Goal: Transaction & Acquisition: Purchase product/service

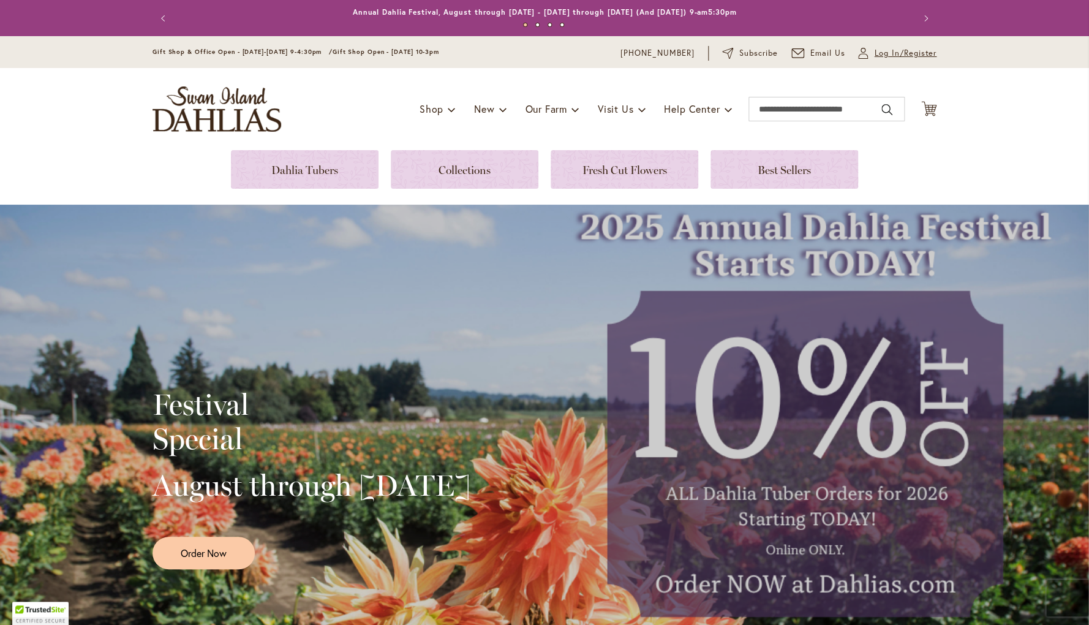
click at [884, 51] on span "Log In/Register" at bounding box center [905, 53] width 62 height 12
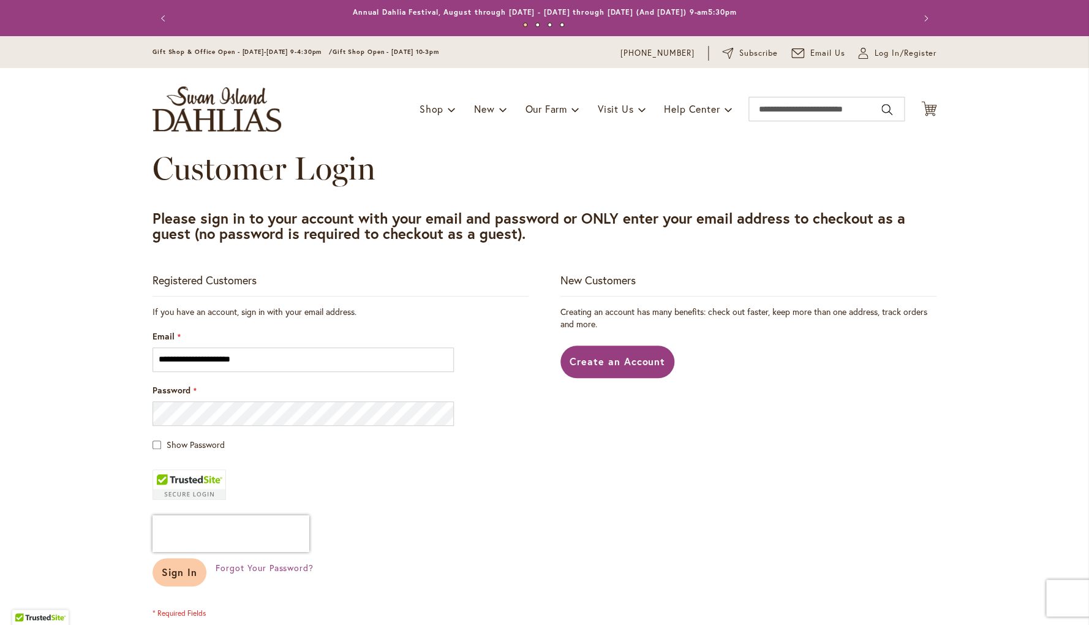
click at [178, 571] on span "Sign In" at bounding box center [180, 572] width 36 height 13
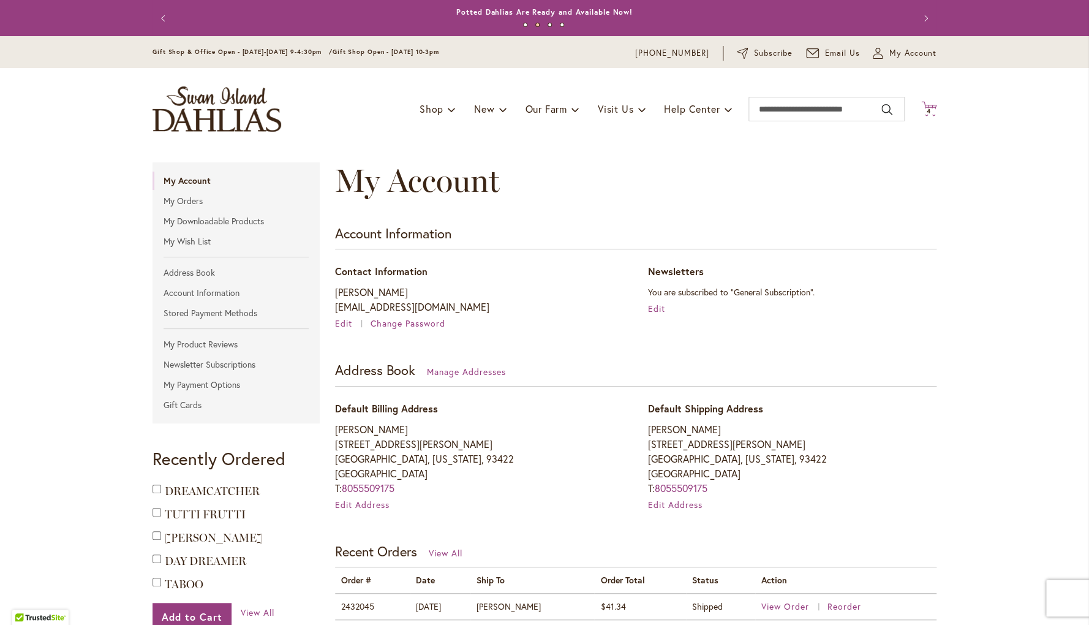
click at [928, 110] on span "4" at bounding box center [929, 111] width 4 height 8
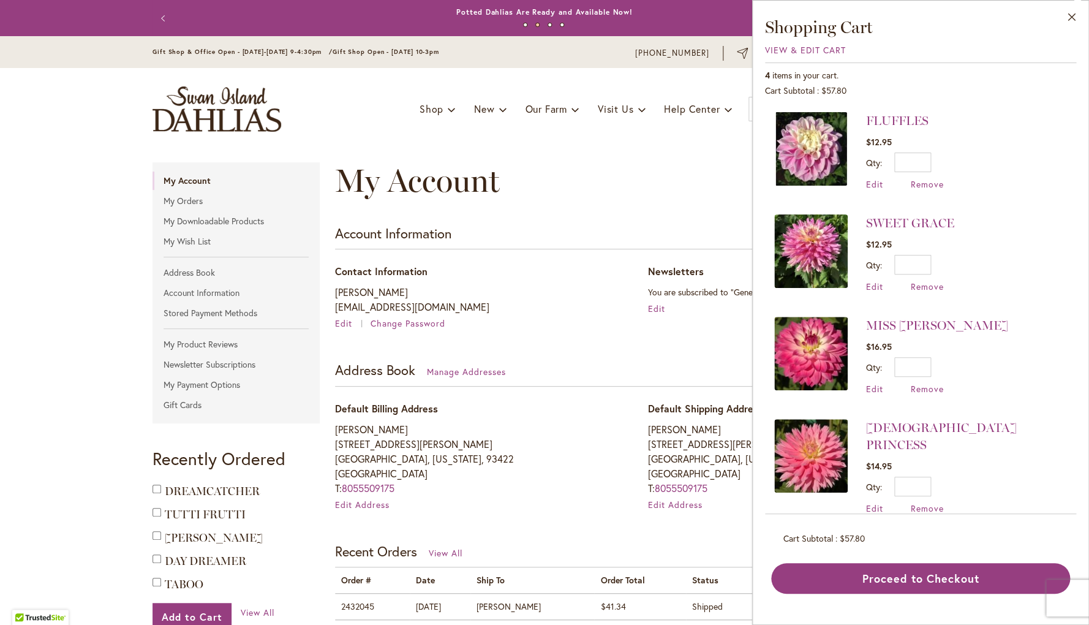
scroll to position [2, 0]
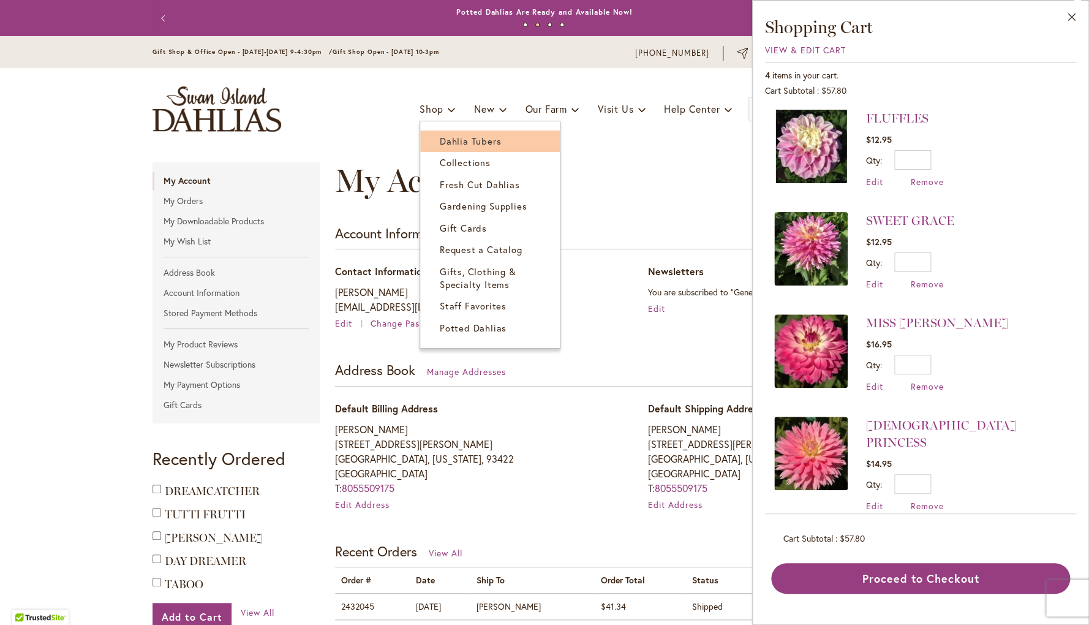
click at [455, 141] on span "Dahlia Tubers" at bounding box center [470, 141] width 61 height 12
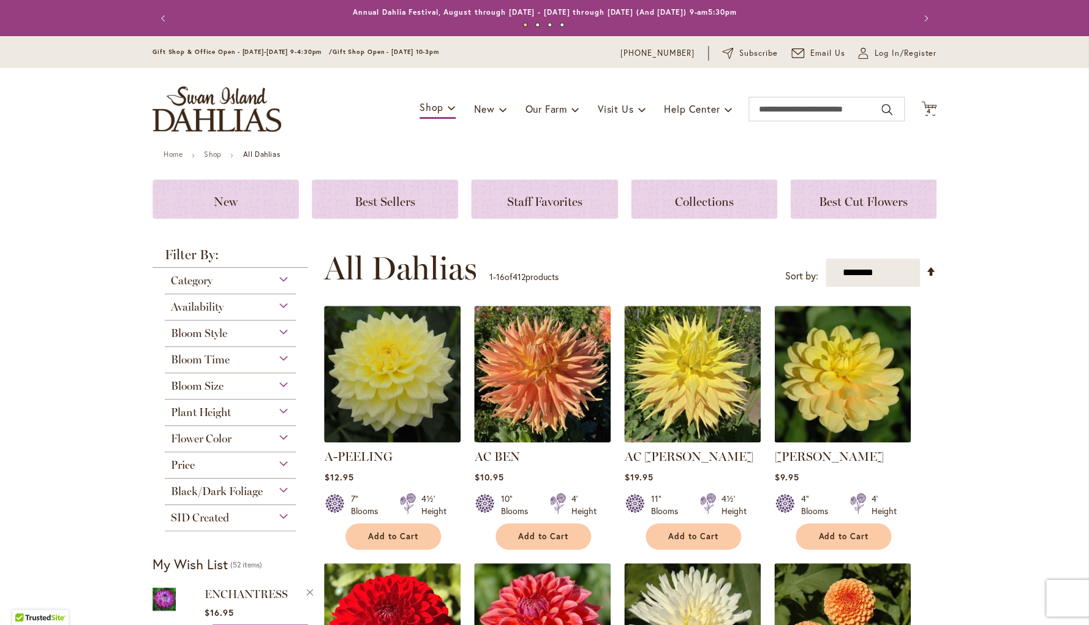
click at [229, 438] on span "Flower Color" at bounding box center [201, 438] width 61 height 13
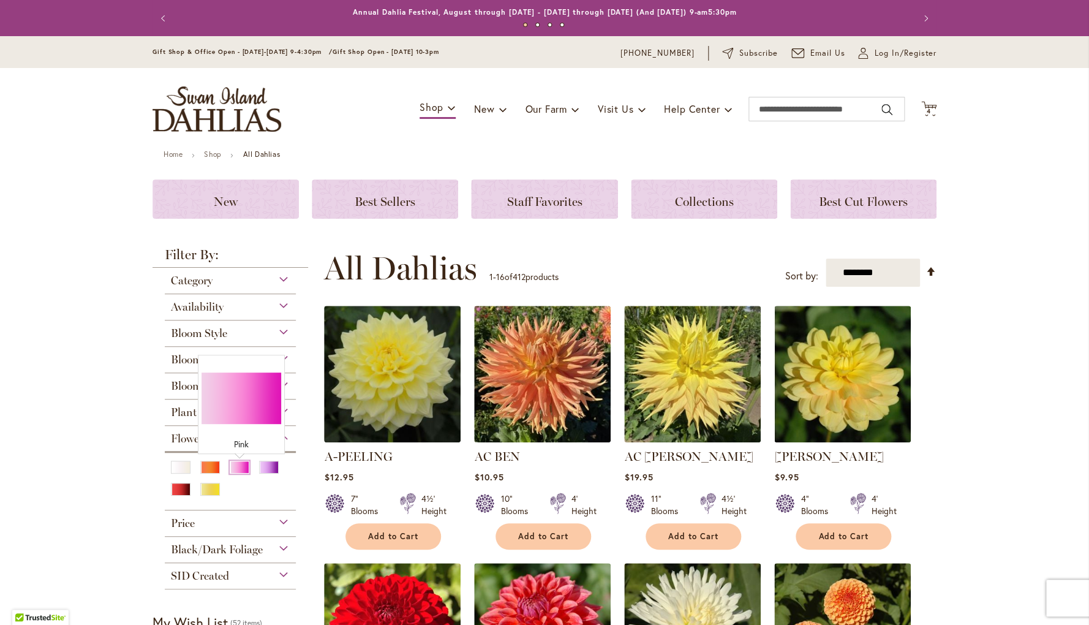
click at [241, 468] on div "Pink" at bounding box center [240, 467] width 20 height 13
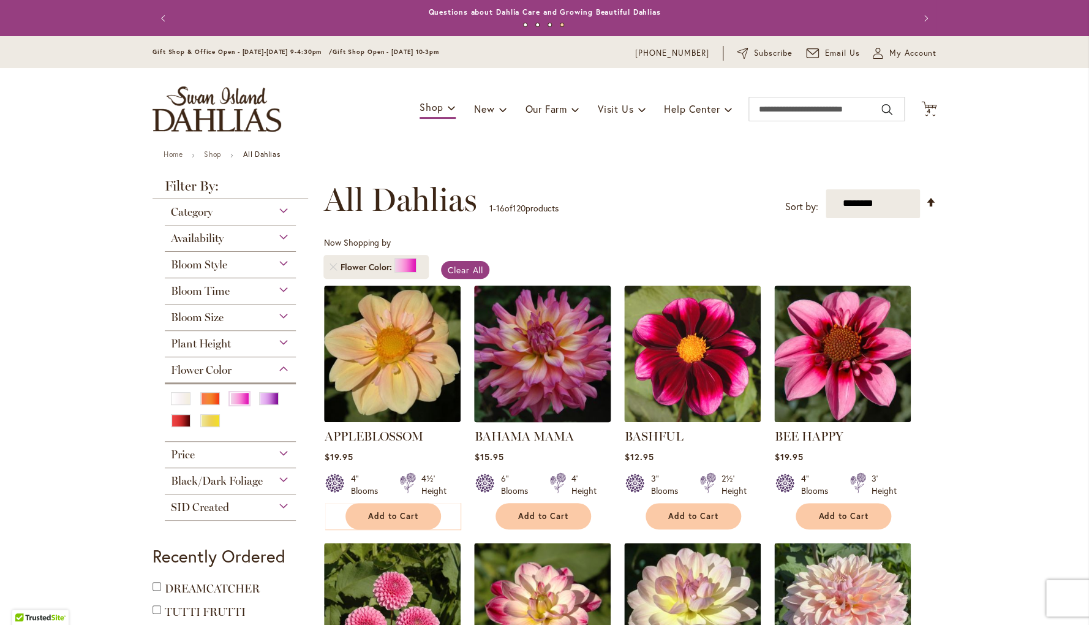
click at [551, 367] on img at bounding box center [542, 353] width 143 height 143
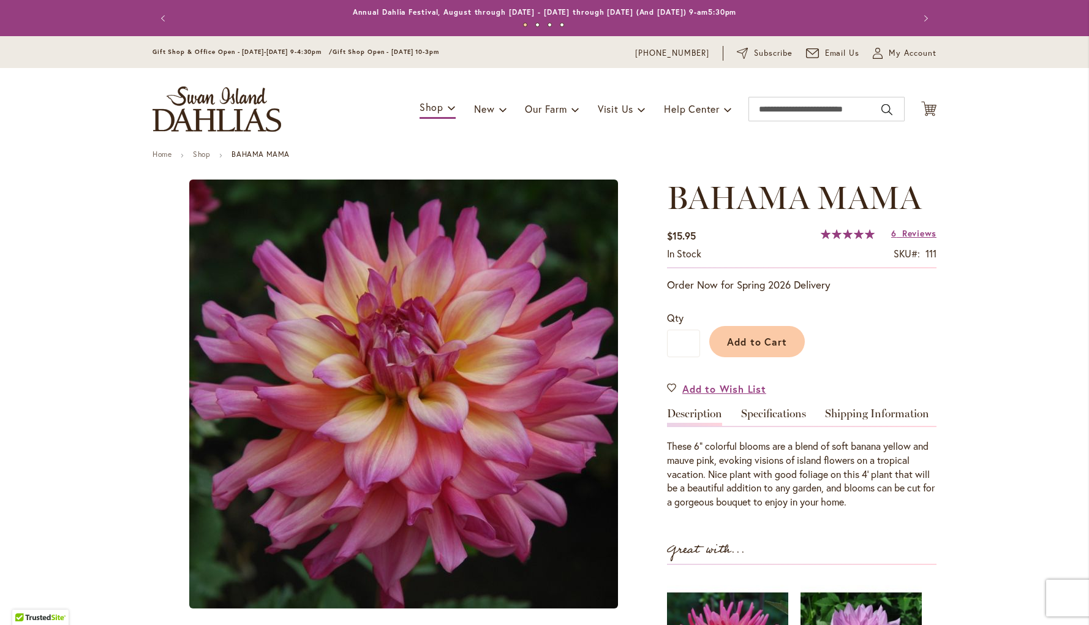
type input "********"
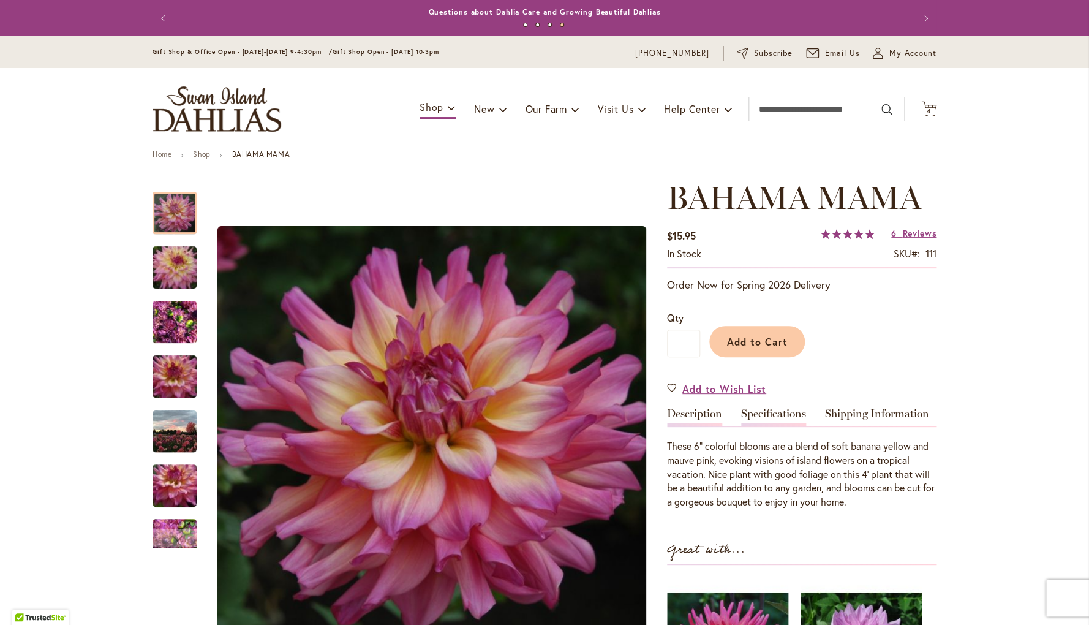
click at [786, 415] on link "Specifications" at bounding box center [773, 417] width 65 height 18
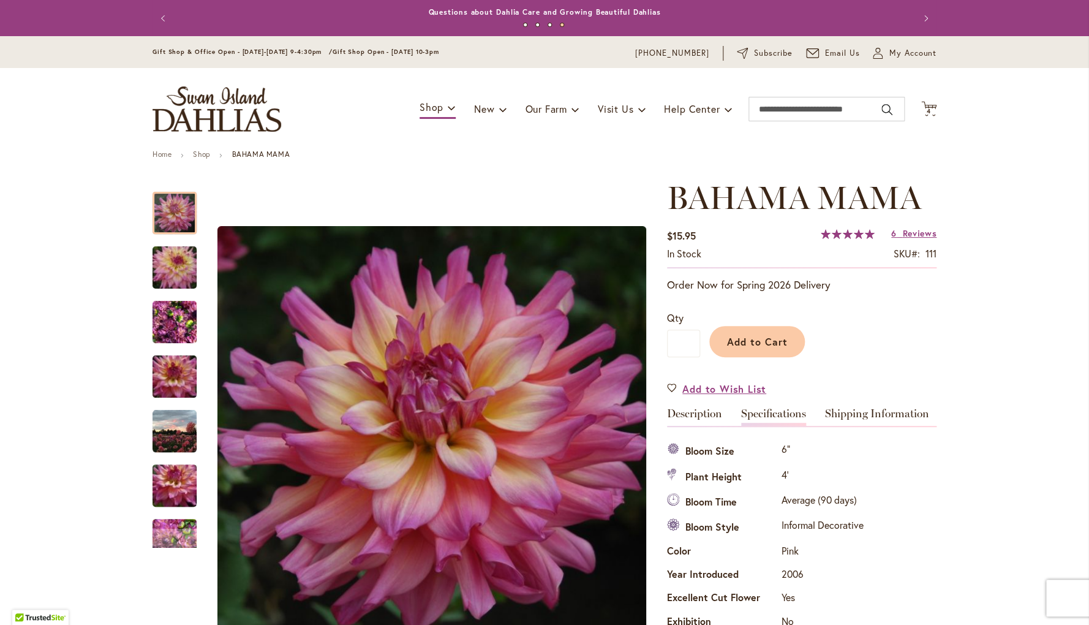
scroll to position [407, 0]
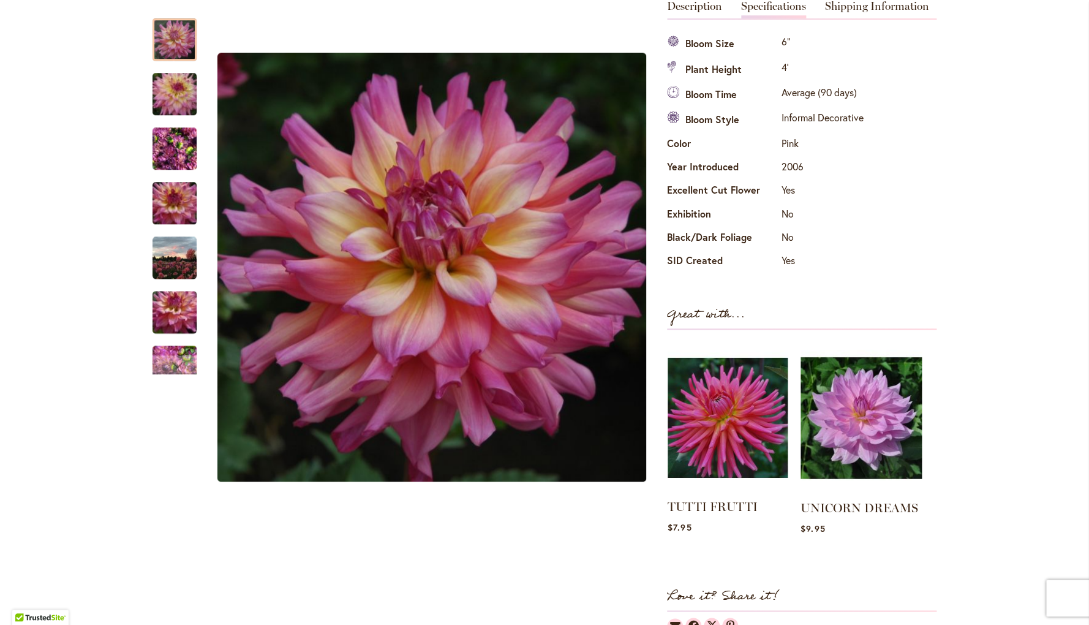
click at [746, 431] on img at bounding box center [728, 418] width 120 height 150
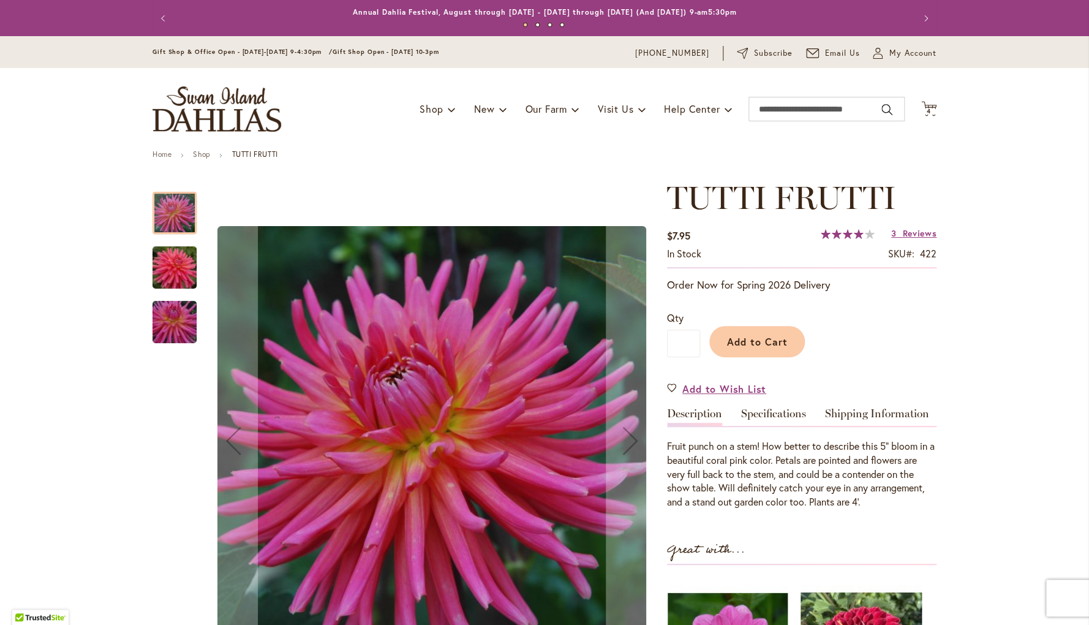
click at [772, 414] on link "Specifications" at bounding box center [773, 417] width 65 height 18
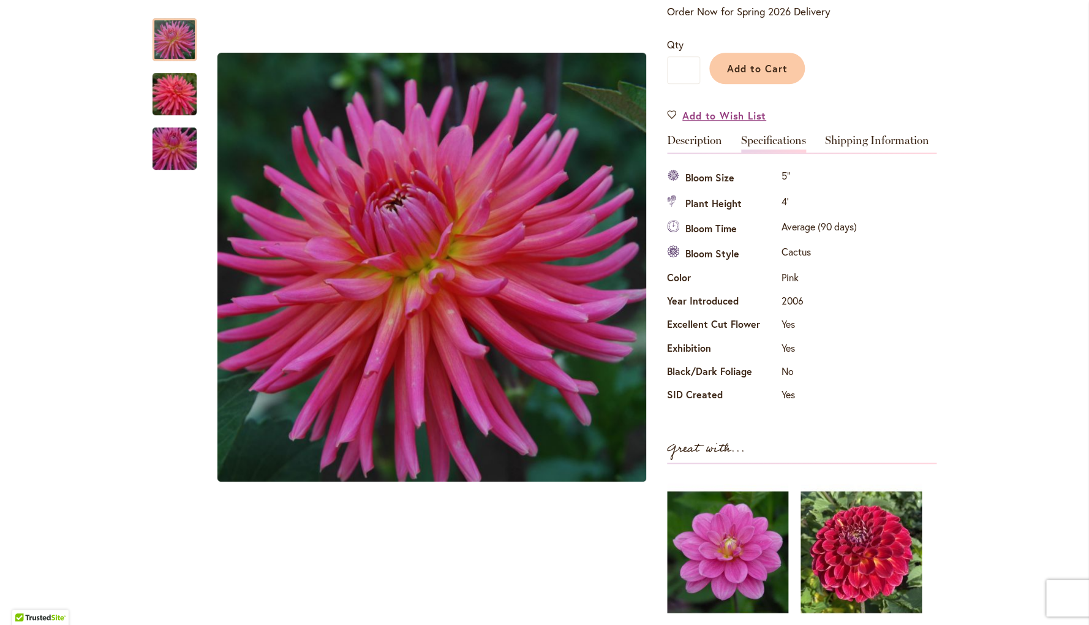
scroll to position [275, 0]
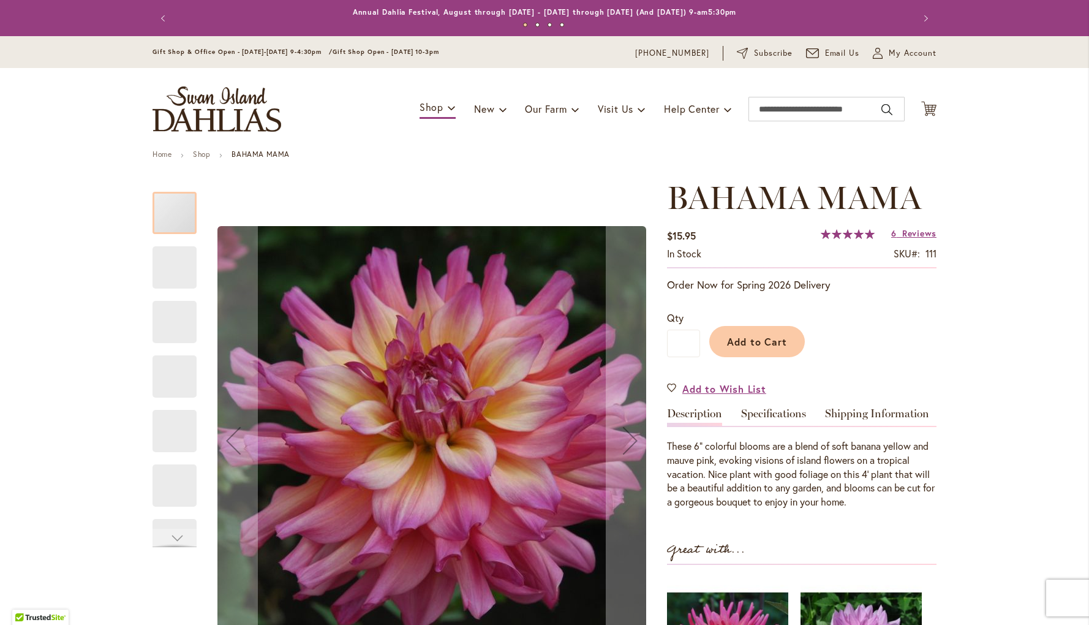
type input "********"
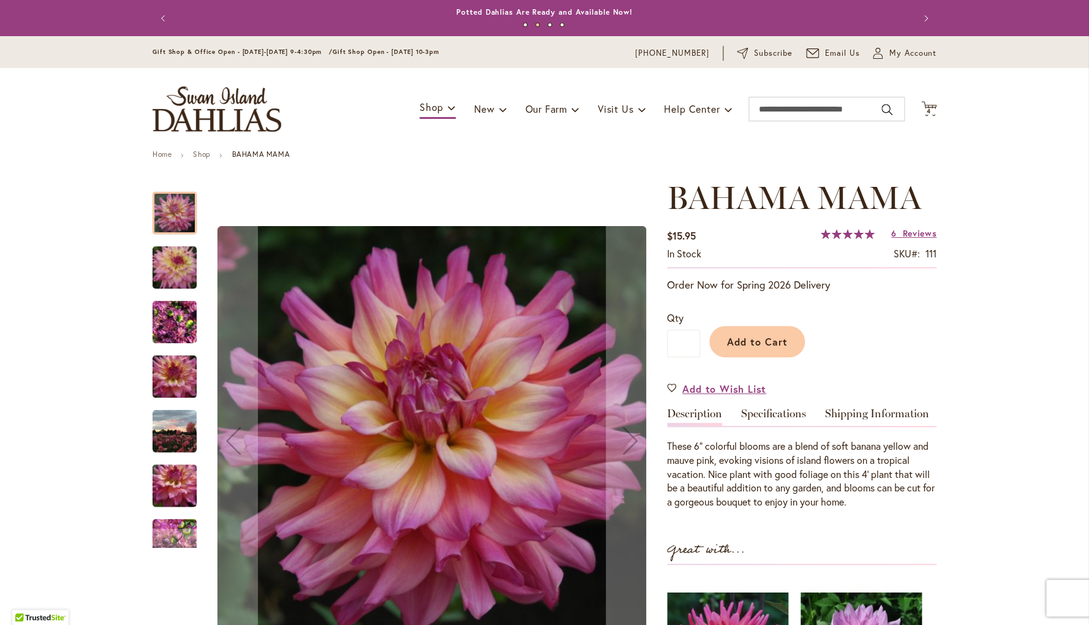
drag, startPoint x: 159, startPoint y: 14, endPoint x: 312, endPoint y: 49, distance: 157.1
click at [191, 25] on div "Previous Annual Dahlia Festival, August through September 28th - Wednesday thro…" at bounding box center [545, 18] width 784 height 36
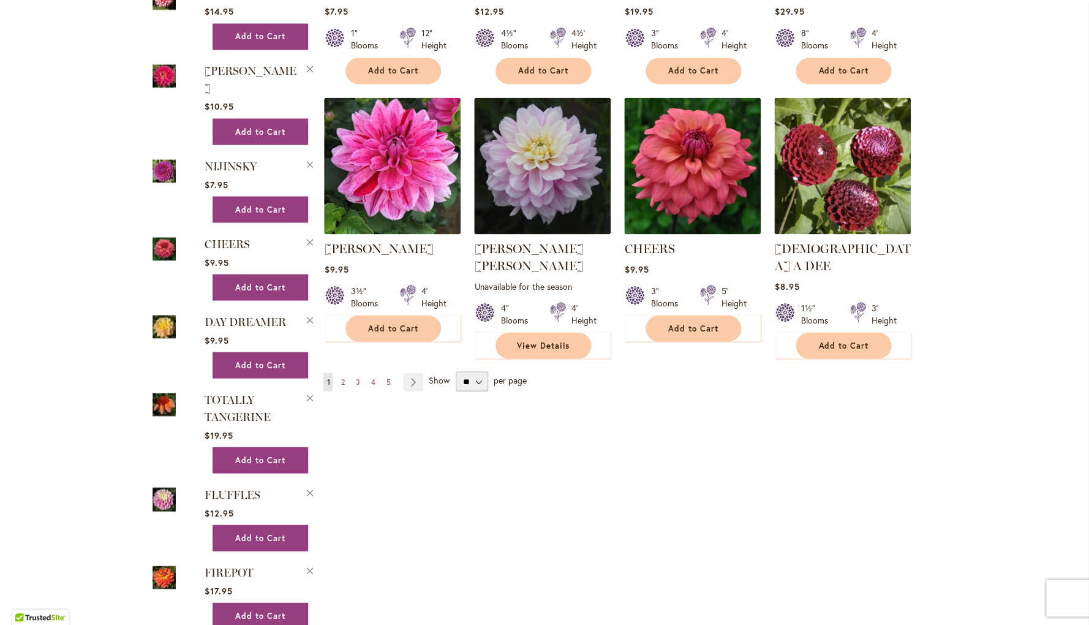
scroll to position [979, 0]
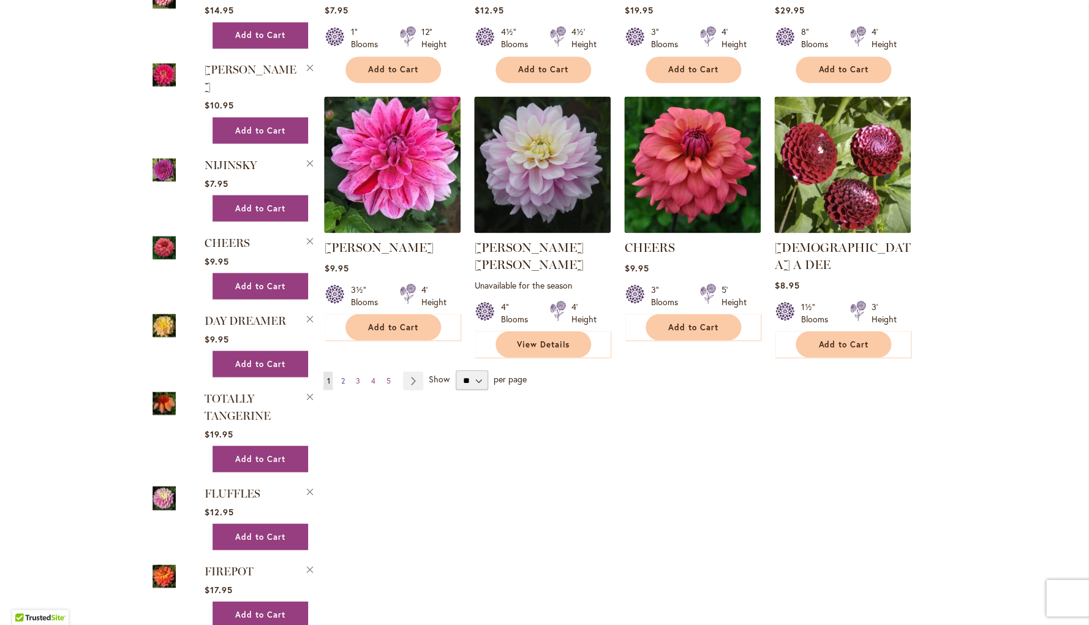
click at [343, 376] on span "2" at bounding box center [343, 380] width 4 height 9
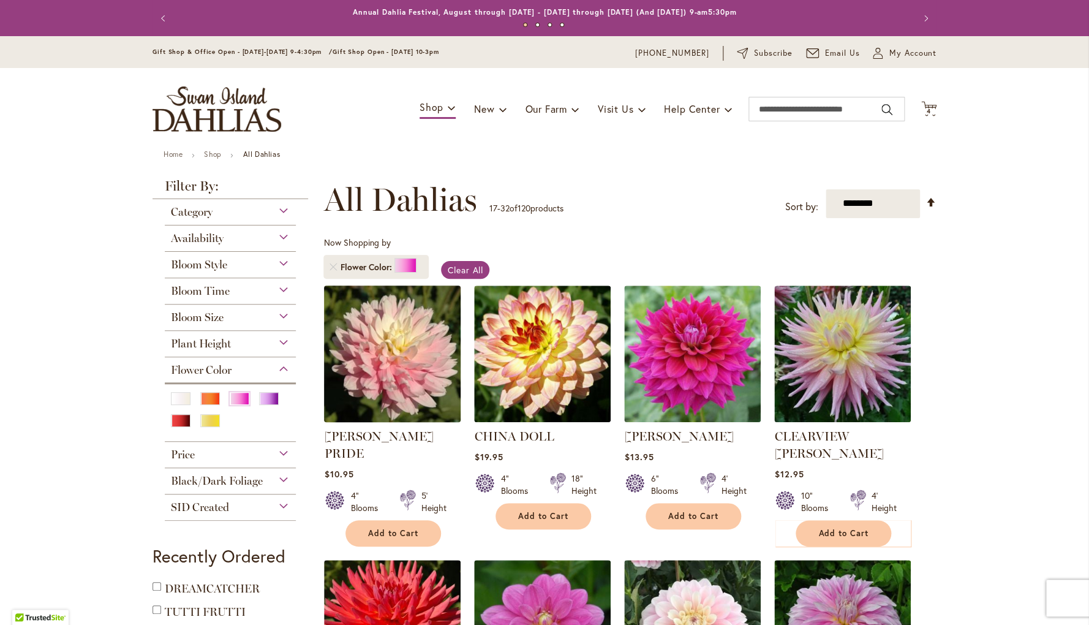
click at [404, 354] on img at bounding box center [392, 353] width 143 height 143
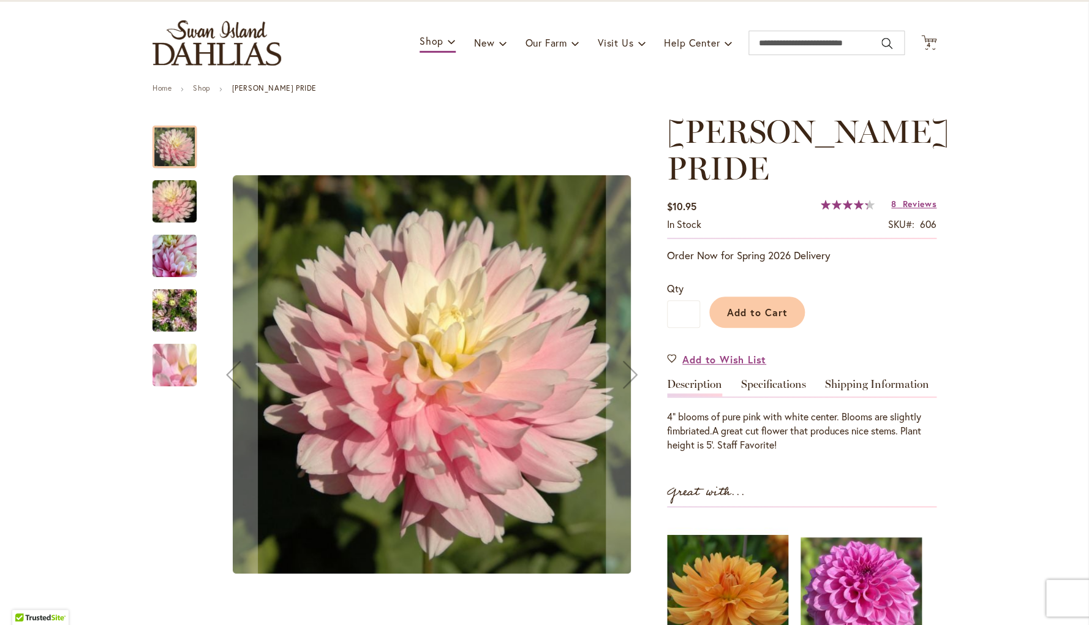
scroll to position [60, 0]
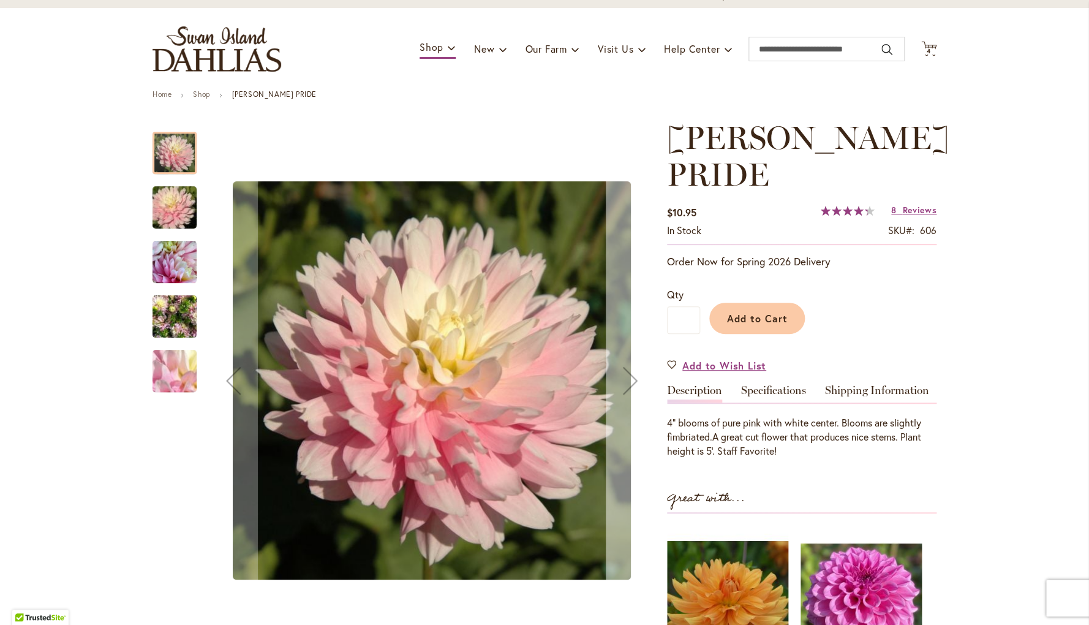
click at [632, 381] on div "Next" at bounding box center [630, 380] width 49 height 49
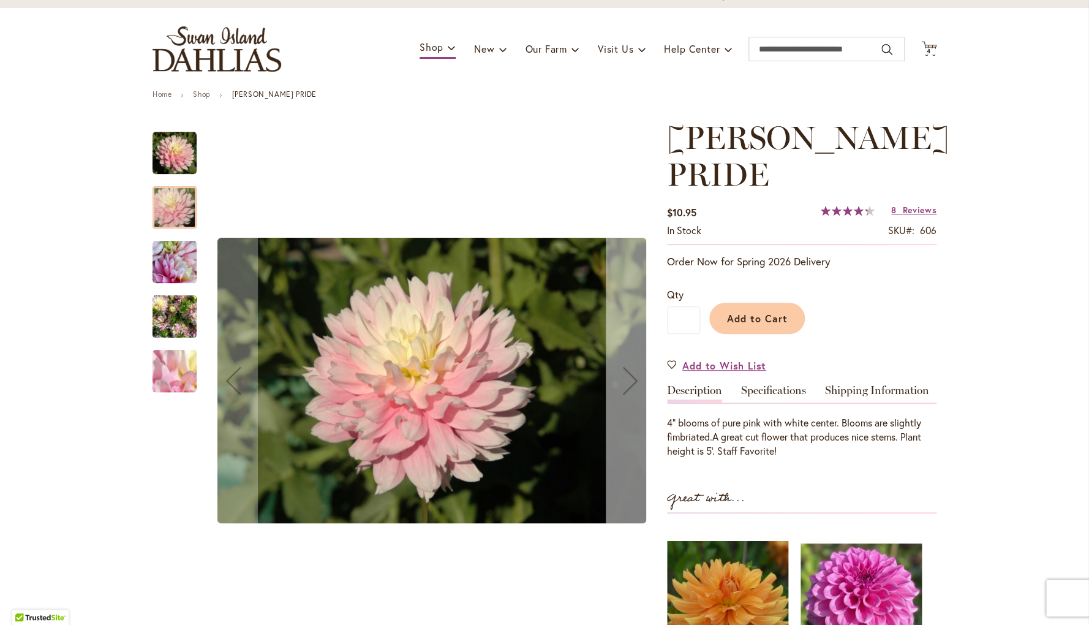
click at [632, 381] on div "Next" at bounding box center [630, 380] width 49 height 49
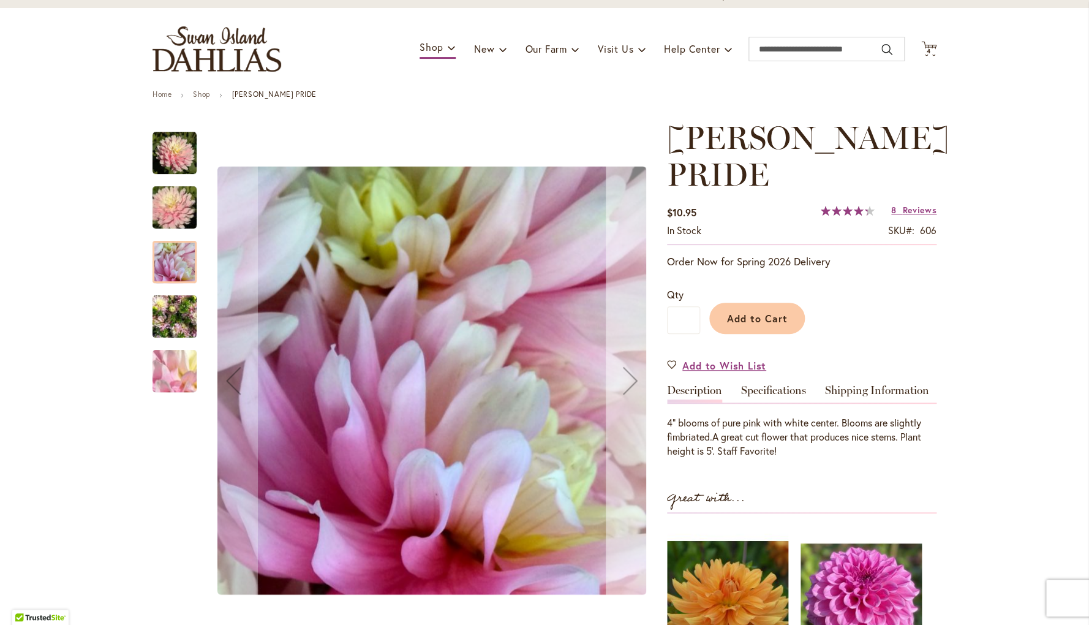
click at [632, 381] on div "Next" at bounding box center [630, 380] width 49 height 49
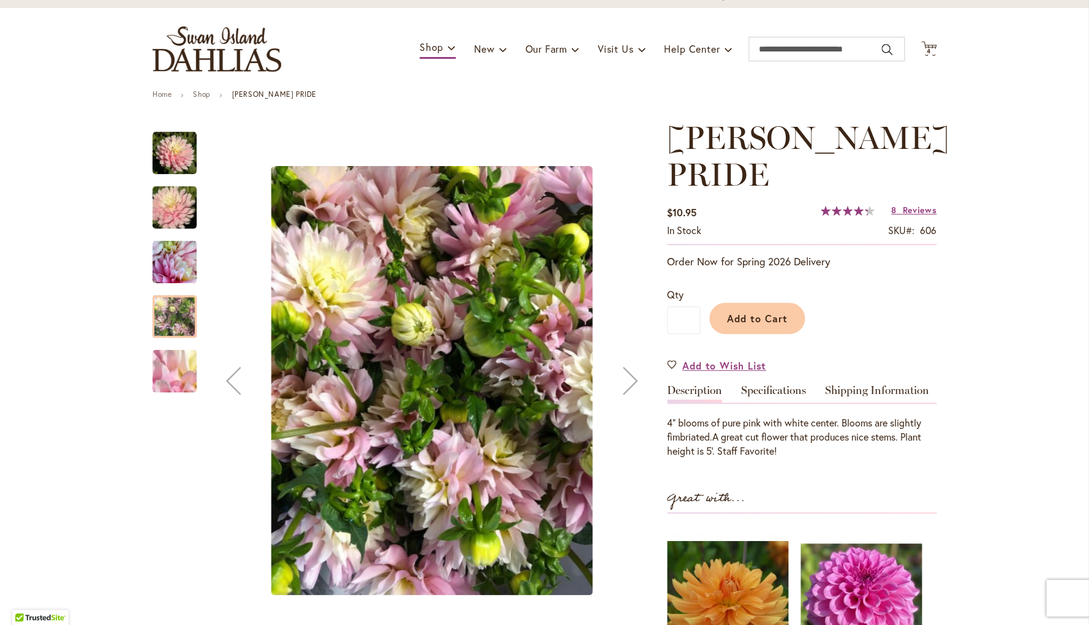
click at [632, 381] on div "Next" at bounding box center [630, 380] width 49 height 49
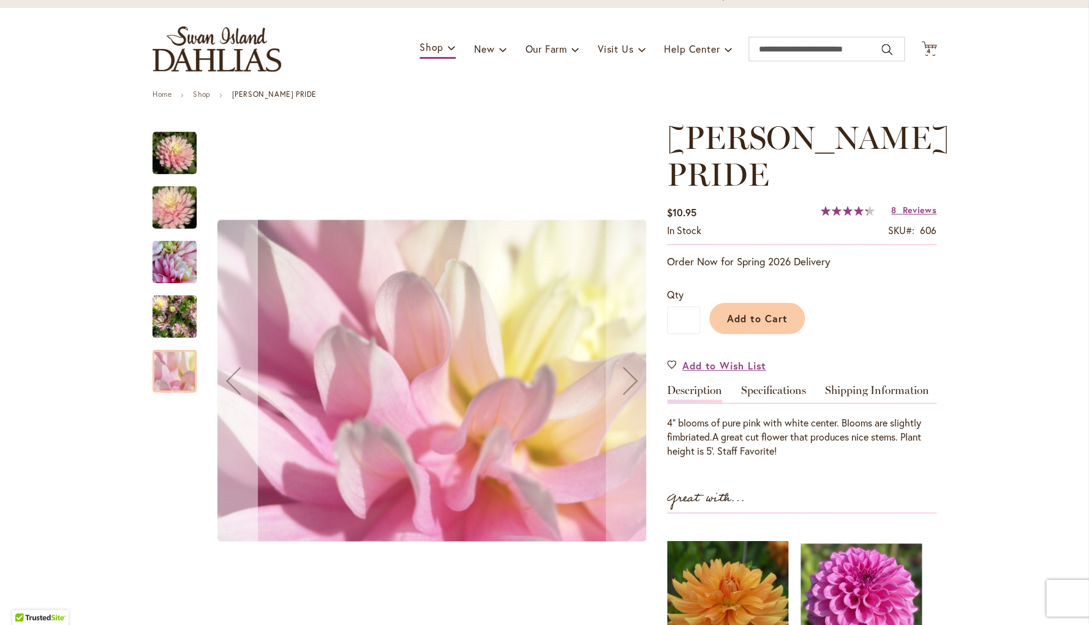
click at [233, 381] on div "Previous" at bounding box center [233, 380] width 49 height 49
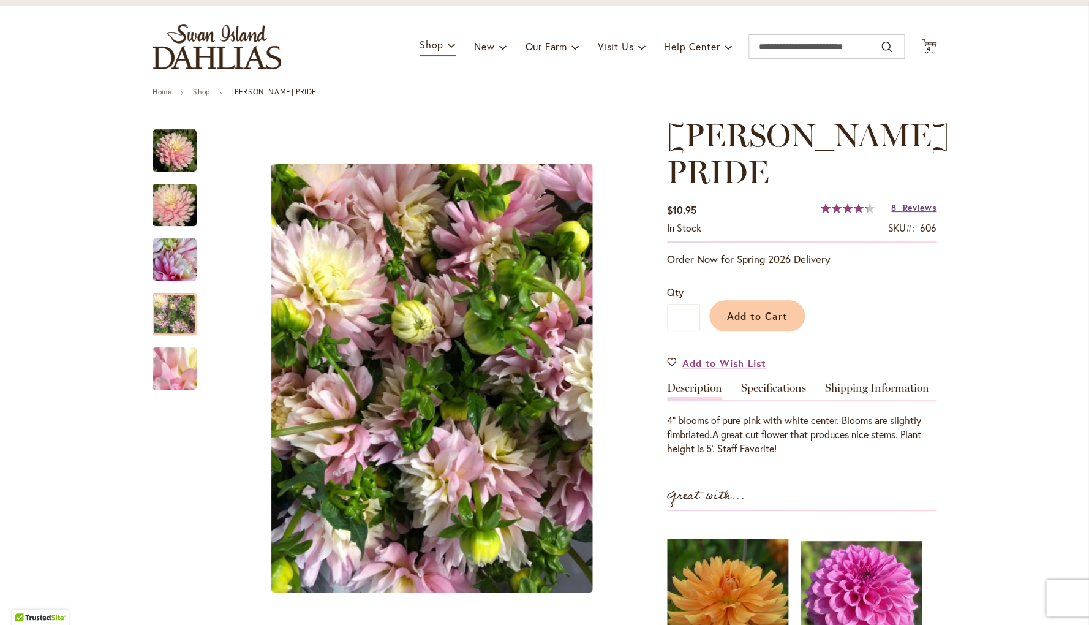
click at [917, 210] on span "Reviews" at bounding box center [920, 208] width 34 height 12
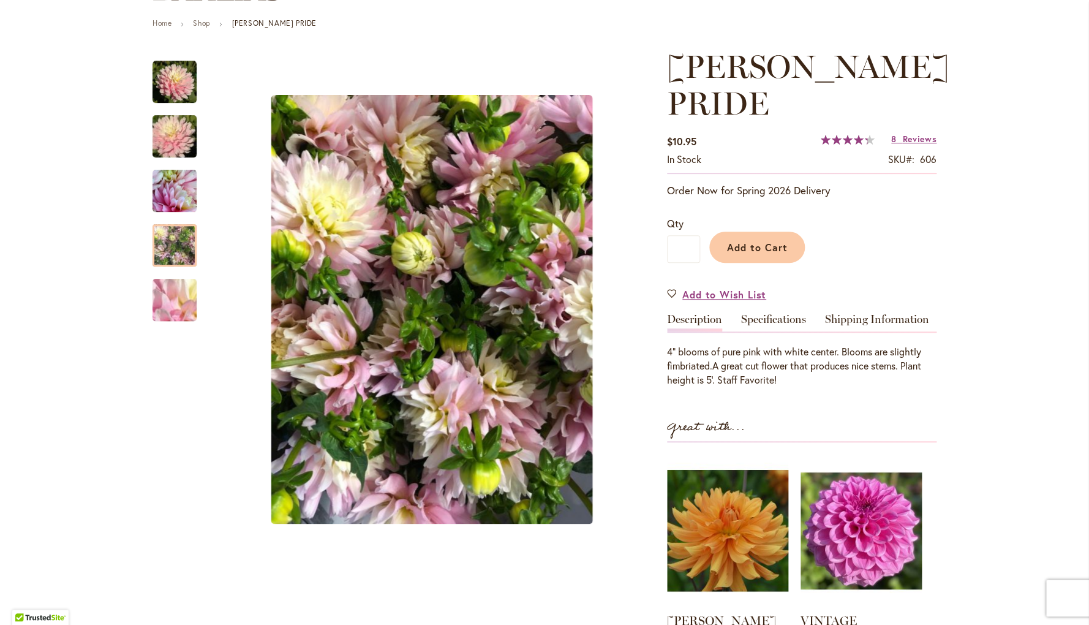
scroll to position [0, 0]
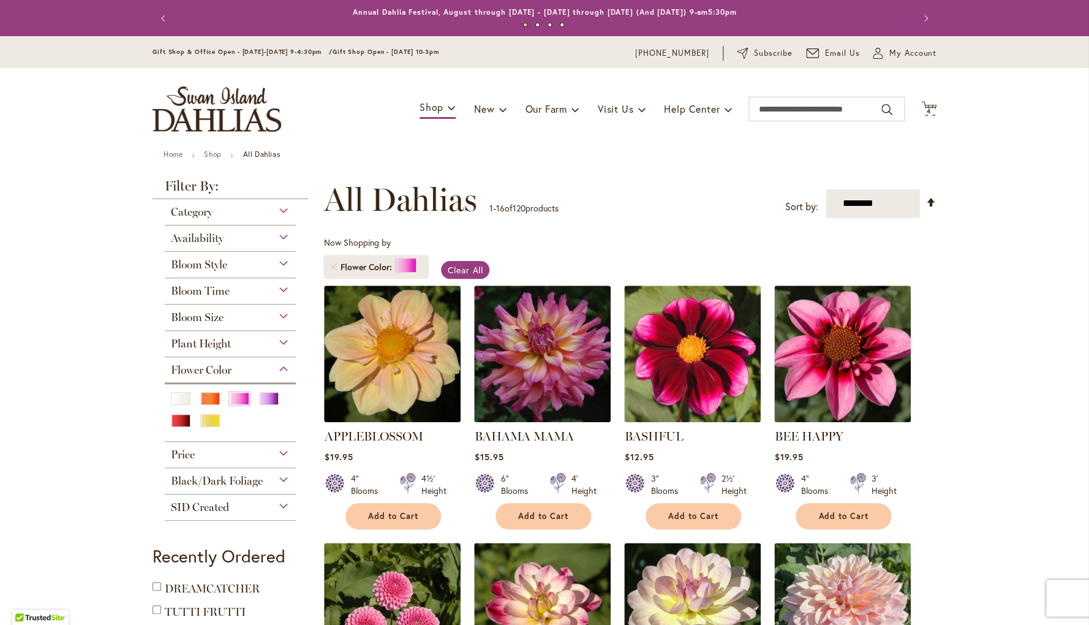
scroll to position [997, 0]
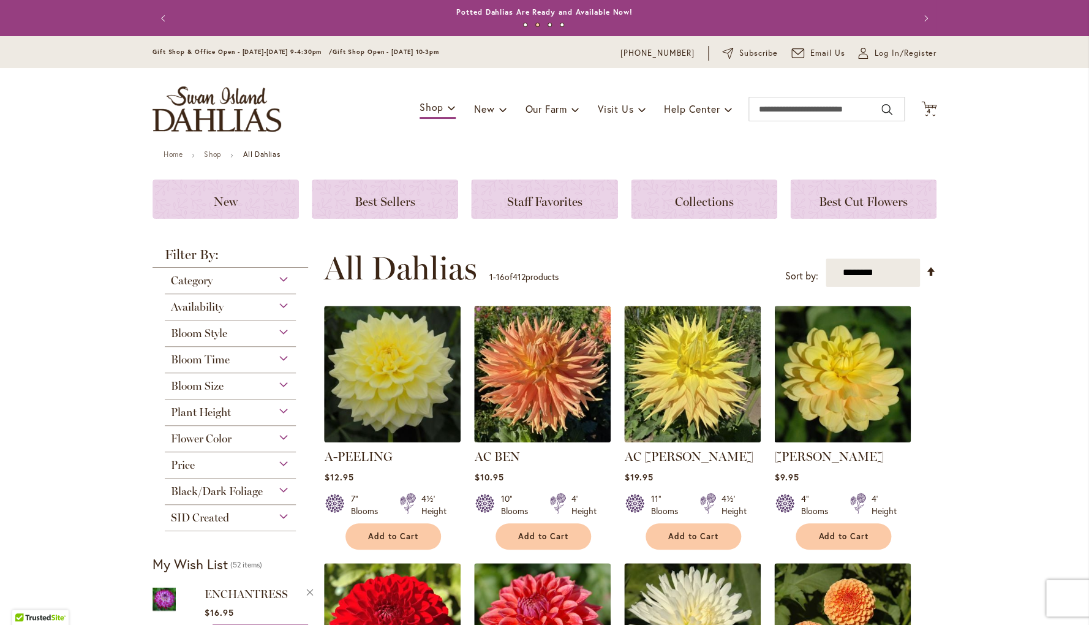
click at [283, 439] on div "Flower Color" at bounding box center [230, 436] width 131 height 20
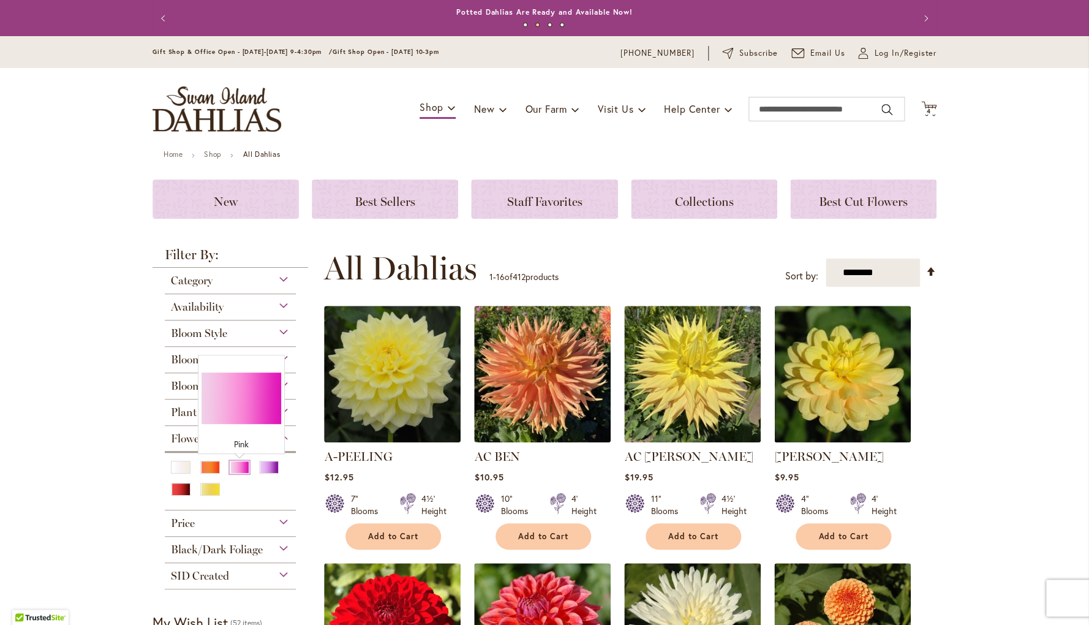
click at [241, 468] on div "Pink" at bounding box center [240, 467] width 20 height 13
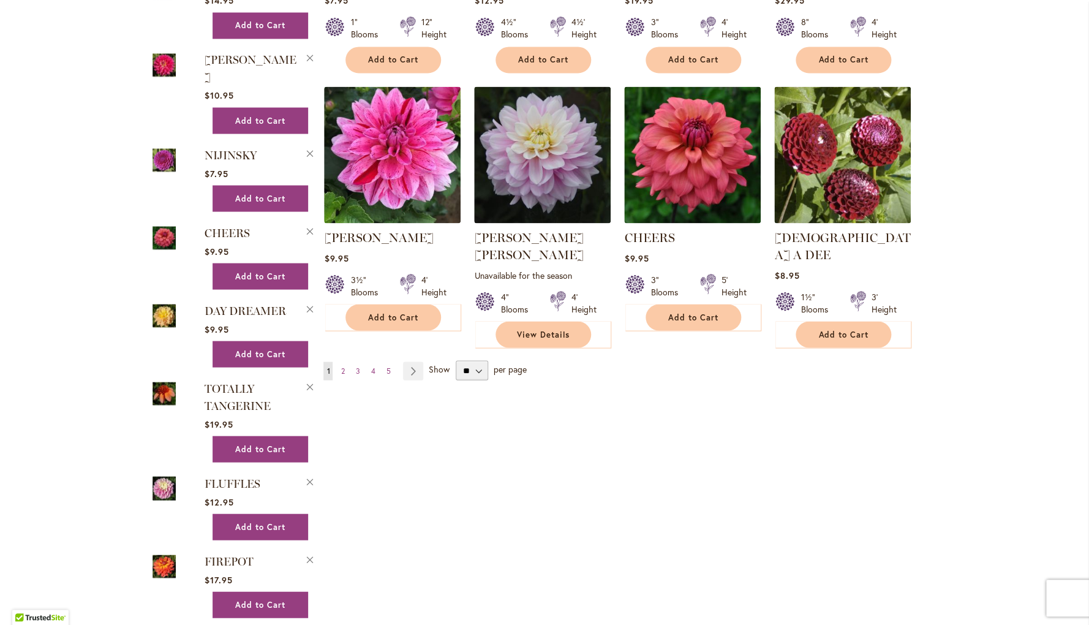
scroll to position [989, 0]
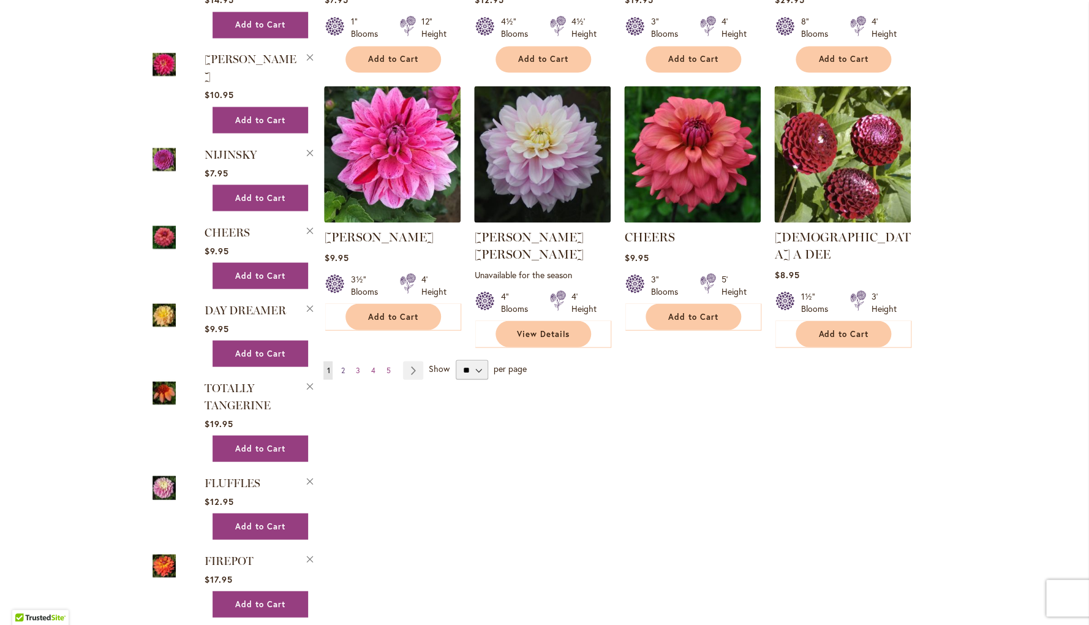
click at [342, 365] on span "2" at bounding box center [343, 369] width 4 height 9
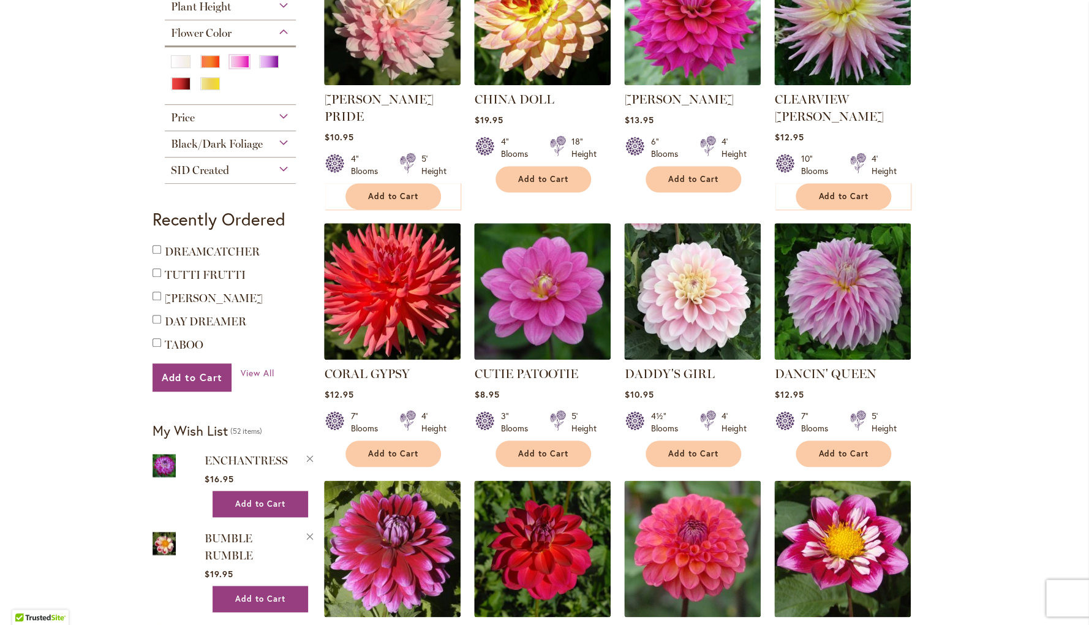
scroll to position [339, 0]
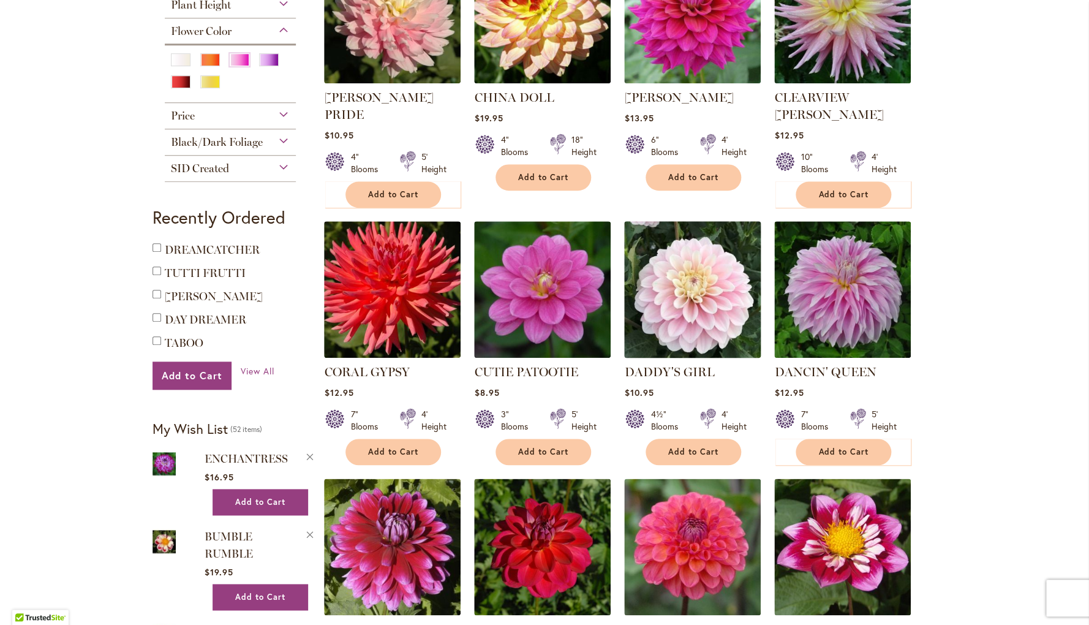
drag, startPoint x: 690, startPoint y: 262, endPoint x: 694, endPoint y: 270, distance: 9.6
click at [689, 261] on img at bounding box center [692, 289] width 143 height 143
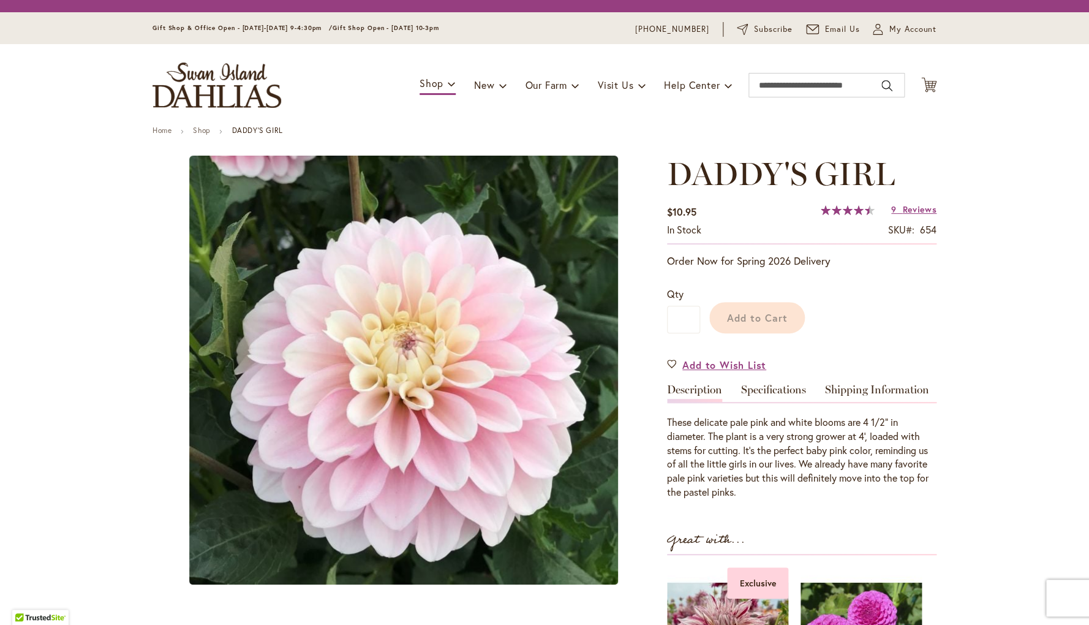
type input "********"
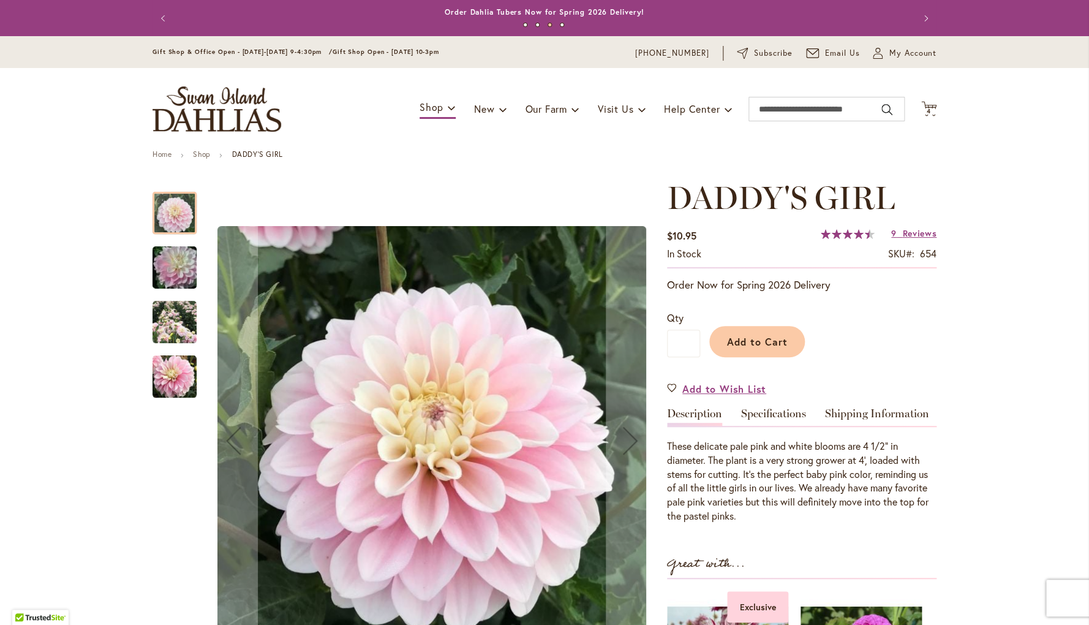
click at [912, 232] on span "Reviews" at bounding box center [920, 233] width 34 height 12
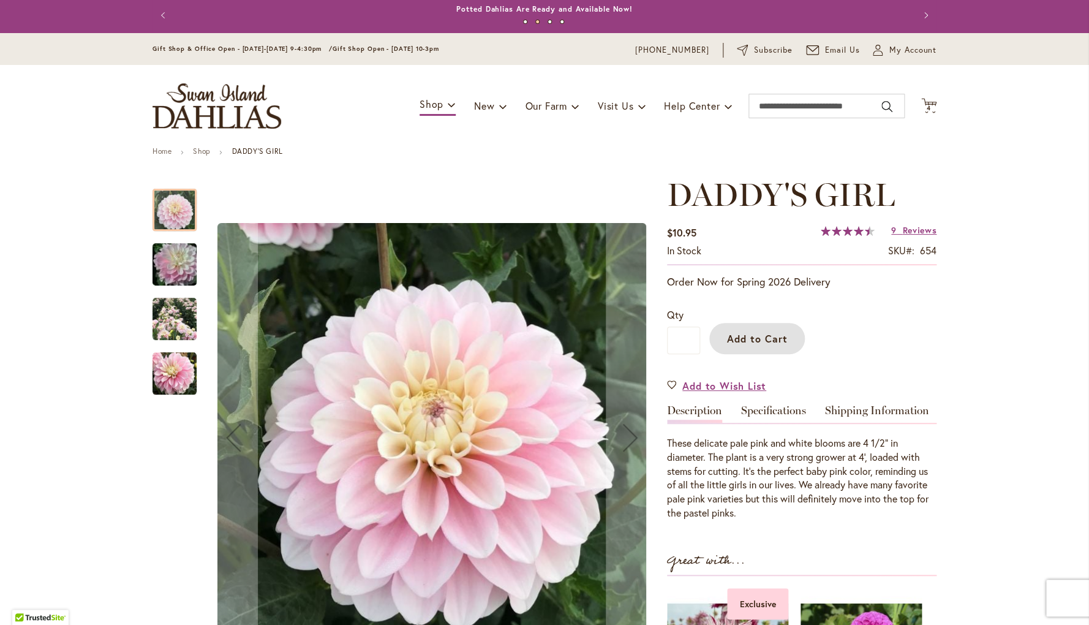
click at [776, 337] on span "Add to Cart" at bounding box center [757, 338] width 61 height 13
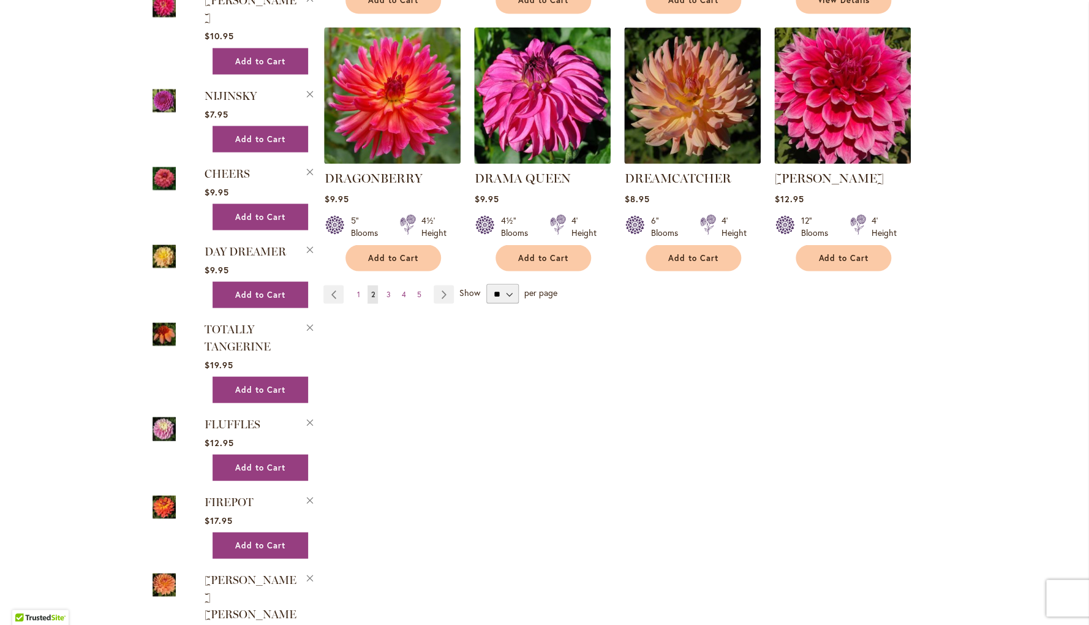
scroll to position [1050, 0]
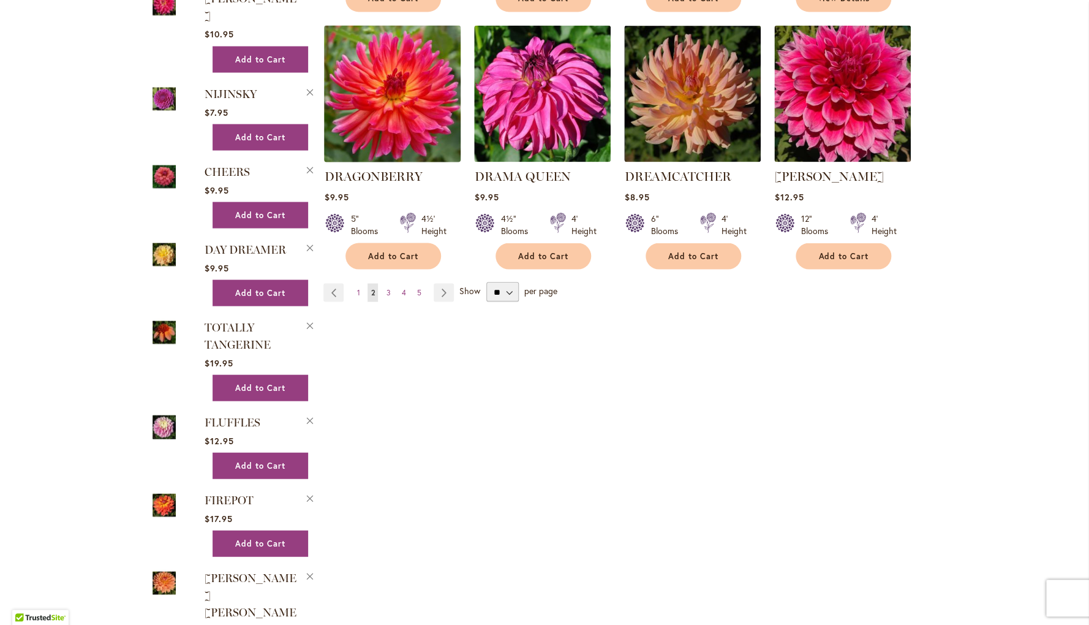
click at [417, 83] on img at bounding box center [392, 92] width 143 height 143
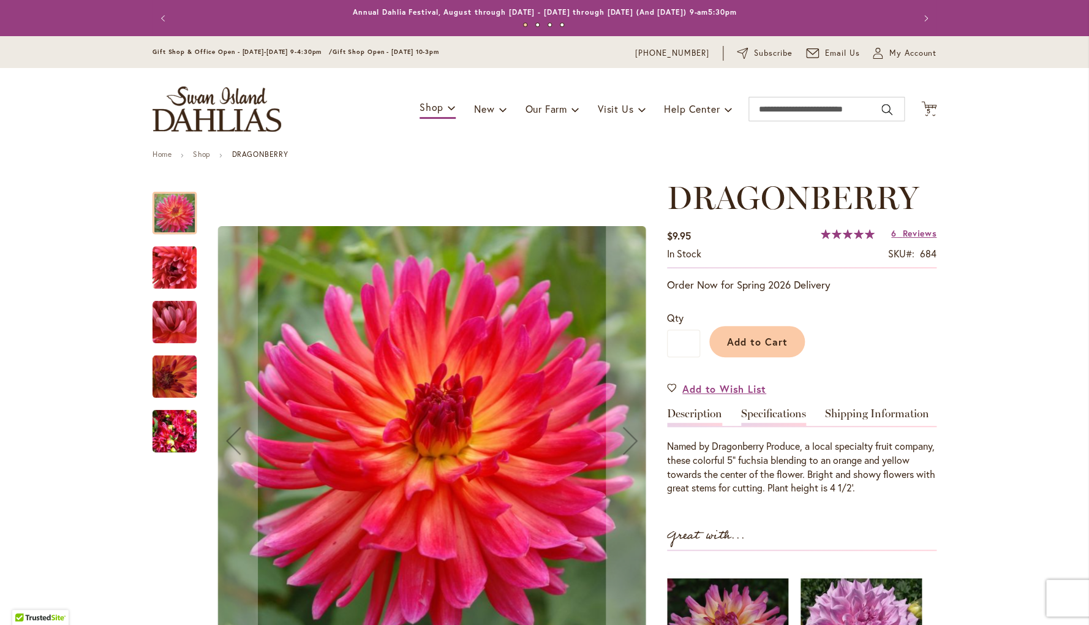
click at [774, 414] on link "Specifications" at bounding box center [773, 417] width 65 height 18
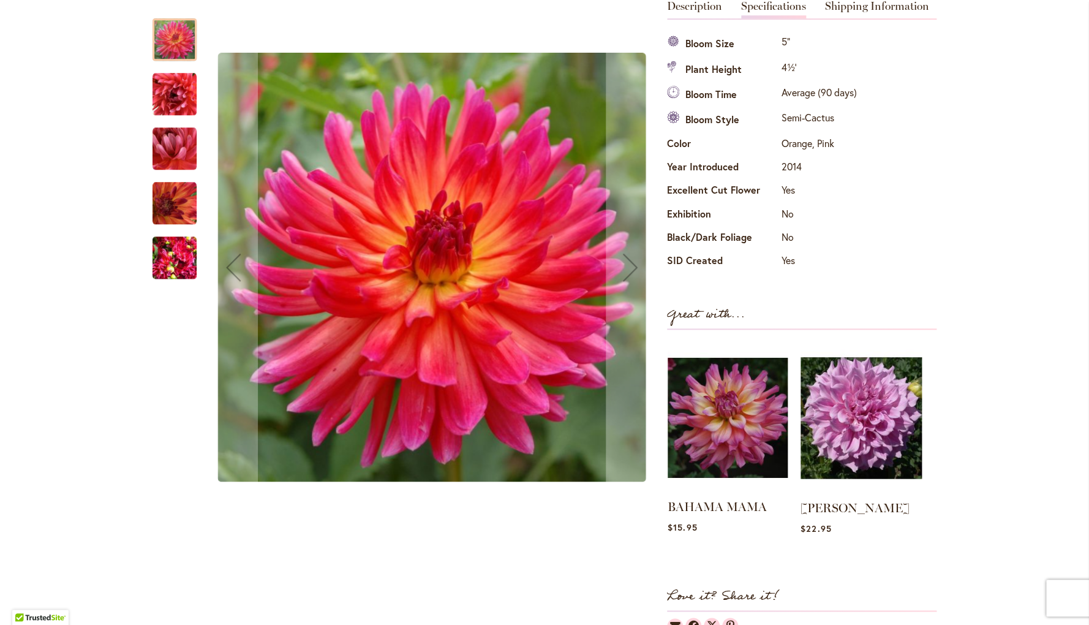
scroll to position [445, 0]
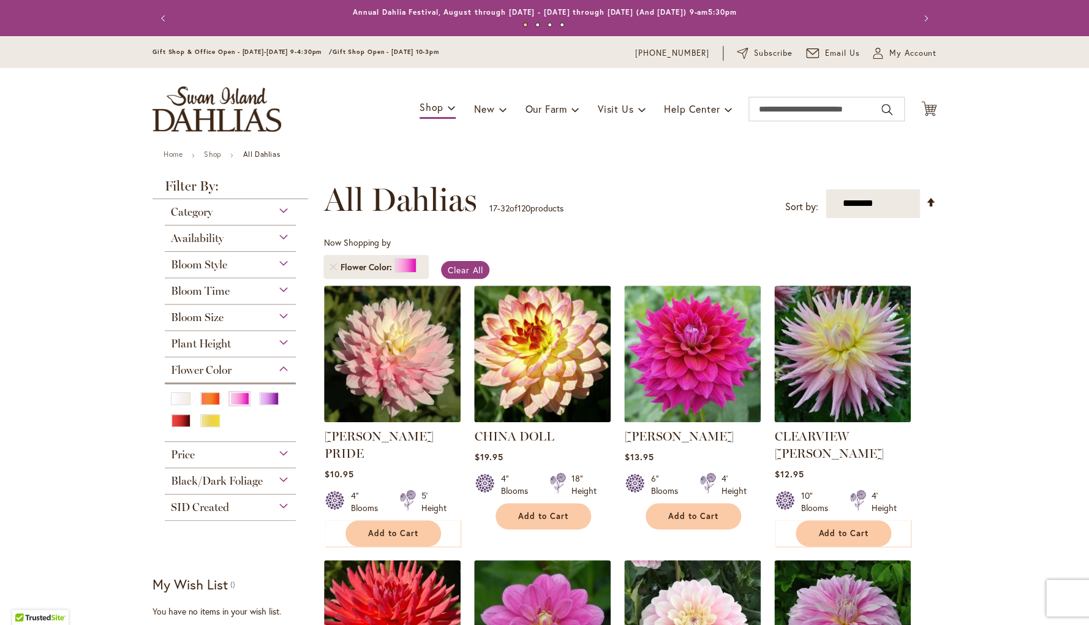
scroll to position [1073, 0]
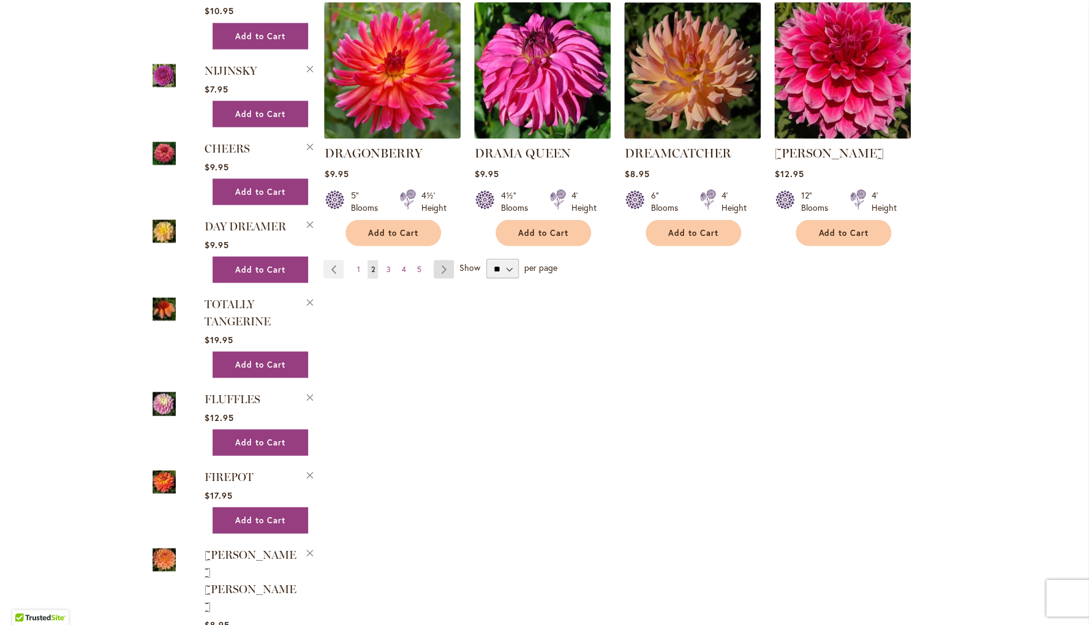
click at [446, 260] on link "Page Next" at bounding box center [444, 269] width 20 height 18
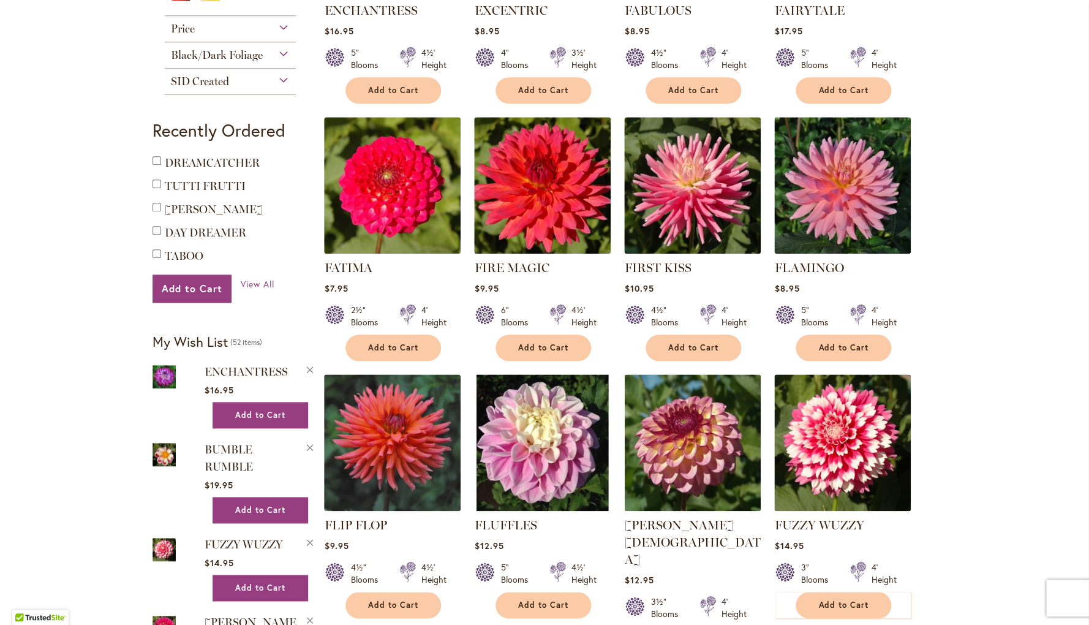
scroll to position [431, 0]
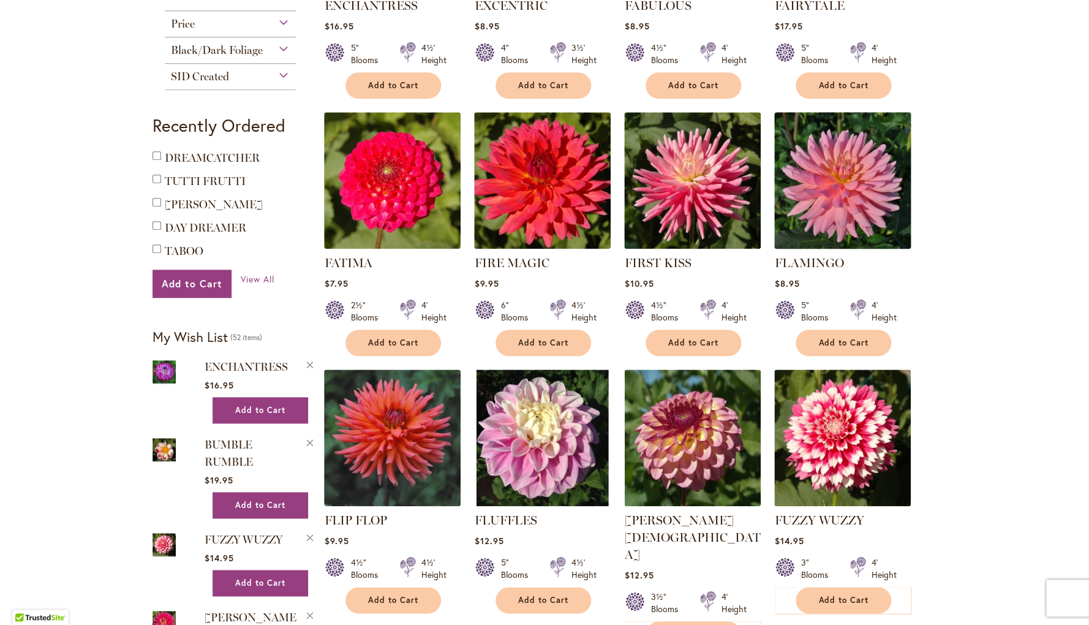
click at [843, 185] on img at bounding box center [842, 179] width 143 height 143
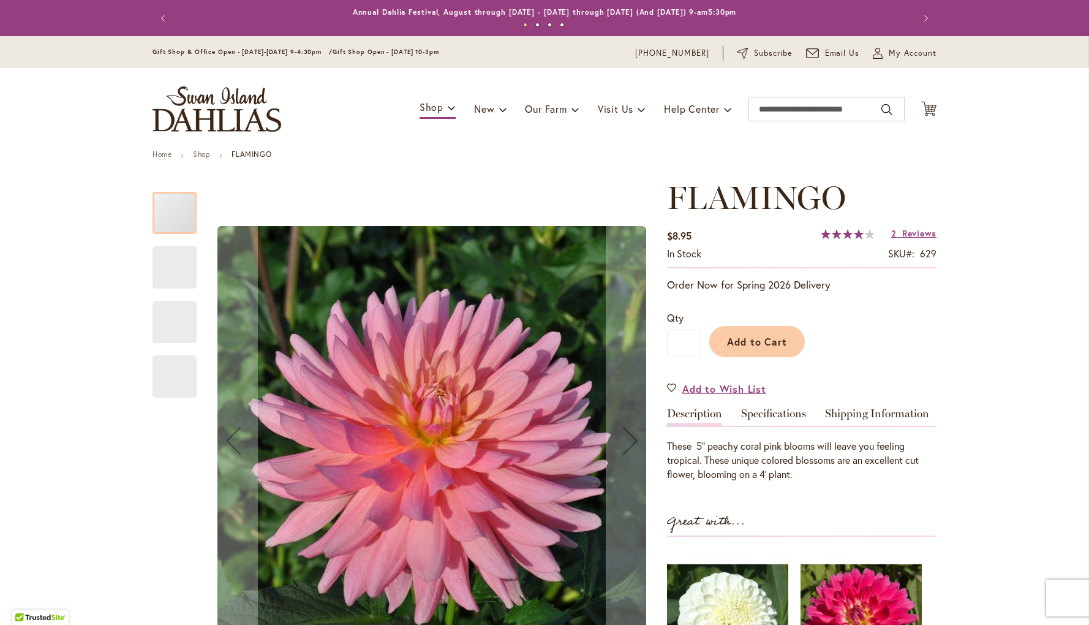
type input "********"
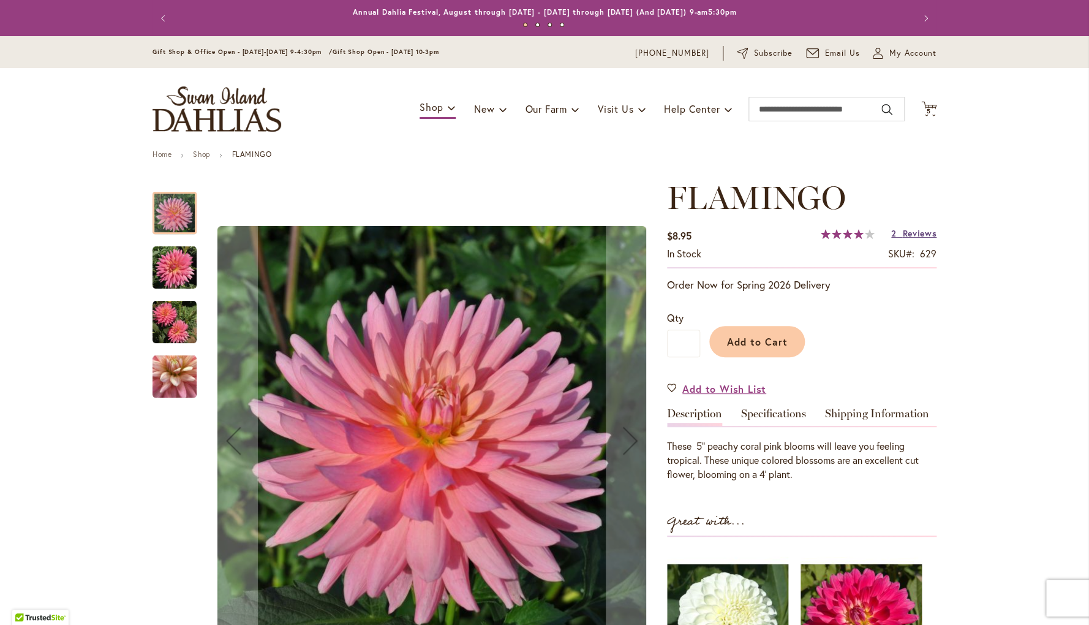
click at [922, 233] on span "Reviews" at bounding box center [920, 233] width 34 height 12
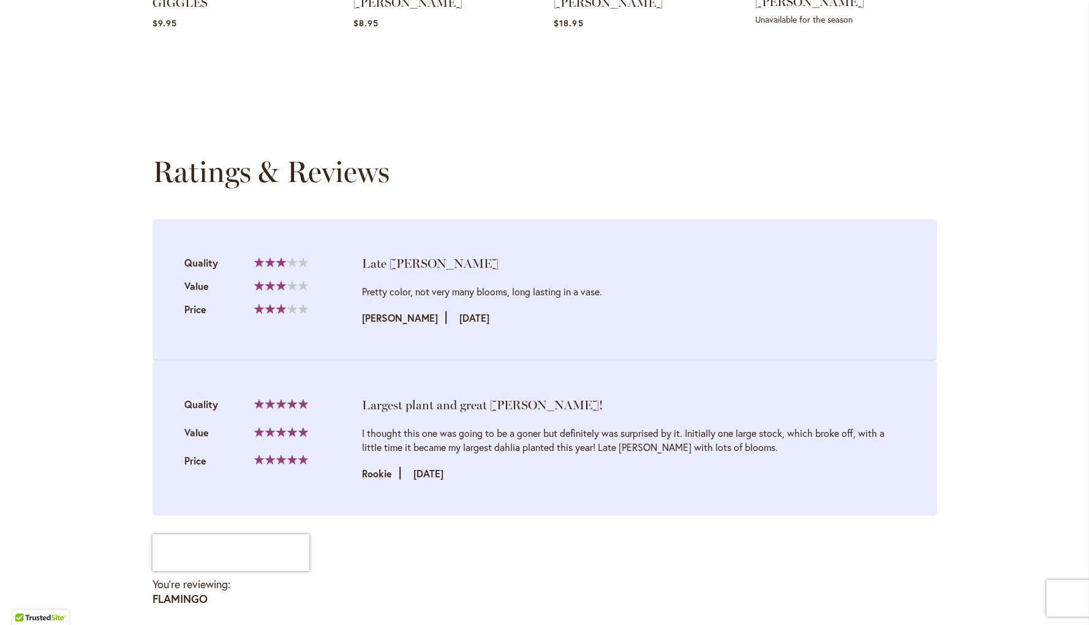
scroll to position [1243, 0]
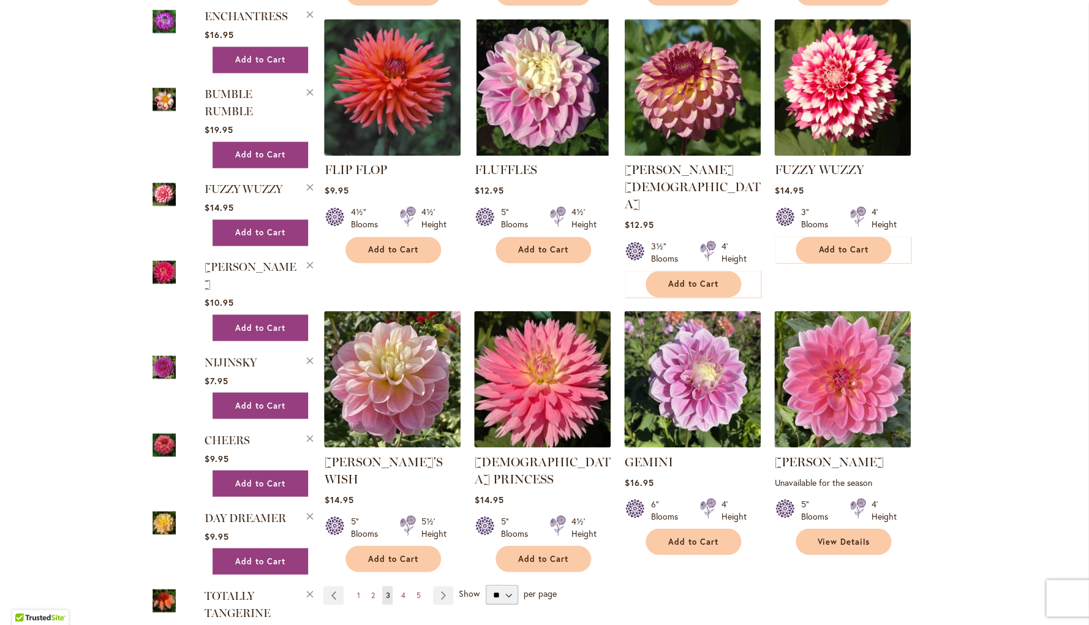
scroll to position [782, 0]
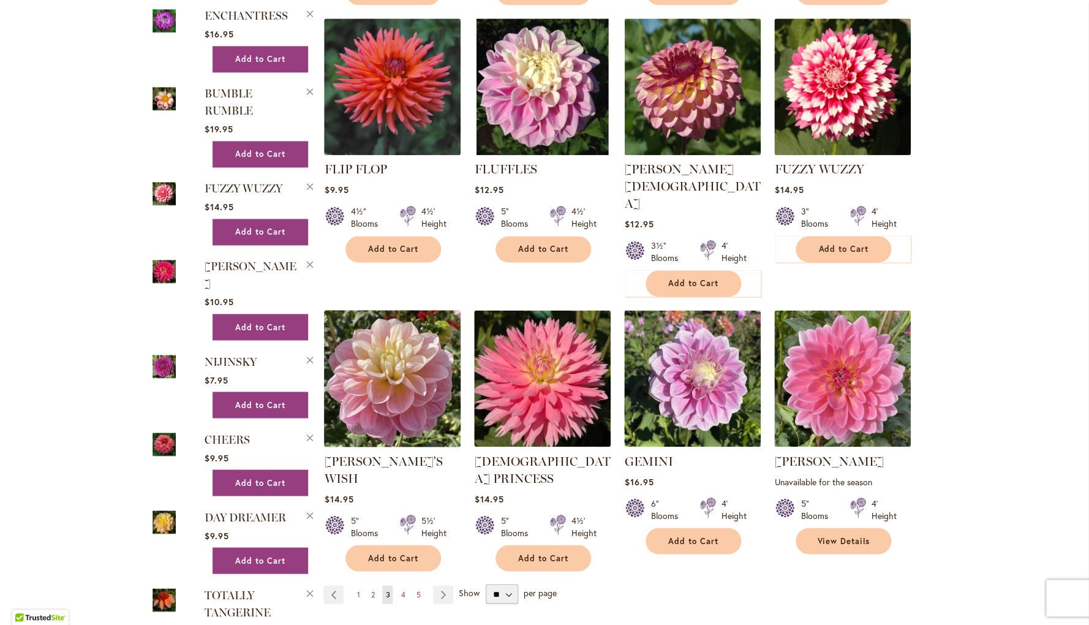
click at [388, 350] on img at bounding box center [392, 377] width 143 height 143
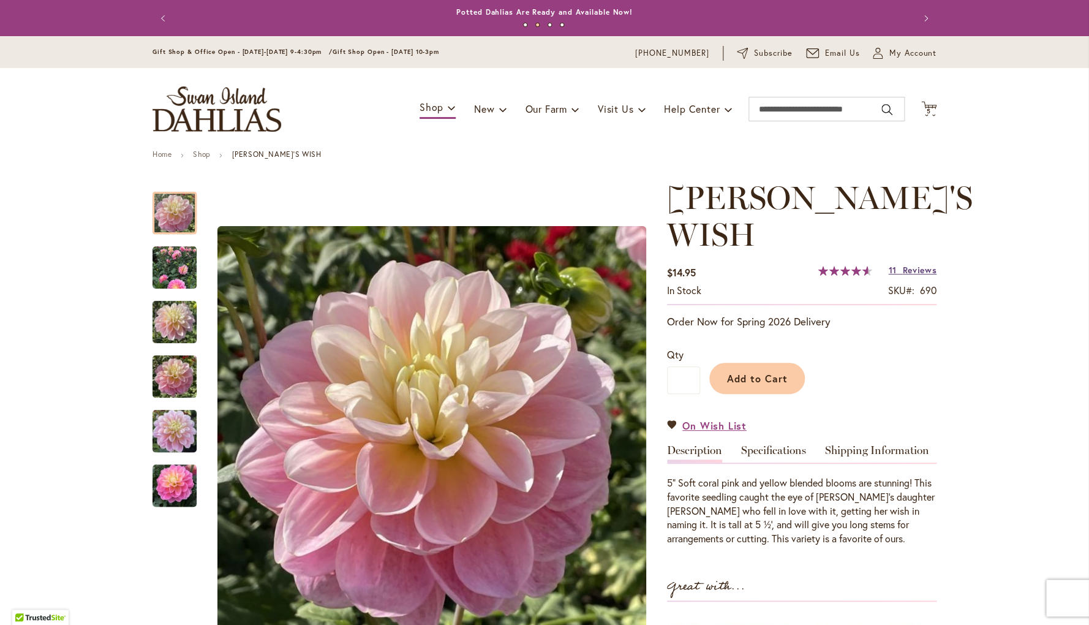
click at [928, 264] on span "Reviews" at bounding box center [920, 270] width 34 height 12
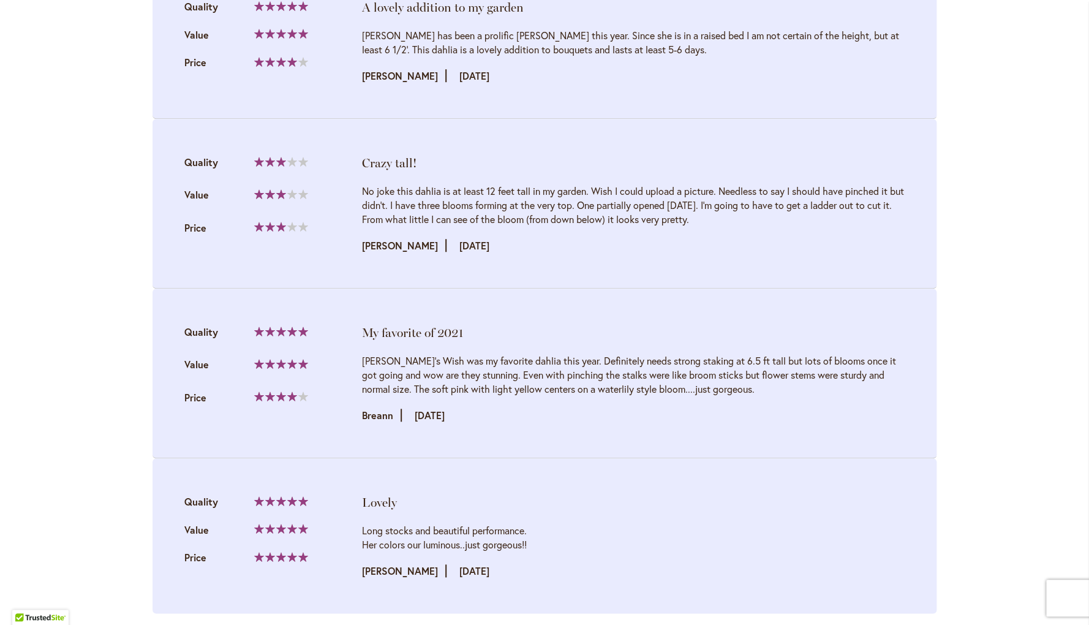
scroll to position [2430, 0]
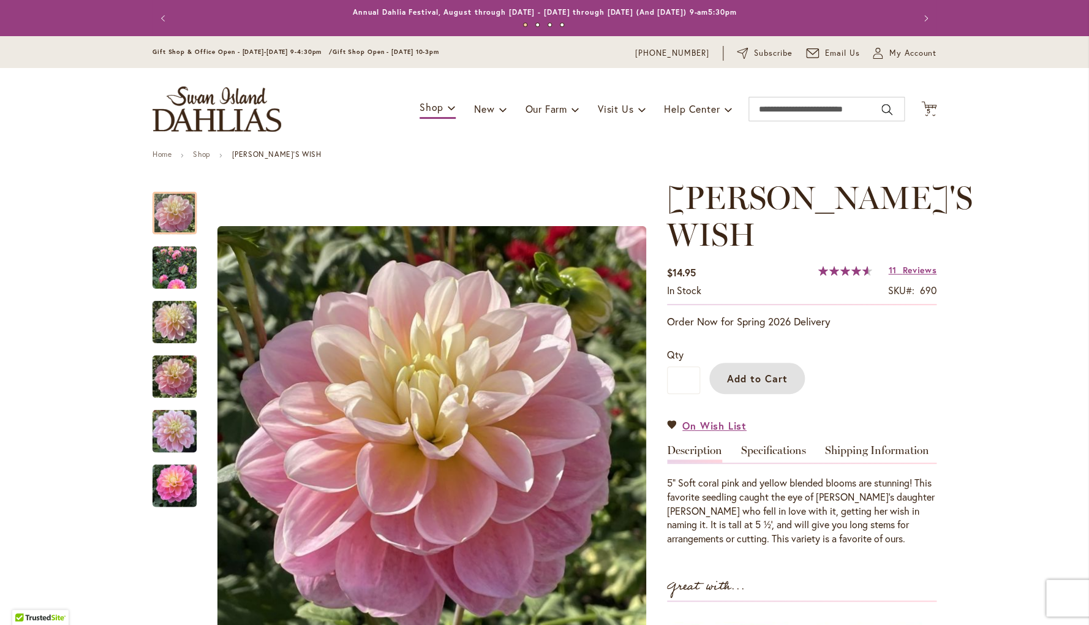
drag, startPoint x: 765, startPoint y: 345, endPoint x: 867, endPoint y: 366, distance: 103.8
click at [765, 372] on span "Add to Cart" at bounding box center [757, 378] width 61 height 13
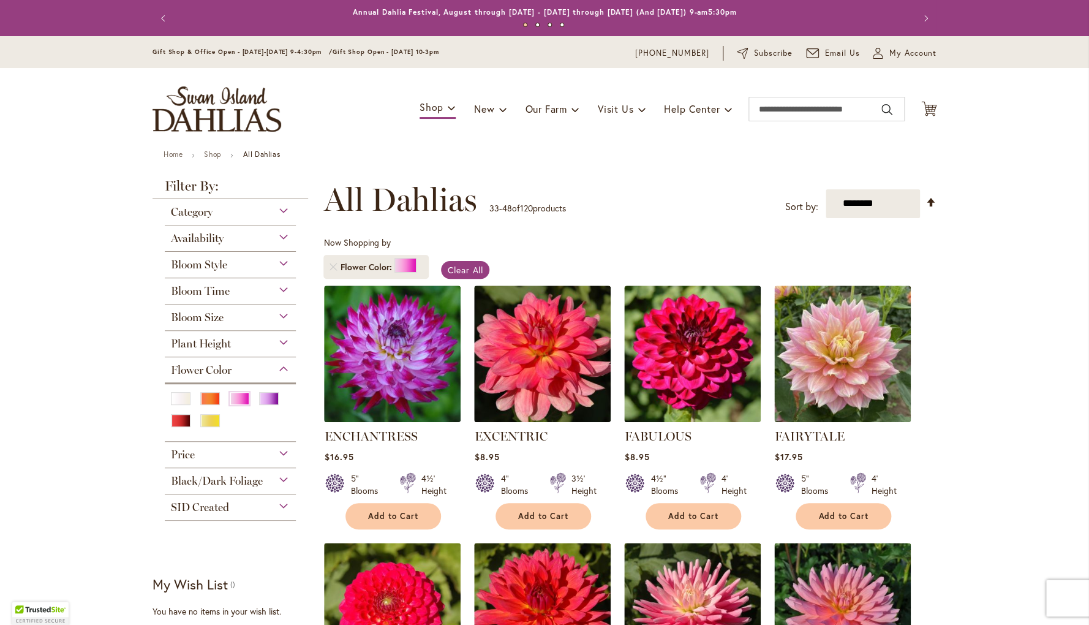
scroll to position [782, 0]
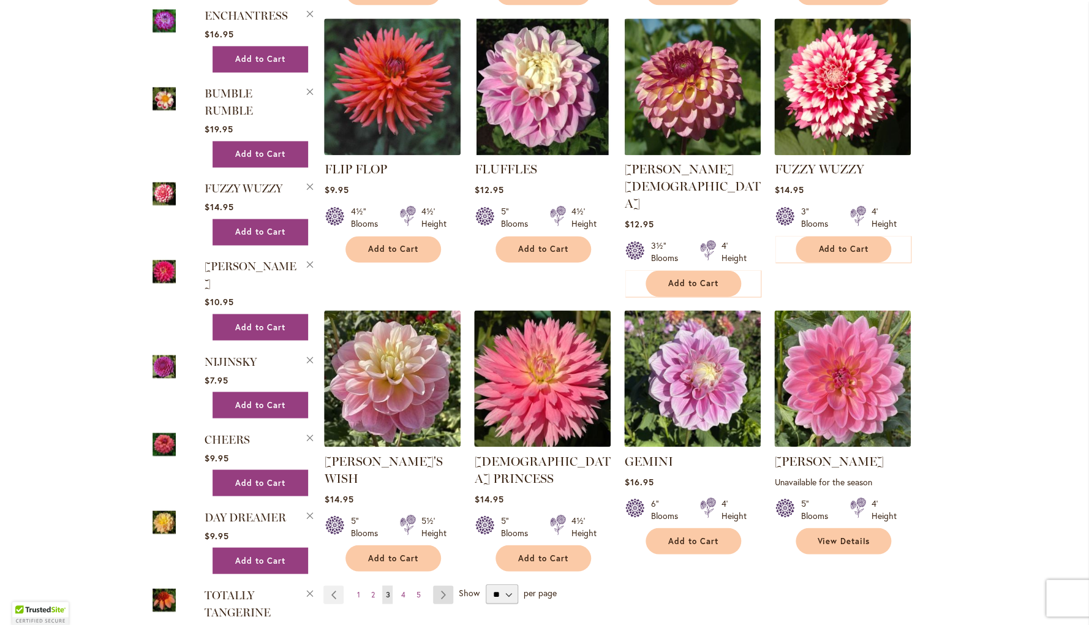
click at [441, 585] on link "Page Next" at bounding box center [443, 594] width 20 height 18
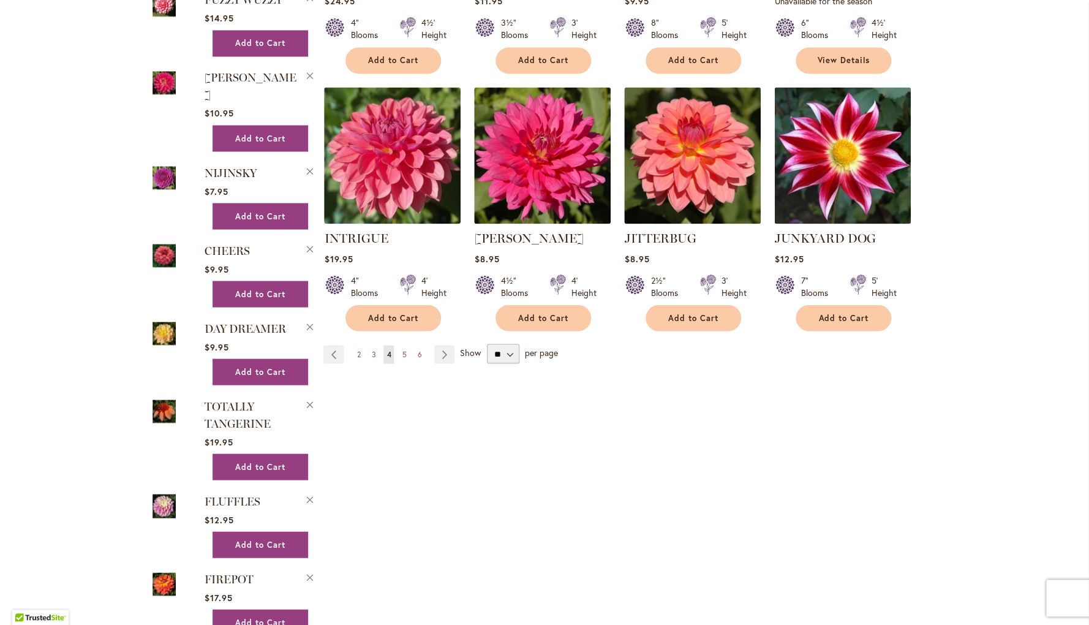
scroll to position [974, 0]
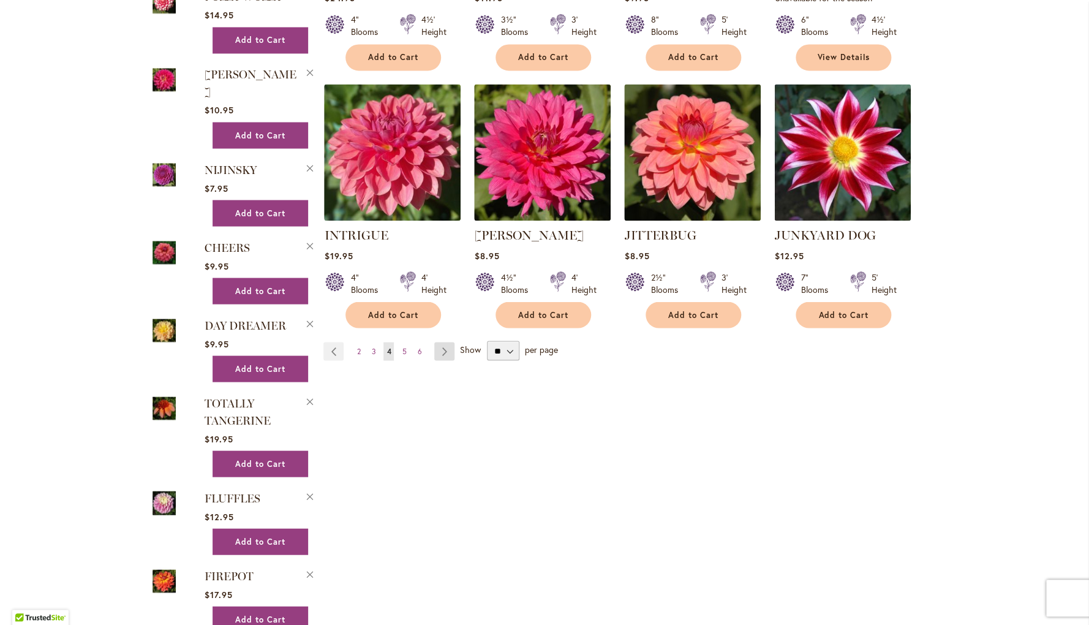
click at [447, 349] on link "Page Next" at bounding box center [444, 351] width 20 height 18
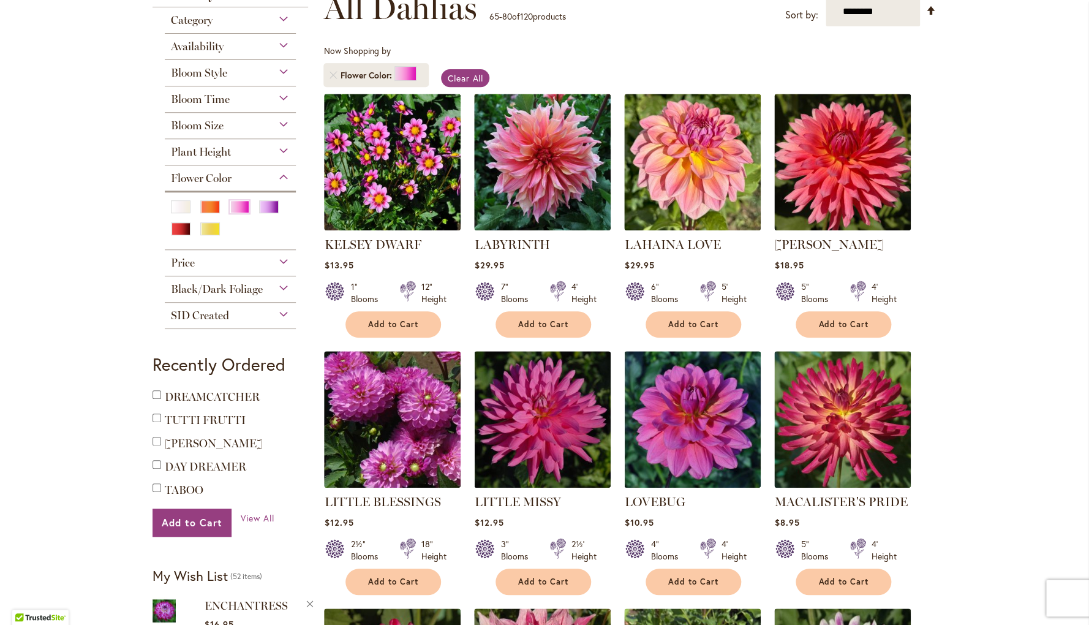
scroll to position [165, 0]
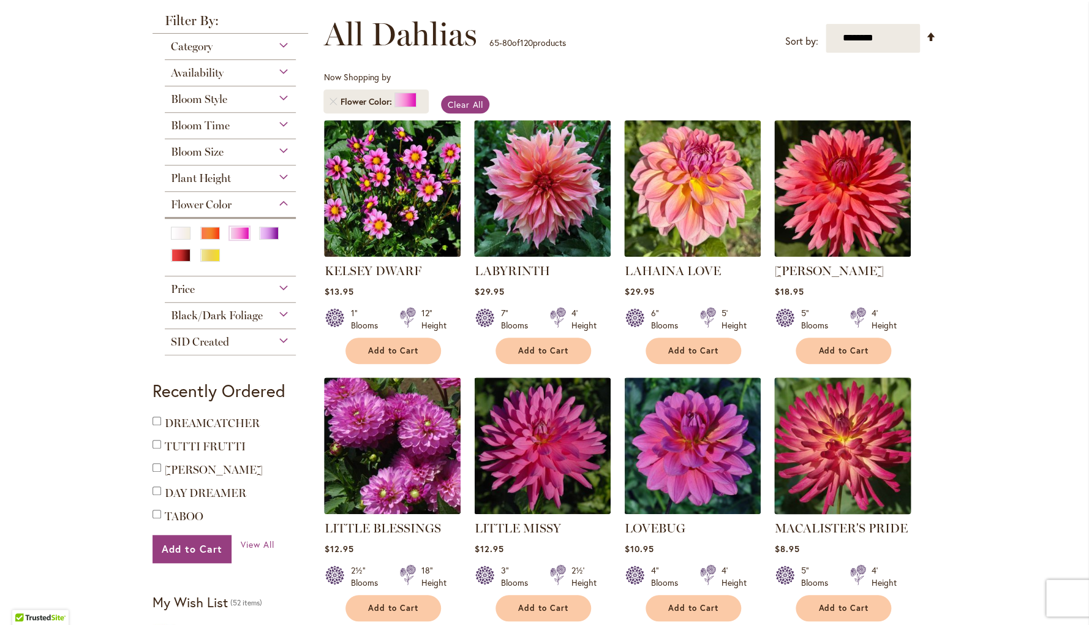
click at [843, 480] on img at bounding box center [842, 445] width 143 height 143
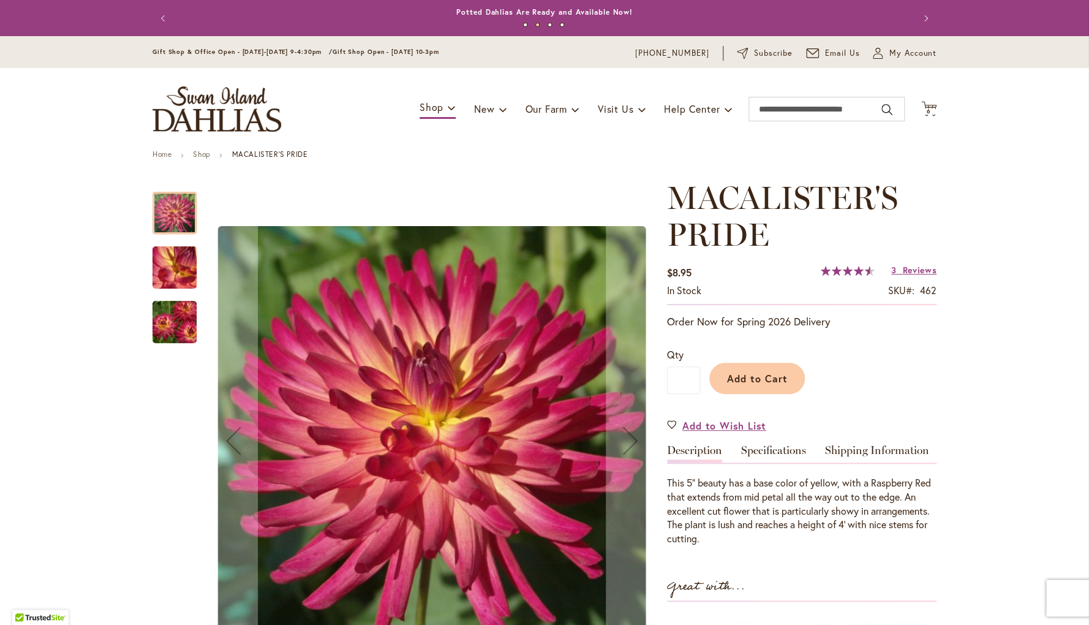
click at [920, 270] on span "Reviews" at bounding box center [920, 270] width 34 height 12
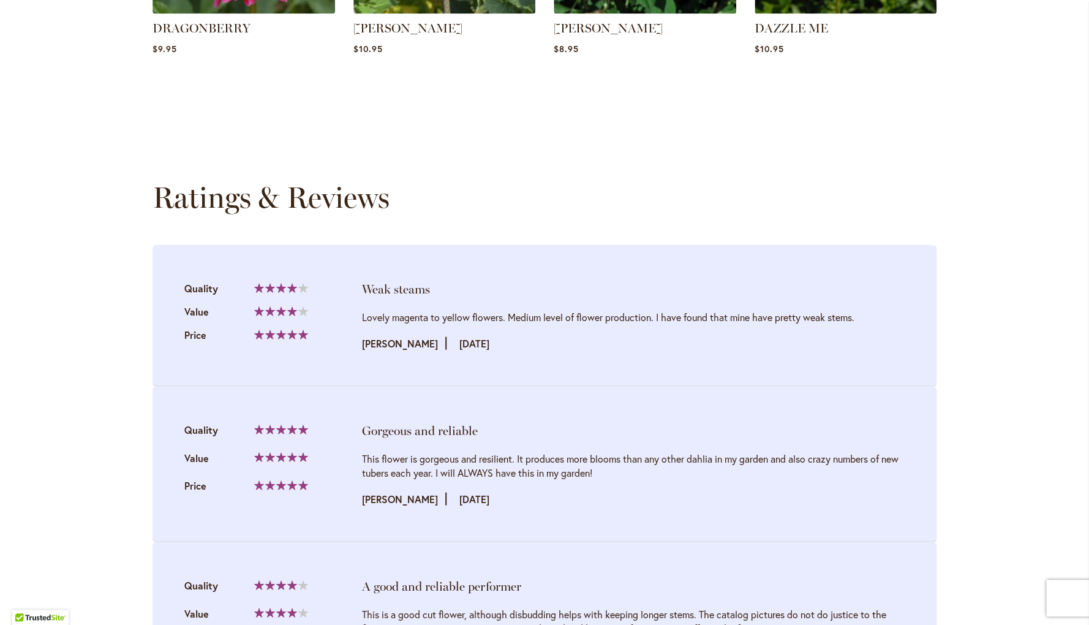
scroll to position [1290, 0]
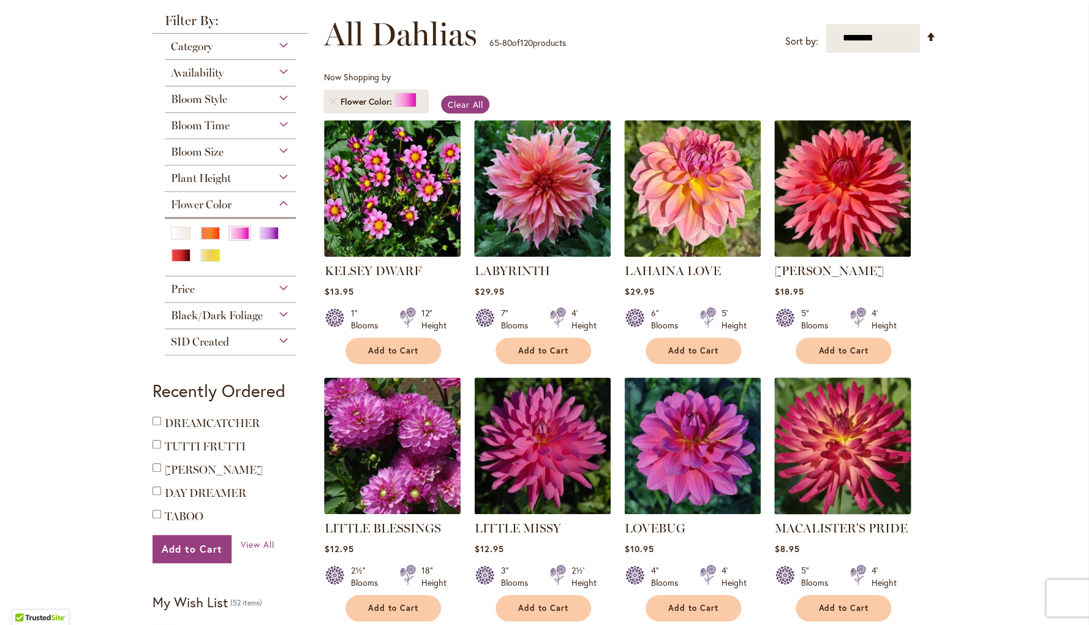
scroll to position [189, 0]
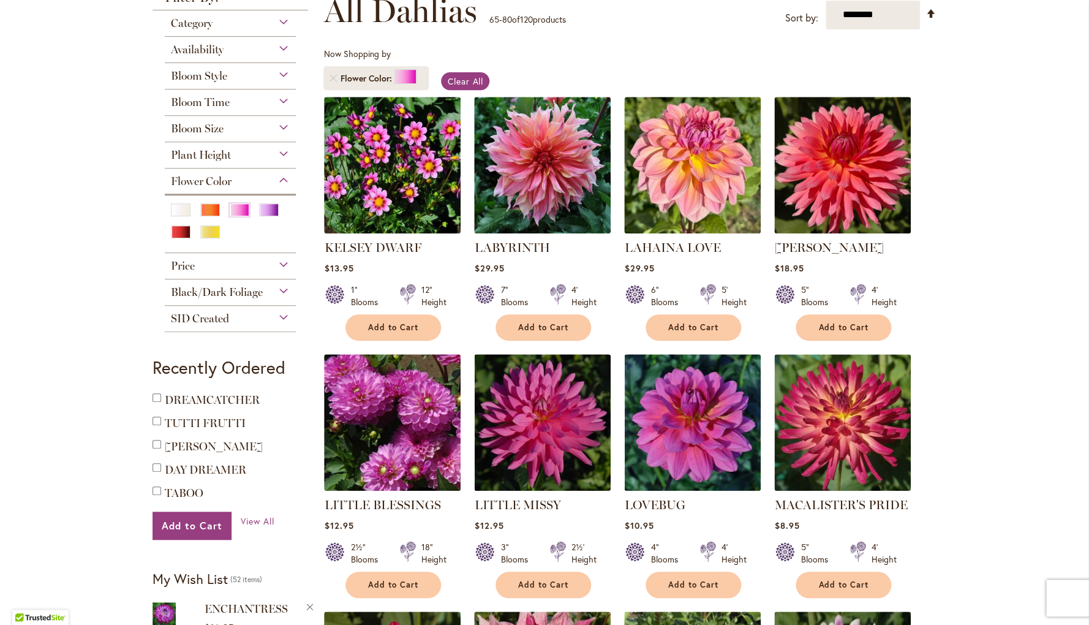
click at [870, 494] on div "MACALISTER'S PRIDE Rating: 91% 3 Reviews $8.95 5" Blooms" at bounding box center [843, 473] width 137 height 238
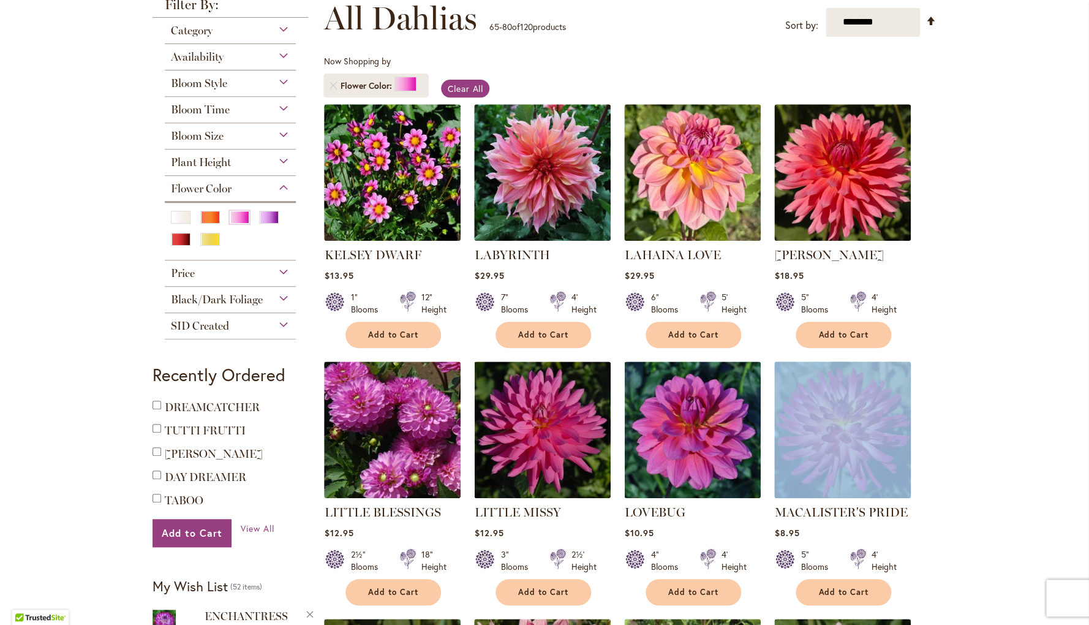
scroll to position [181, 0]
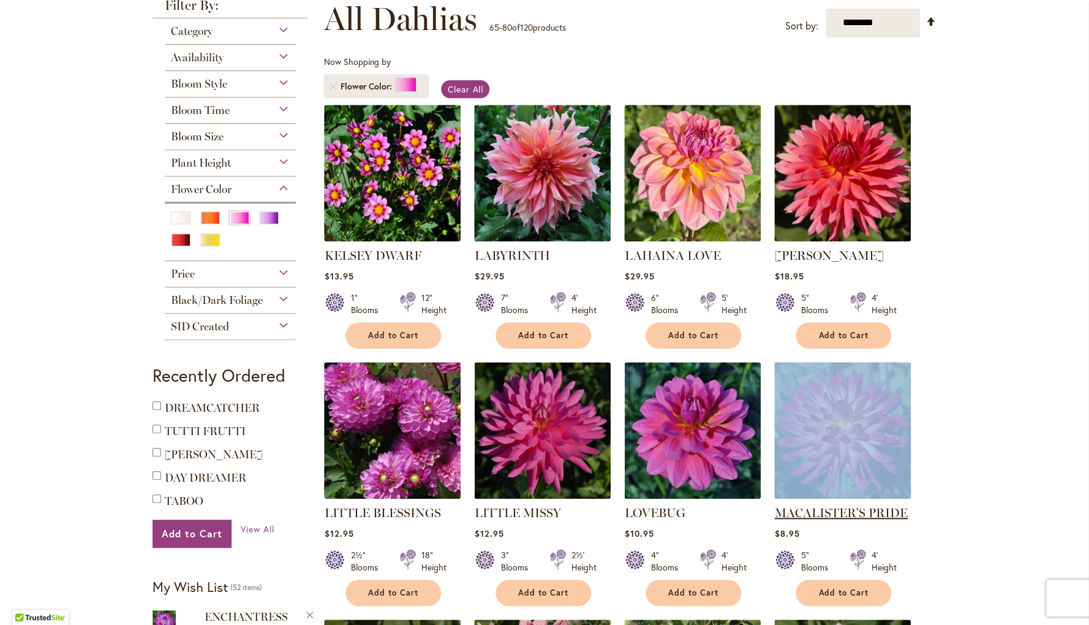
click at [878, 515] on link "MACALISTER'S PRIDE" at bounding box center [841, 513] width 133 height 15
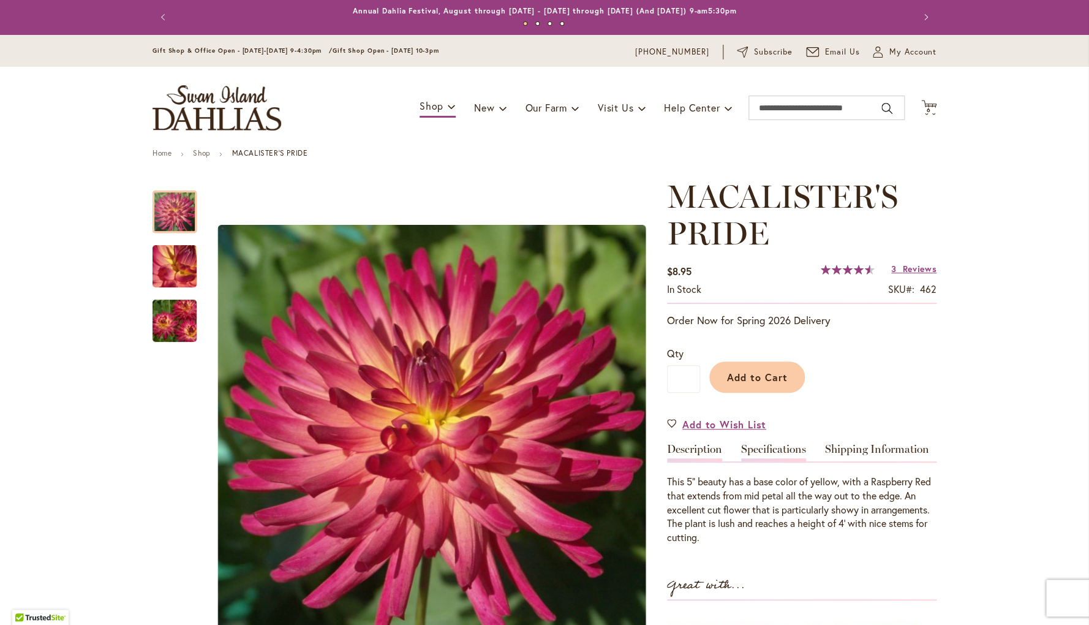
click at [779, 449] on link "Specifications" at bounding box center [773, 453] width 65 height 18
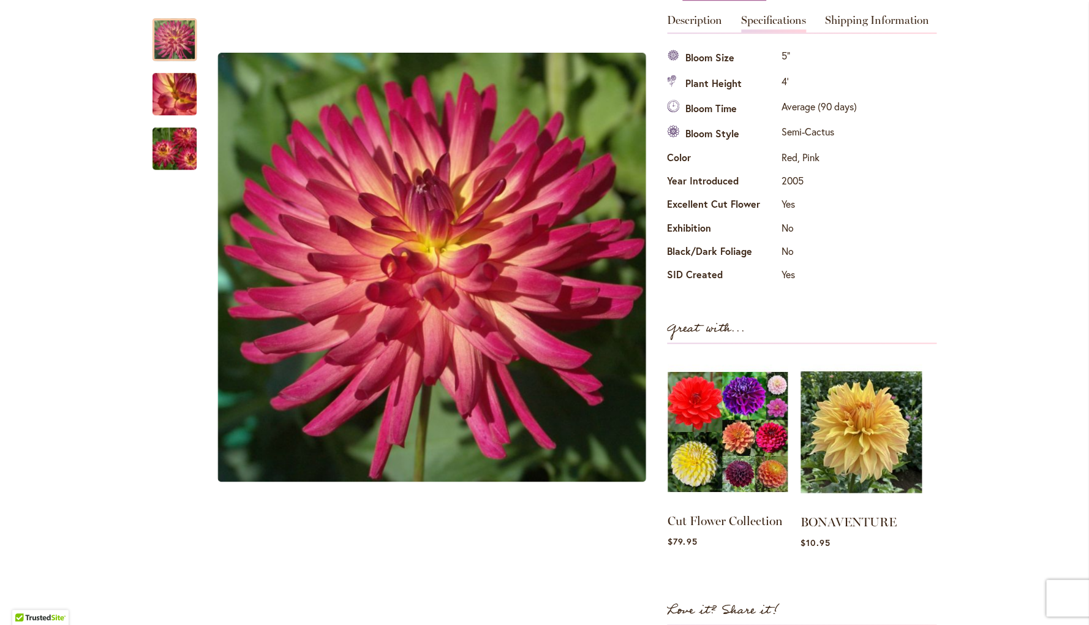
scroll to position [430, 0]
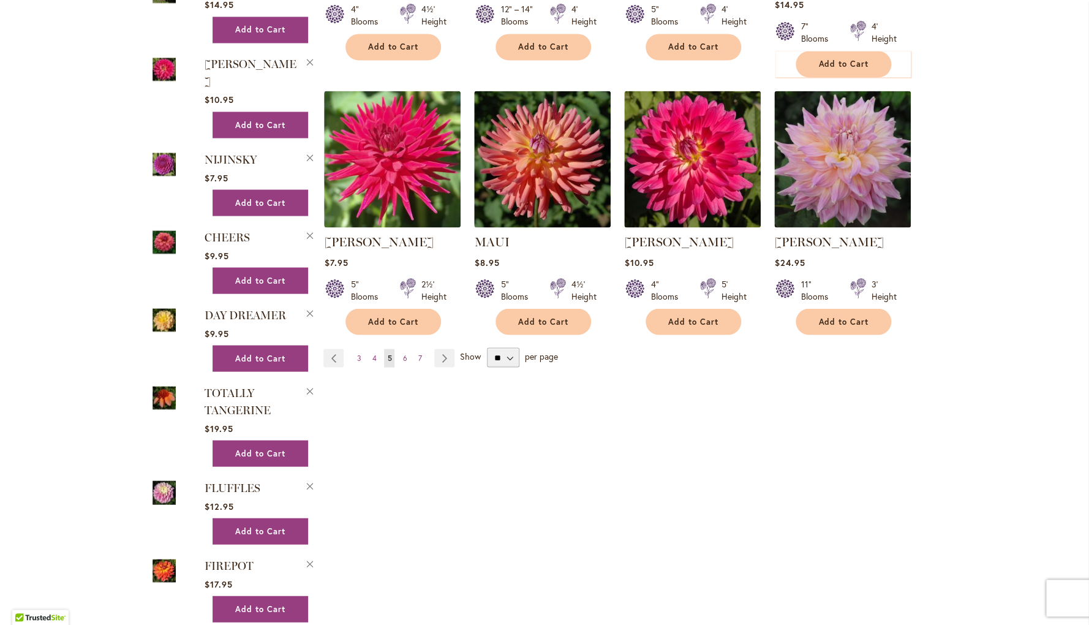
scroll to position [989, 0]
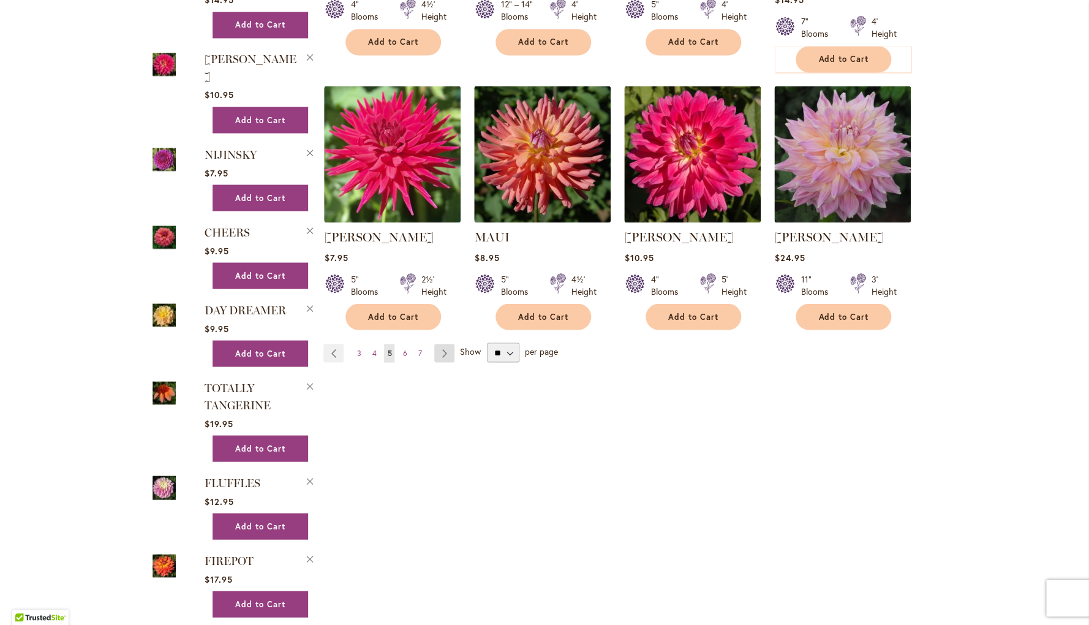
click at [448, 344] on link "Page Next" at bounding box center [444, 353] width 20 height 18
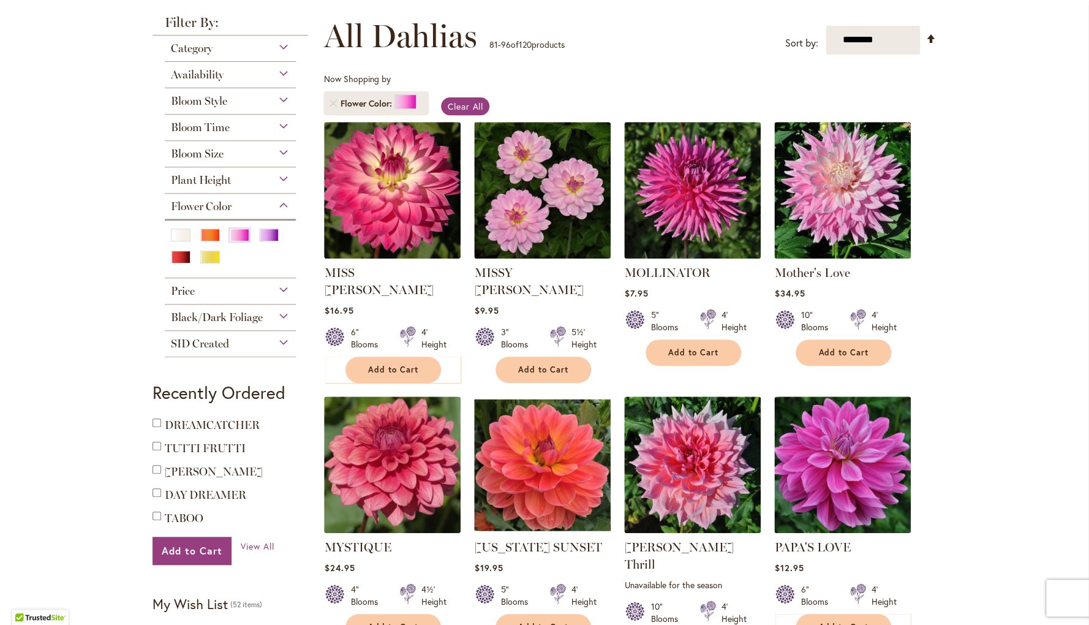
scroll to position [126, 0]
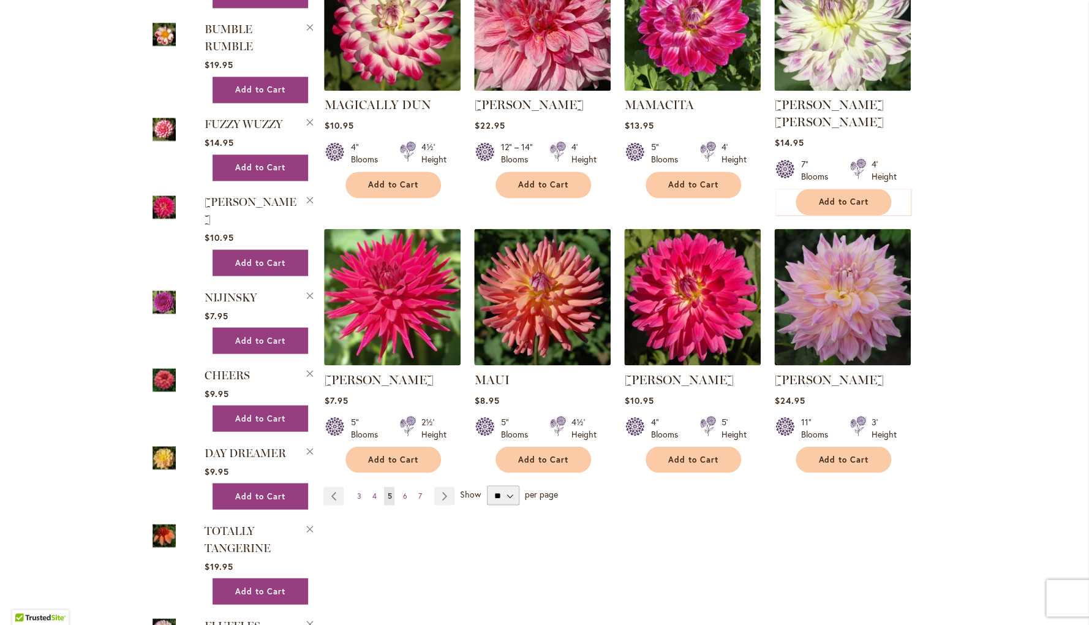
scroll to position [849, 0]
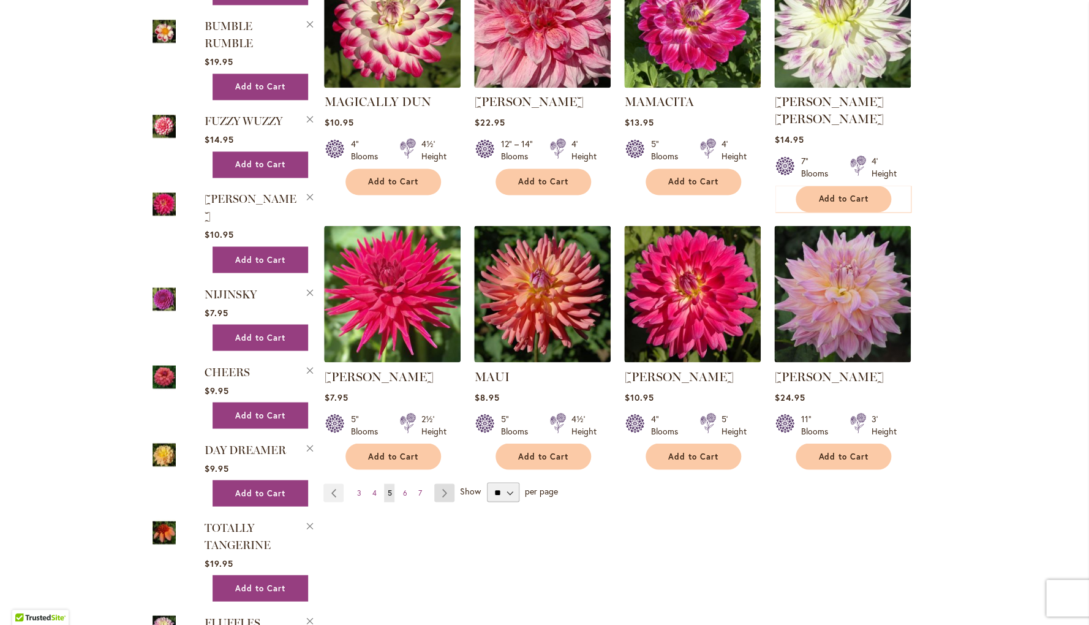
click at [441, 483] on link "Page Next" at bounding box center [444, 492] width 20 height 18
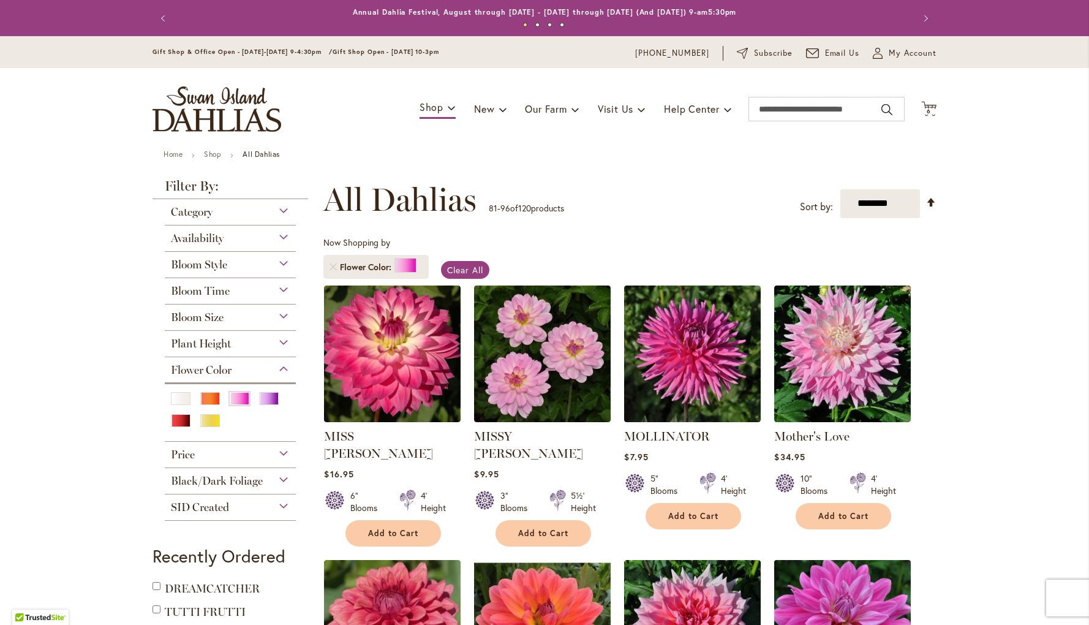
type input "**********"
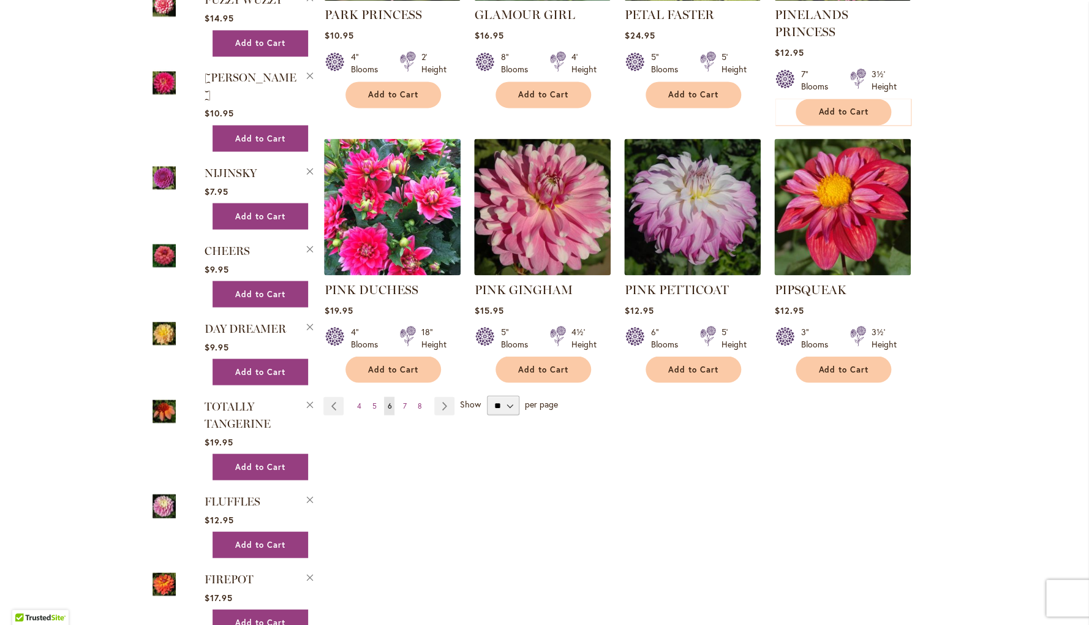
scroll to position [975, 0]
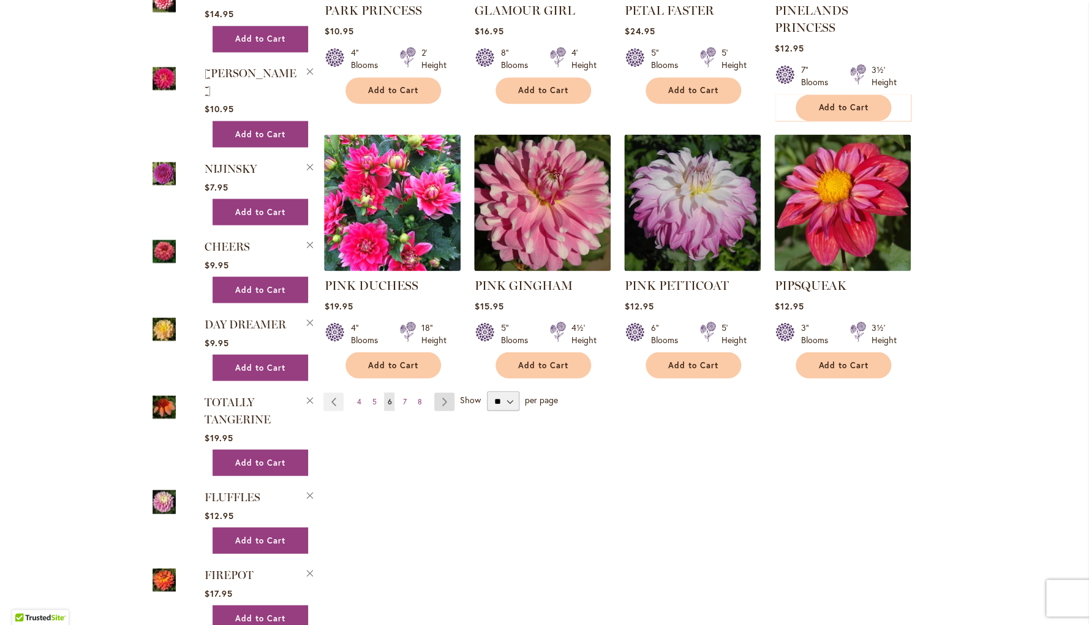
click at [446, 392] on link "Page Next" at bounding box center [444, 401] width 20 height 18
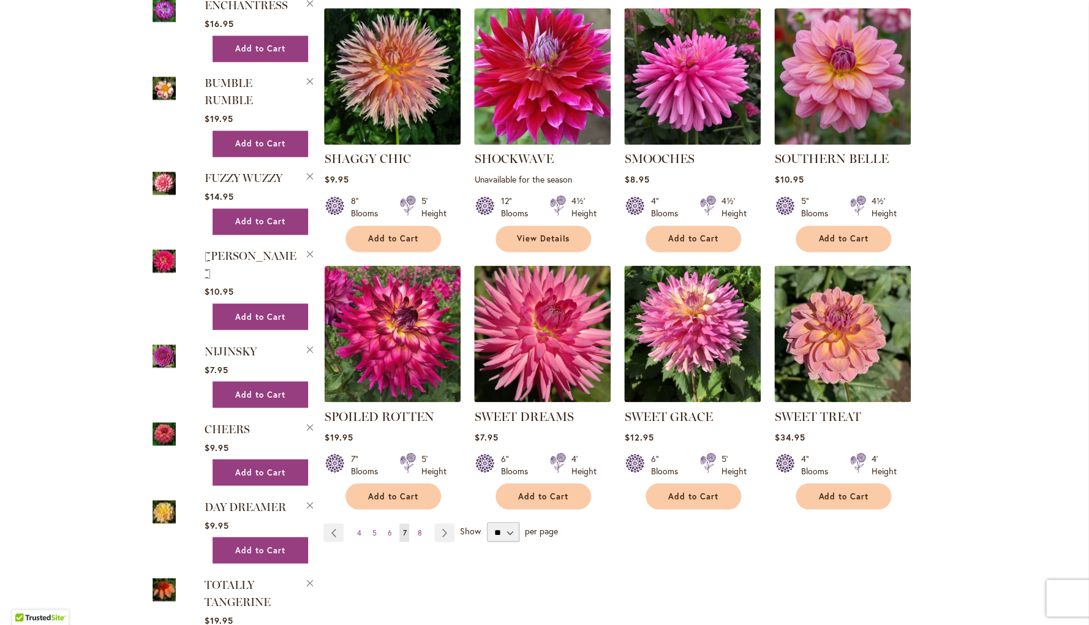
scroll to position [795, 0]
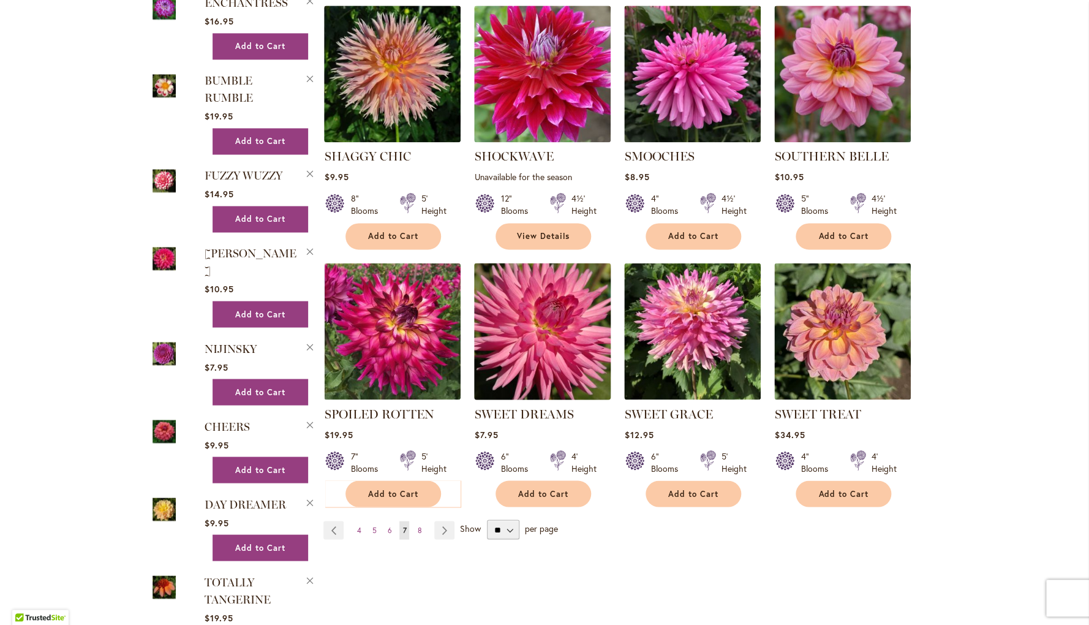
drag, startPoint x: 550, startPoint y: 335, endPoint x: 562, endPoint y: 344, distance: 14.5
click at [550, 335] on img at bounding box center [542, 330] width 143 height 143
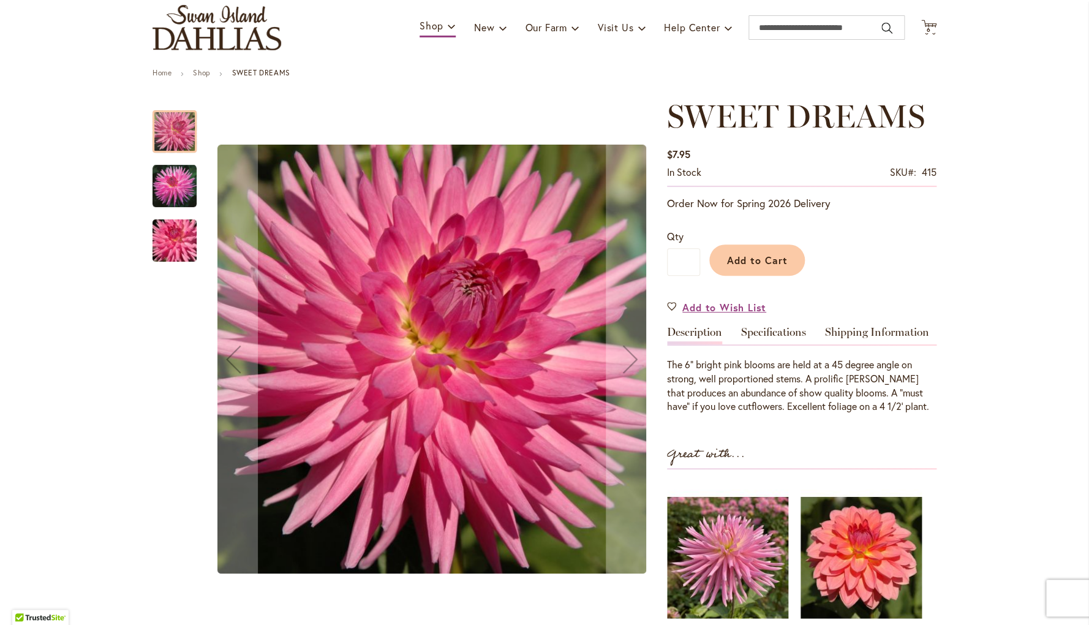
scroll to position [73, 0]
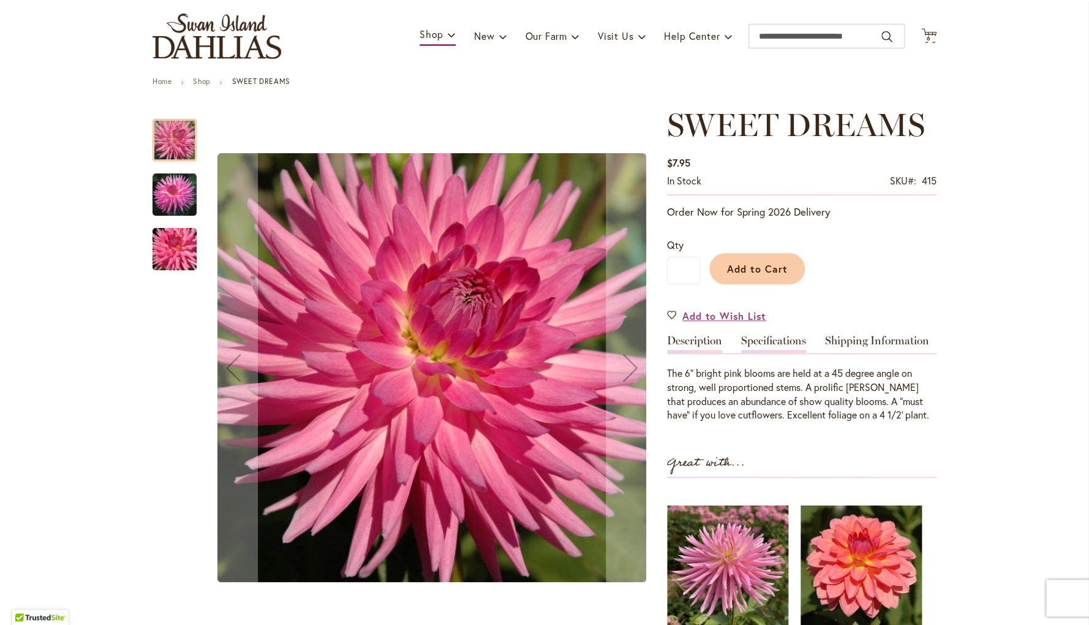
click at [789, 341] on link "Specifications" at bounding box center [773, 344] width 65 height 18
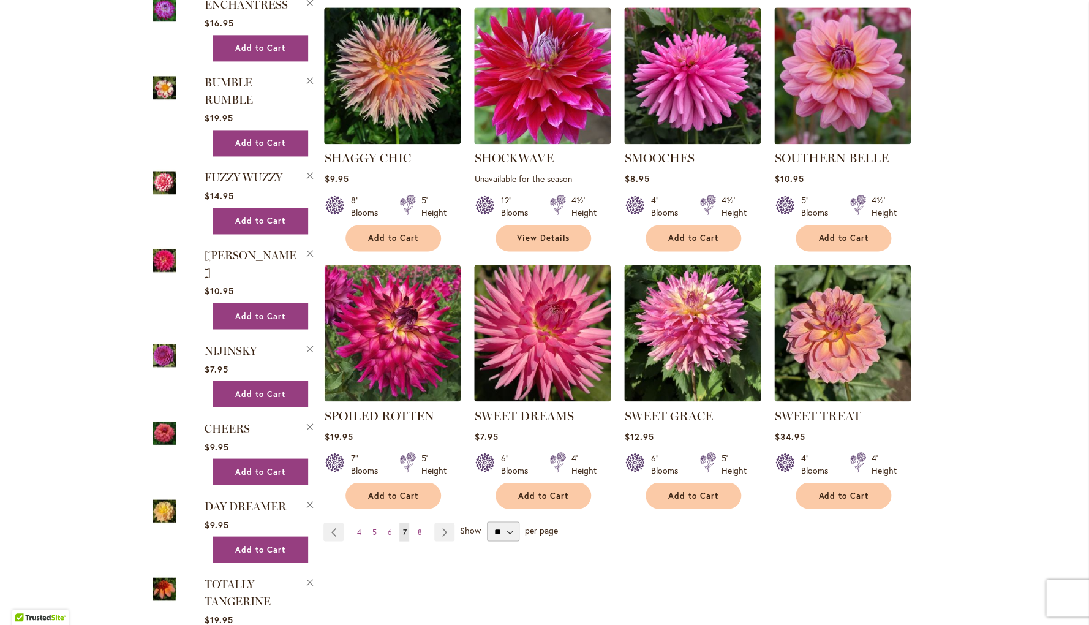
scroll to position [816, 0]
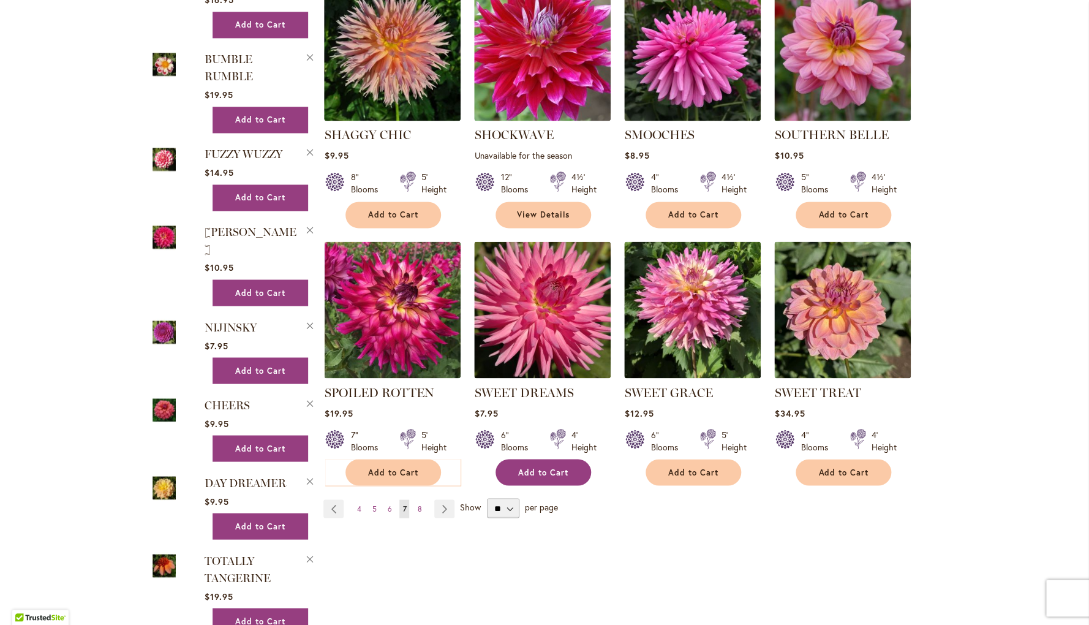
click at [528, 471] on span "Add to Cart" at bounding box center [543, 472] width 50 height 10
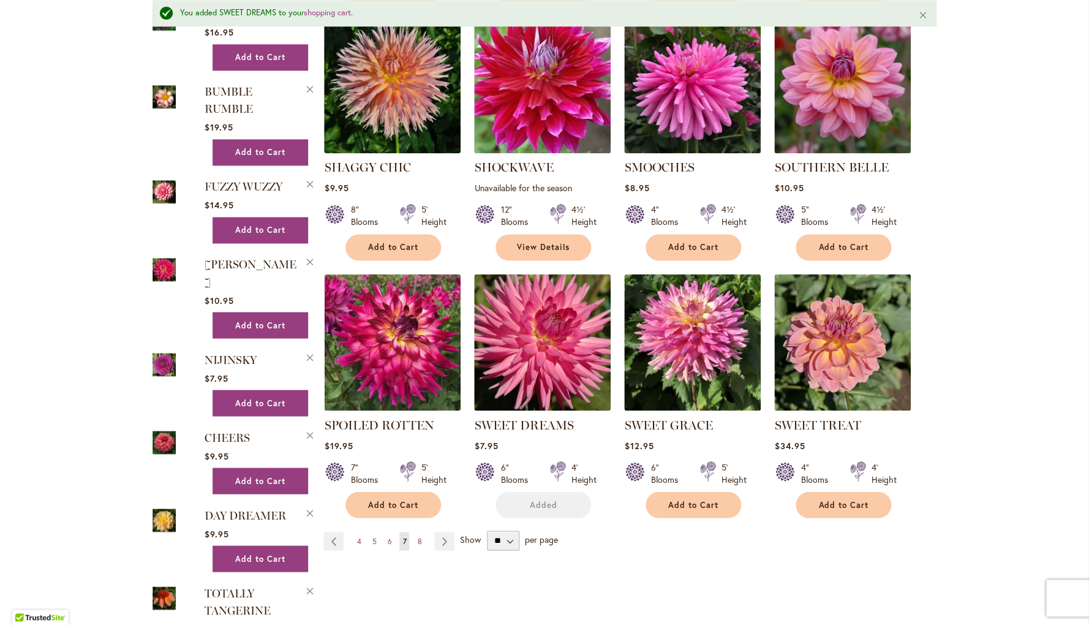
scroll to position [849, 0]
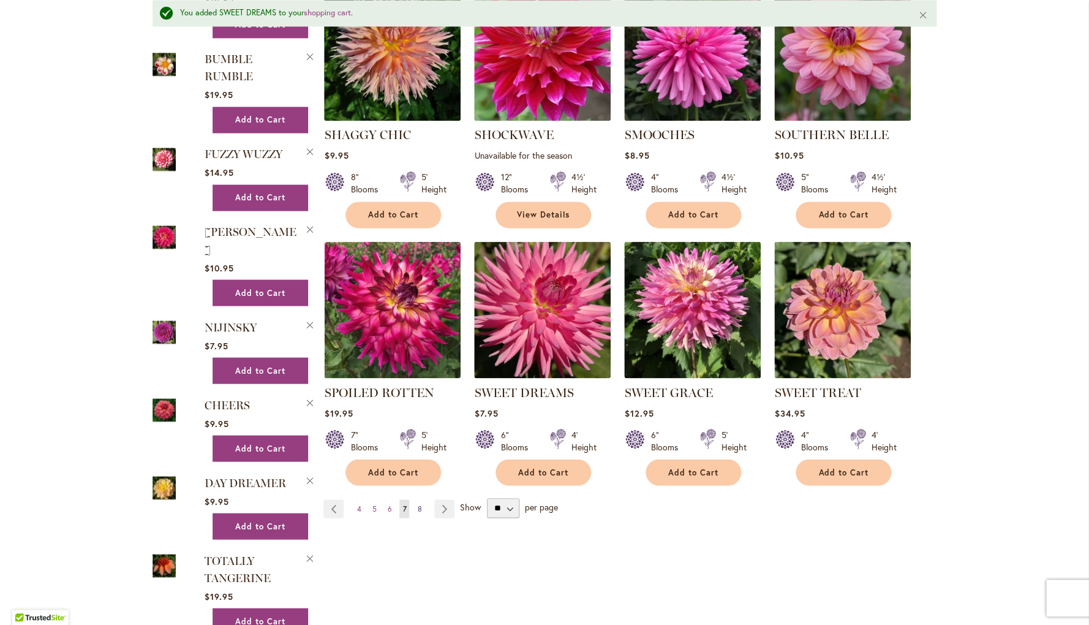
click at [419, 507] on span "8" at bounding box center [419, 508] width 4 height 9
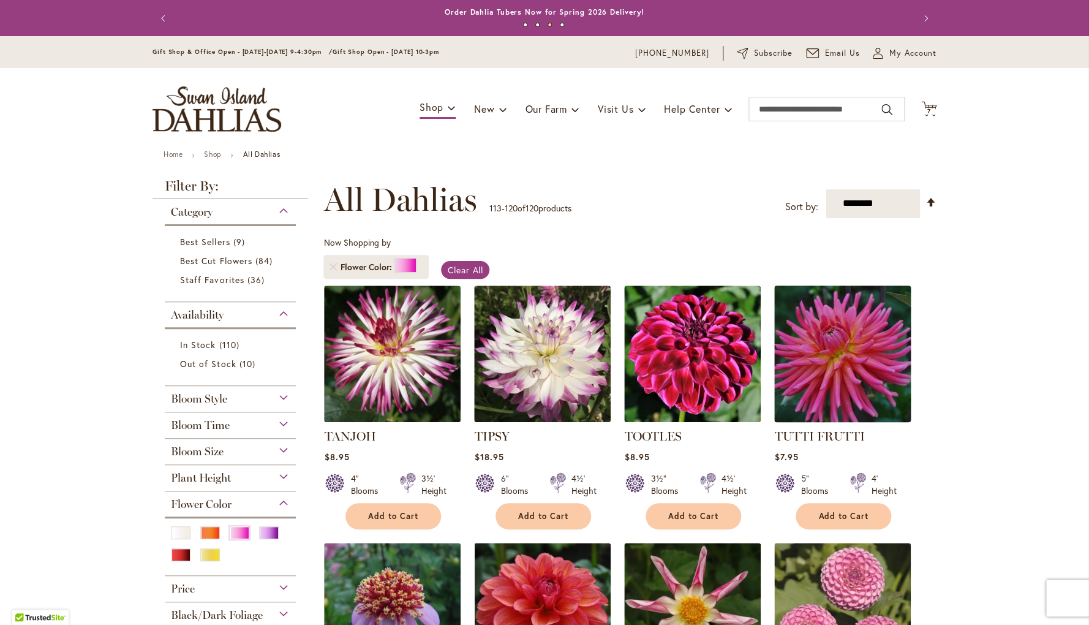
click at [864, 385] on img at bounding box center [842, 353] width 143 height 143
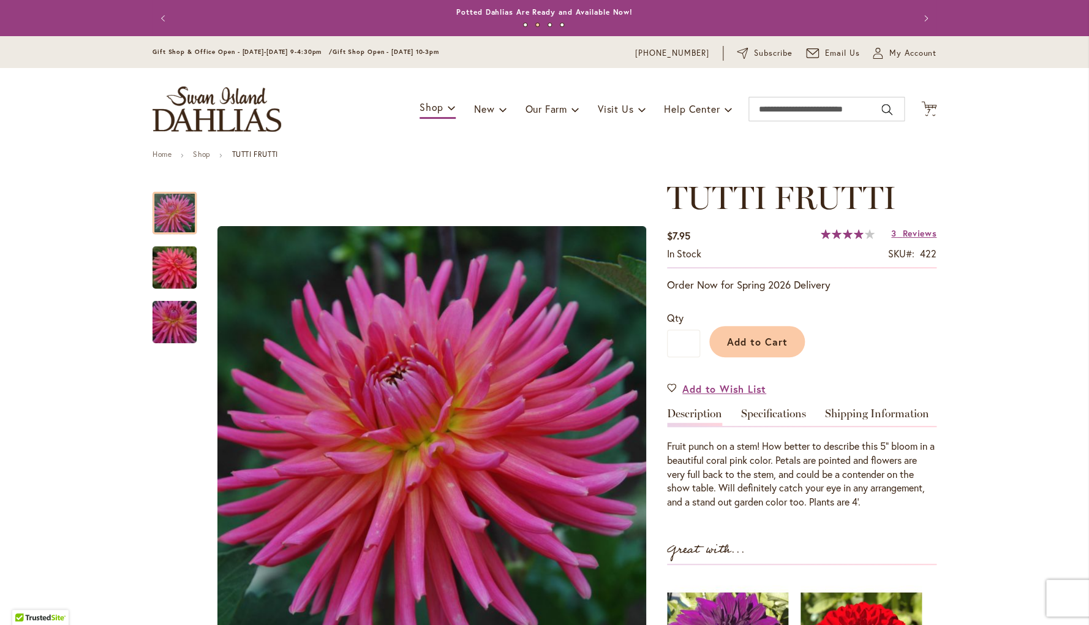
click at [912, 234] on span "Reviews" at bounding box center [920, 233] width 34 height 12
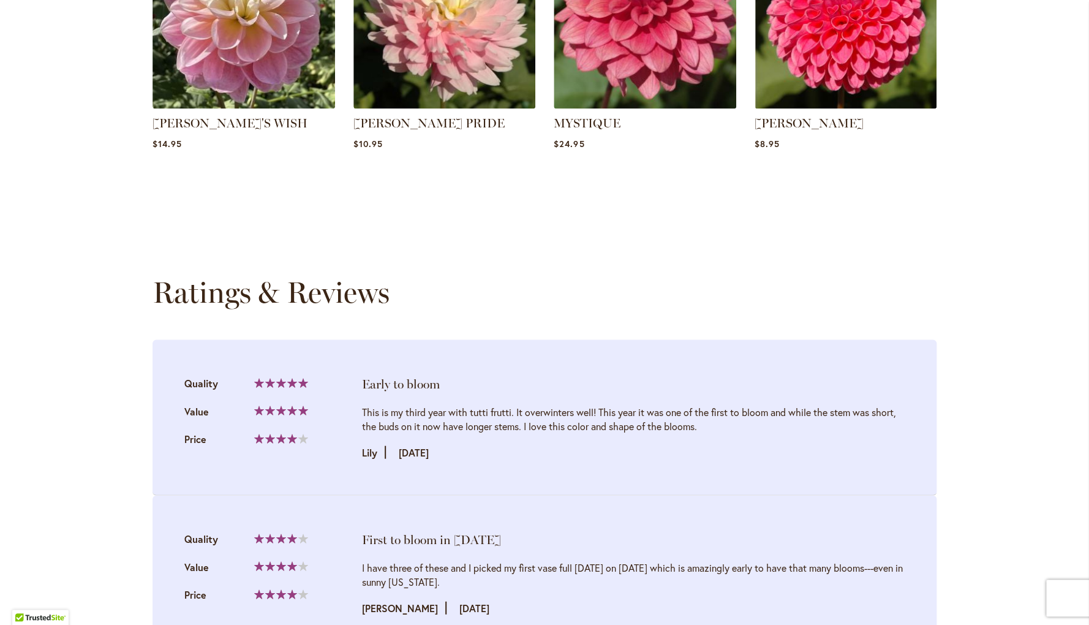
scroll to position [1254, 0]
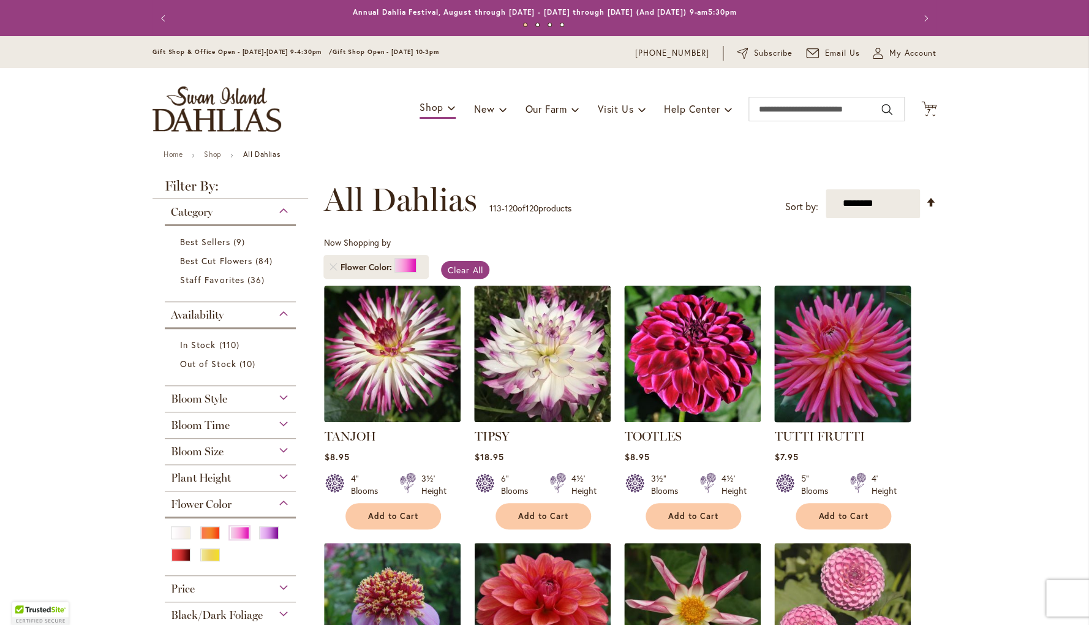
click at [851, 382] on img at bounding box center [842, 353] width 143 height 143
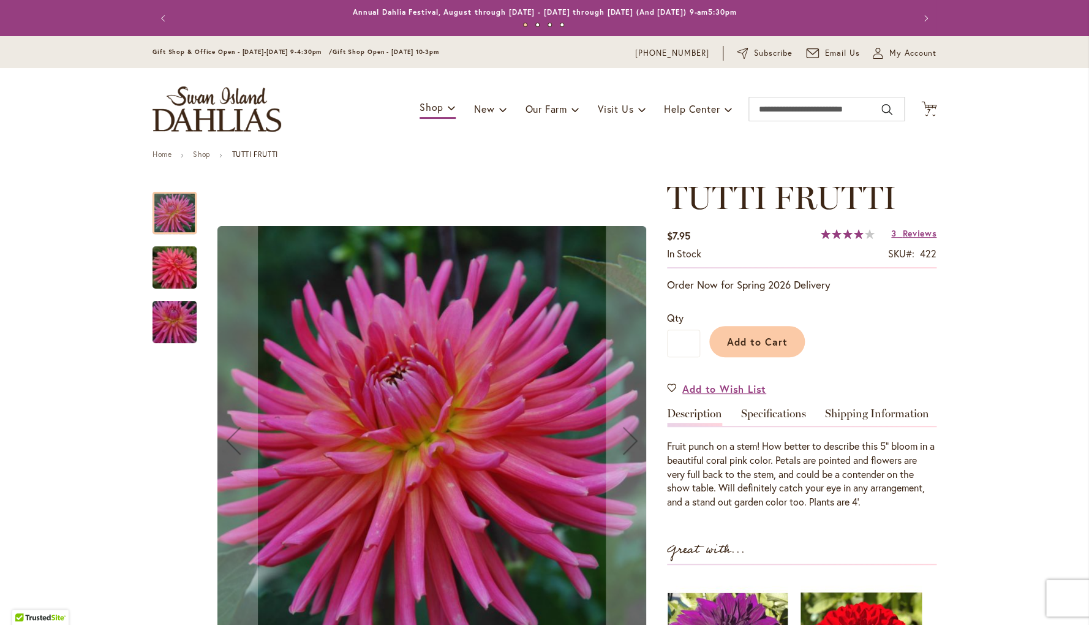
drag, startPoint x: 778, startPoint y: 412, endPoint x: 785, endPoint y: 413, distance: 7.5
click at [778, 412] on link "Specifications" at bounding box center [773, 417] width 65 height 18
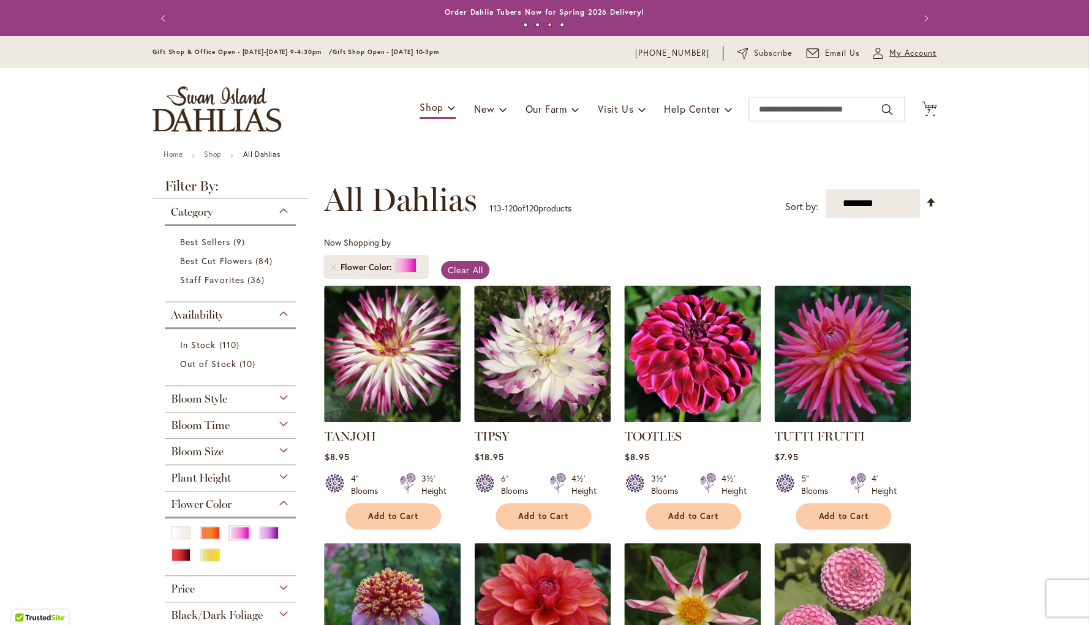
click at [877, 52] on icon "My Account" at bounding box center [878, 53] width 10 height 11
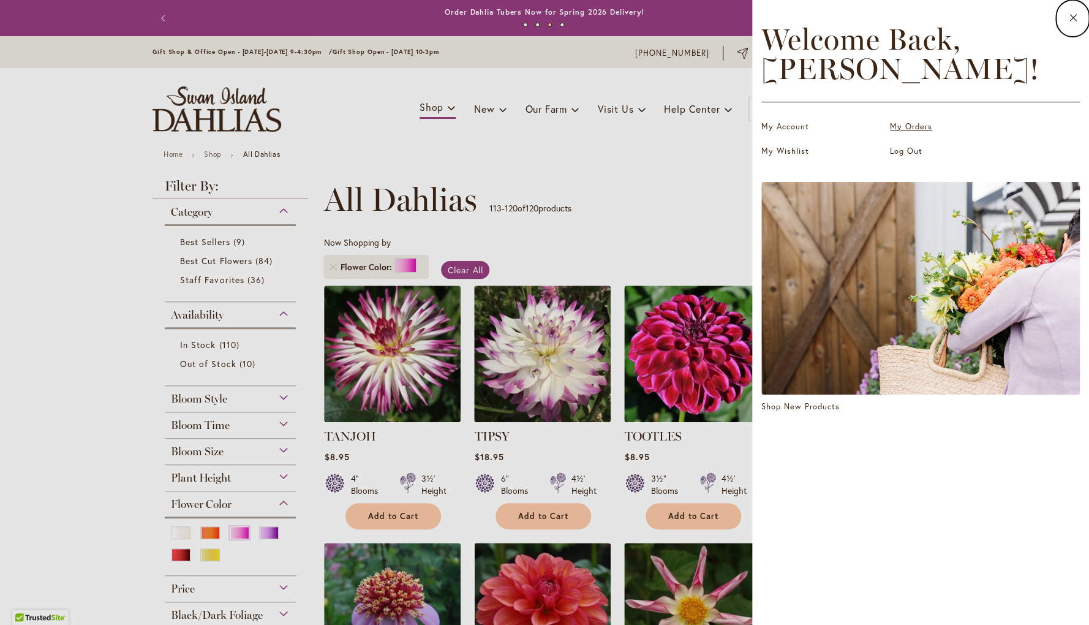
click at [914, 126] on link "My Orders" at bounding box center [951, 127] width 123 height 12
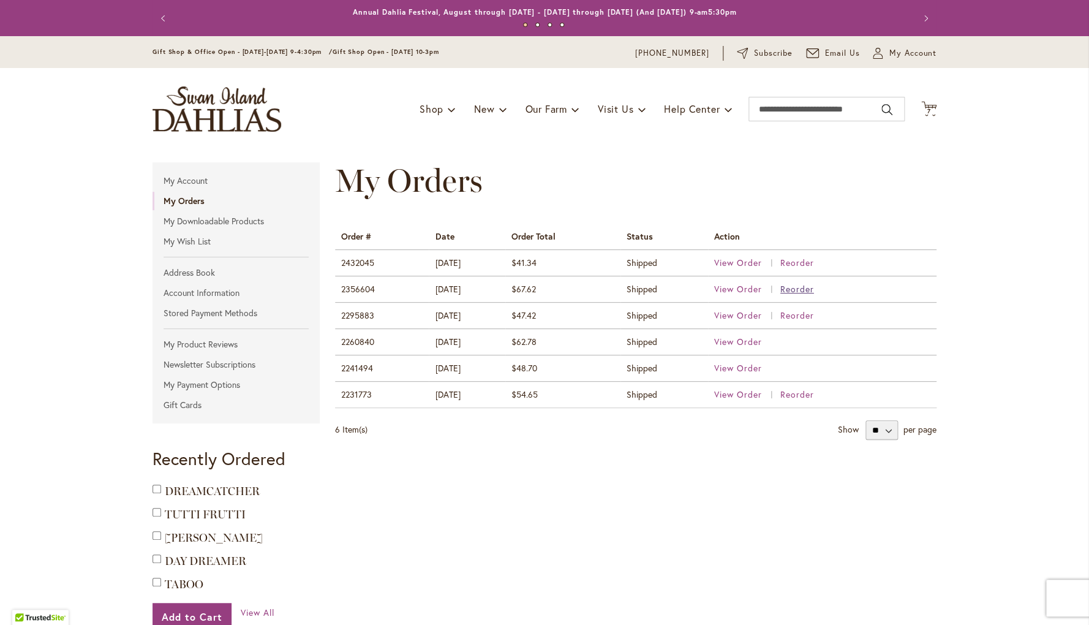
drag, startPoint x: 744, startPoint y: 263, endPoint x: 813, endPoint y: 287, distance: 73.4
click at [744, 263] on span "View Order" at bounding box center [738, 263] width 48 height 12
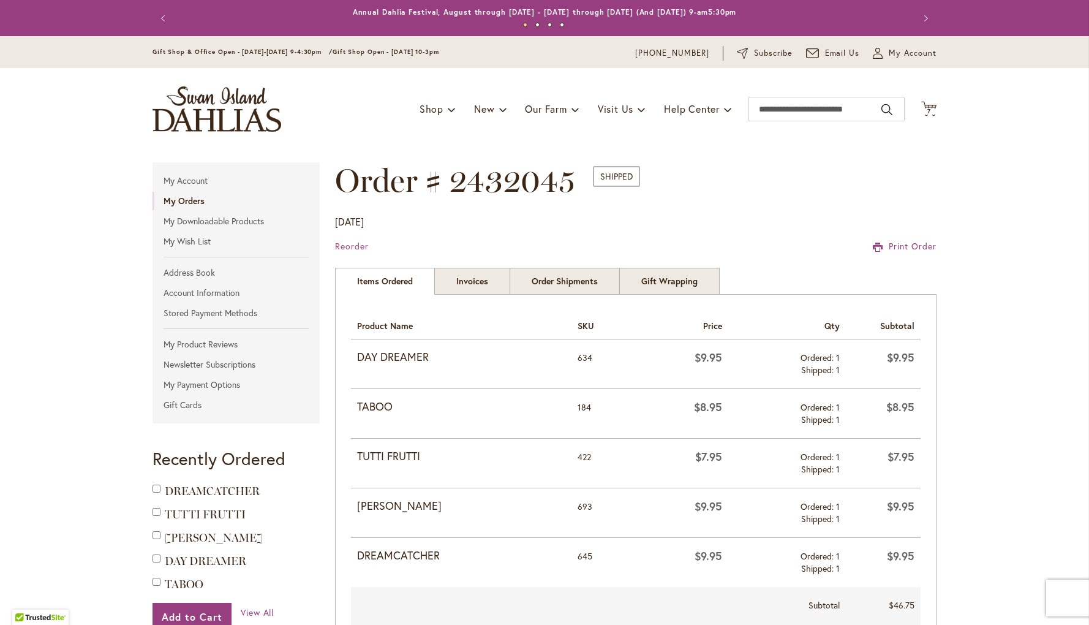
type input "**********"
click at [784, 109] on input "Search" at bounding box center [827, 109] width 156 height 25
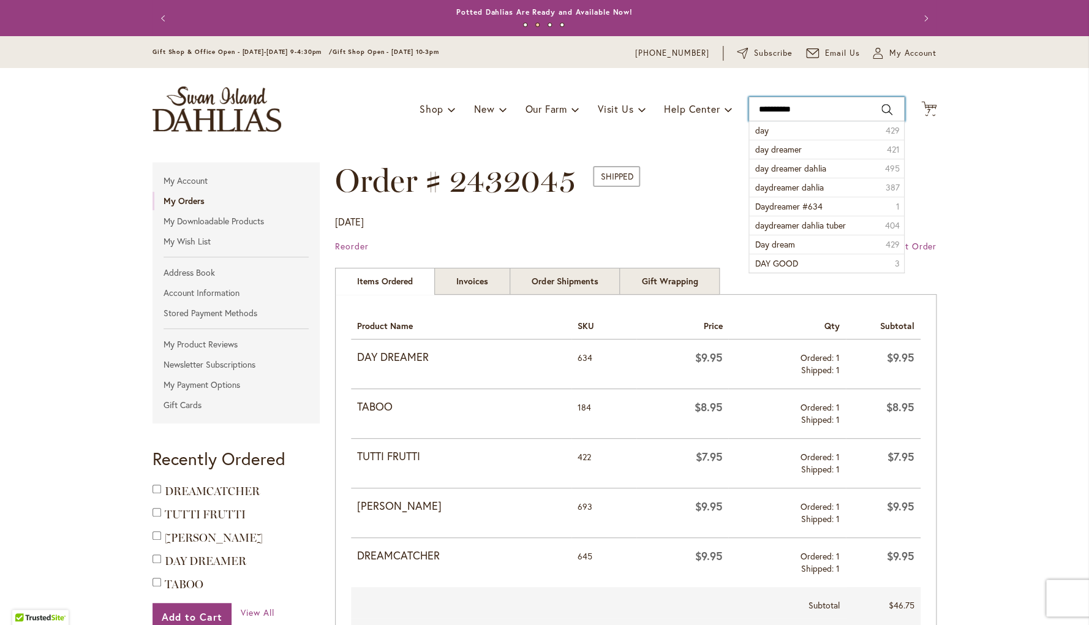
type input "**********"
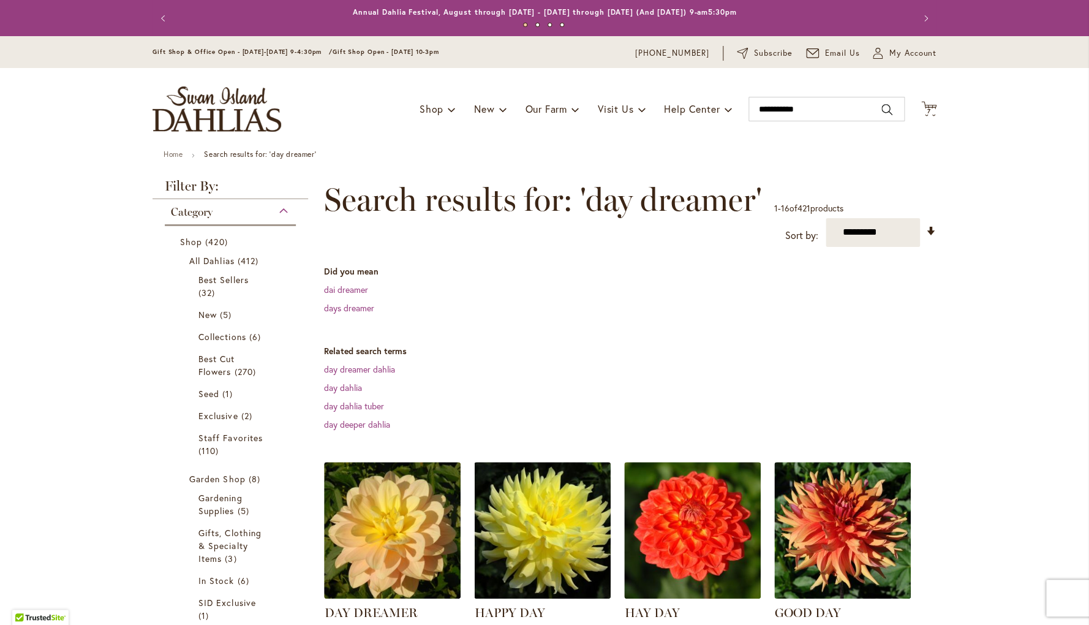
scroll to position [4, 0]
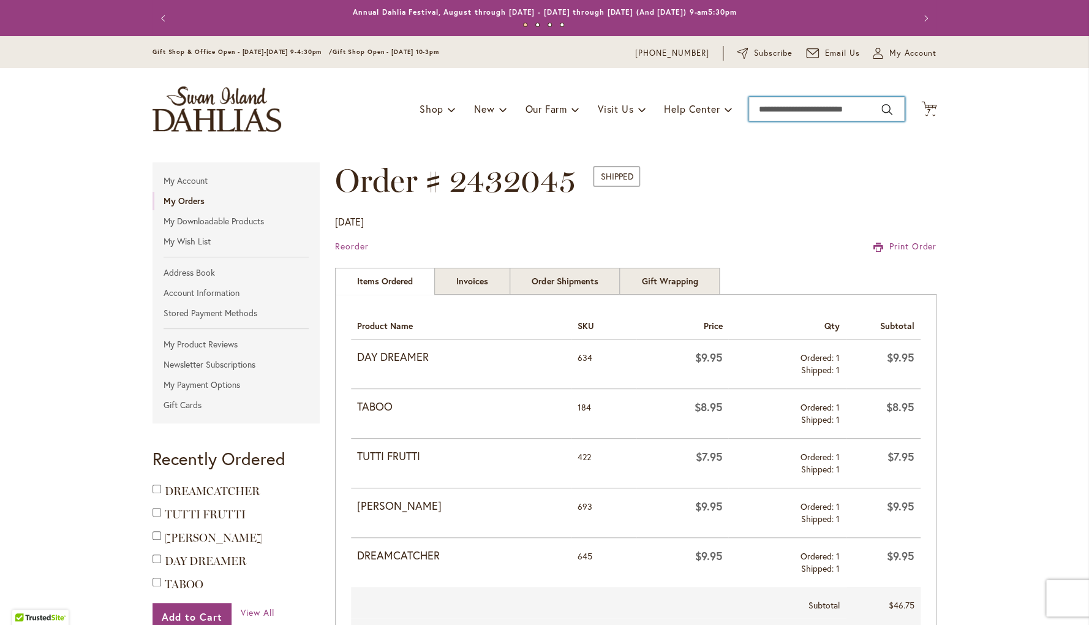
click at [770, 111] on input "Search" at bounding box center [827, 109] width 156 height 25
type input "*****"
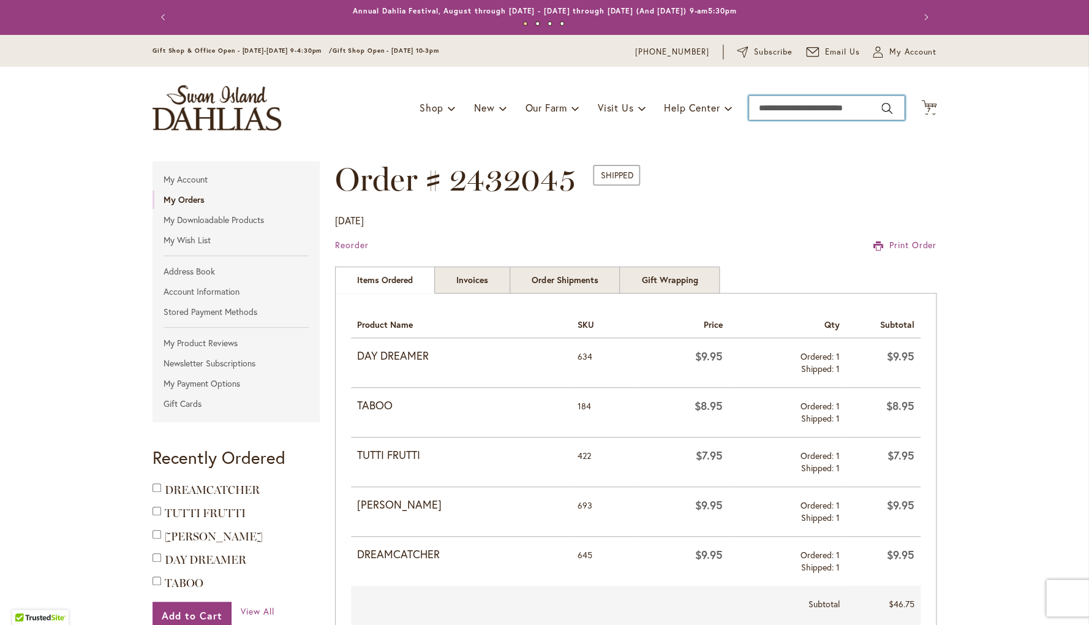
click at [767, 107] on input "Search" at bounding box center [827, 108] width 156 height 25
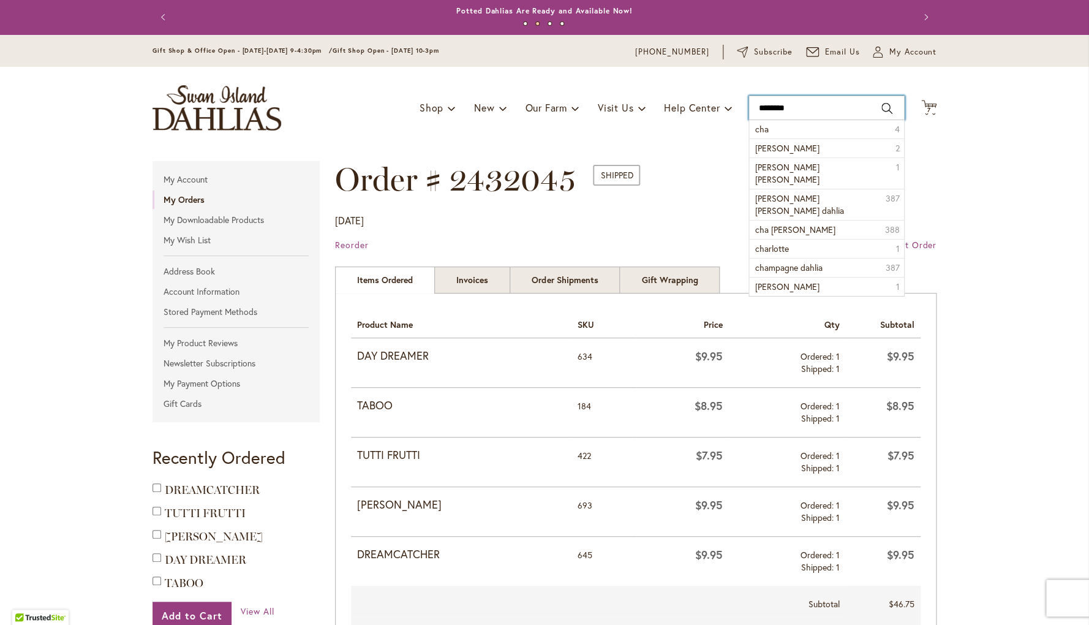
type input "*********"
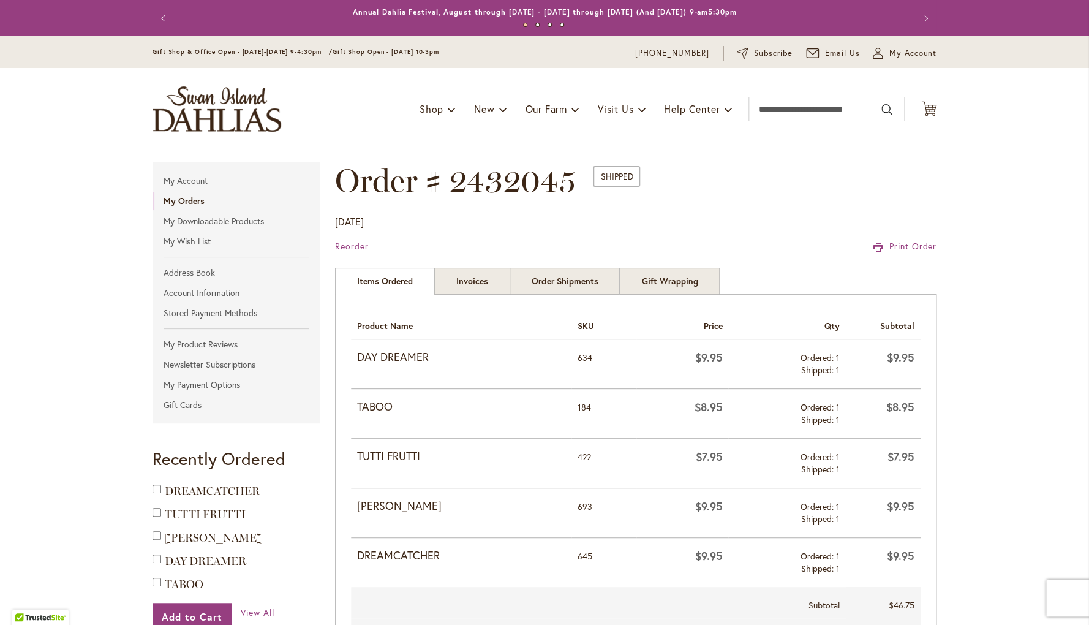
scroll to position [1, 0]
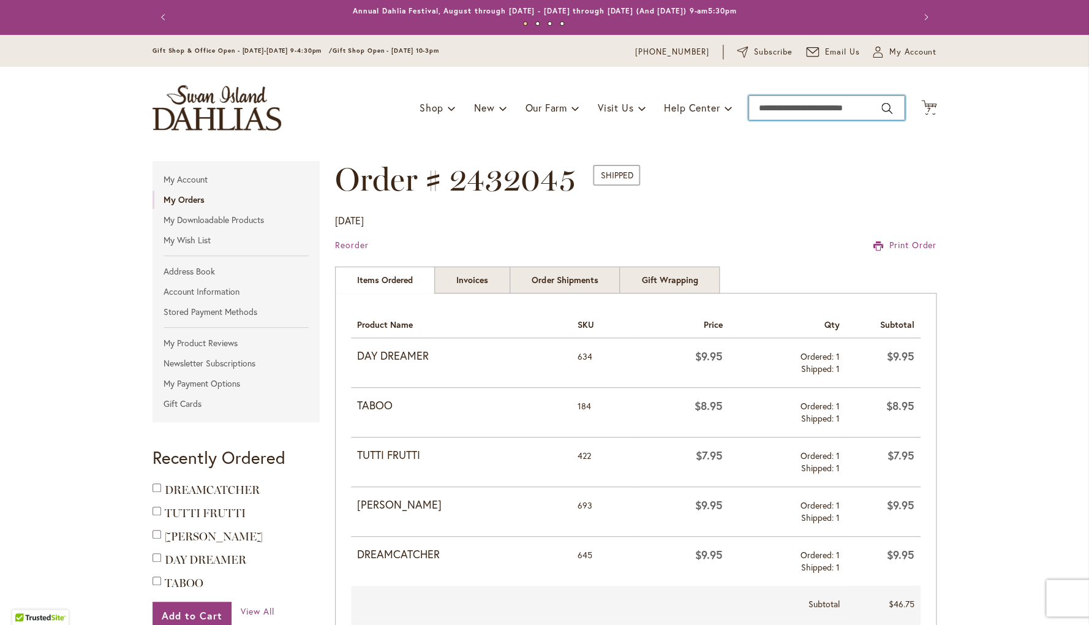
click at [768, 112] on input "Search" at bounding box center [827, 108] width 156 height 25
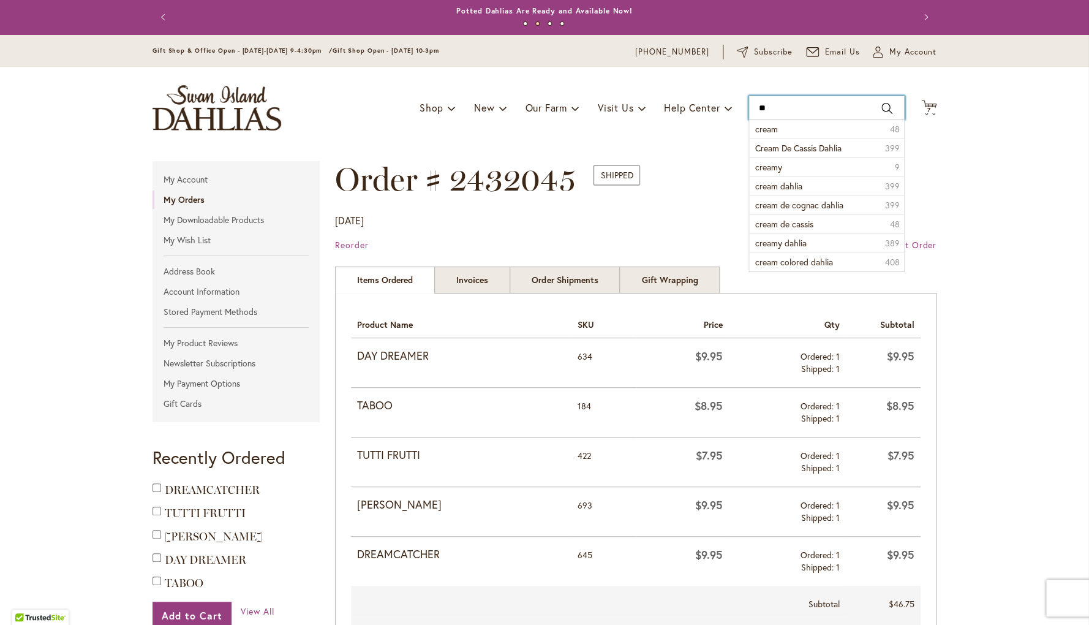
type input "*"
type input "**********"
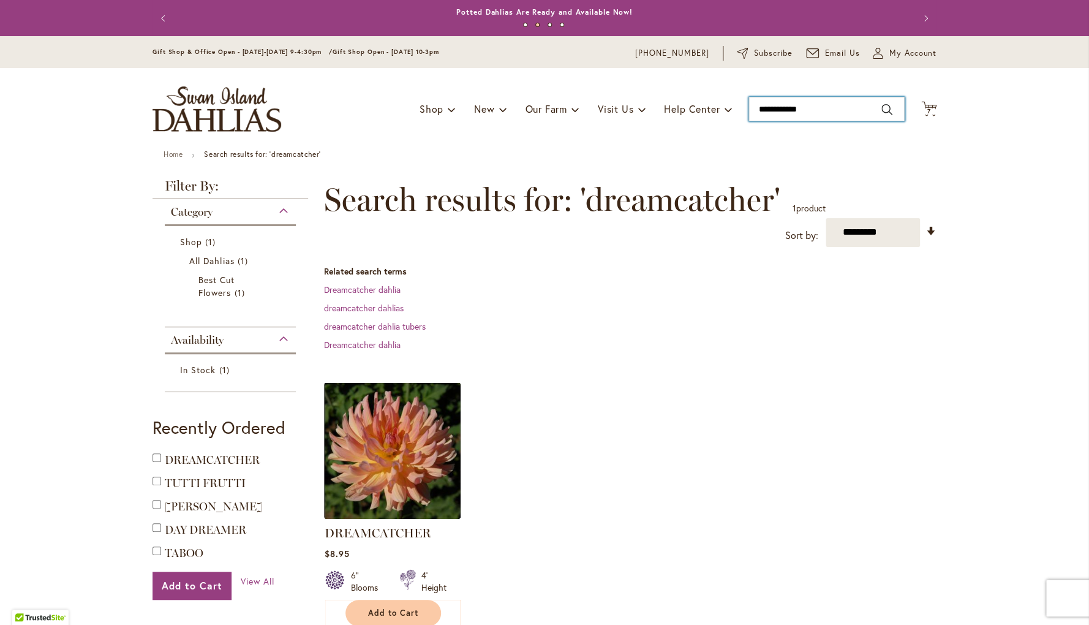
type input "**********"
drag, startPoint x: 830, startPoint y: 110, endPoint x: 692, endPoint y: 107, distance: 137.3
click at [749, 107] on input "**********" at bounding box center [827, 109] width 156 height 25
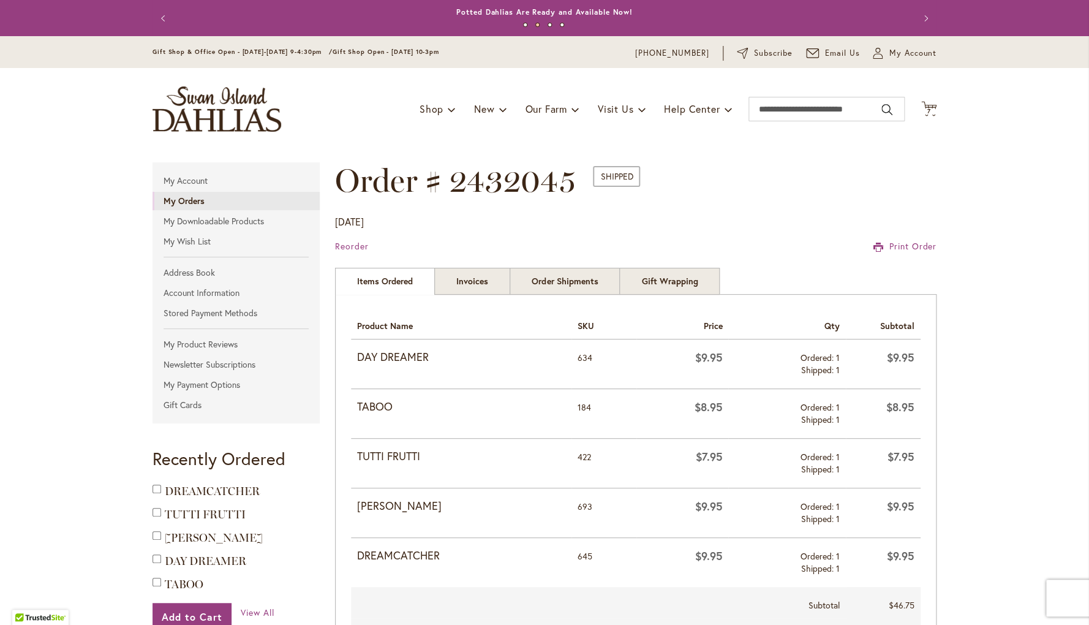
click at [200, 200] on strong "My Orders" at bounding box center [184, 201] width 41 height 12
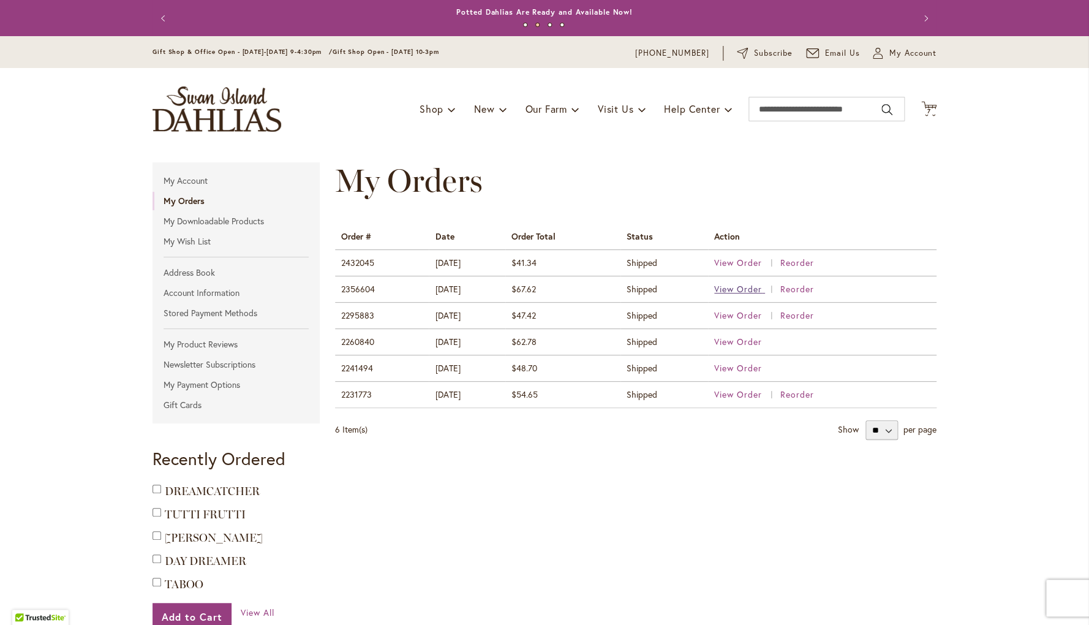
click at [732, 289] on span "View Order" at bounding box center [738, 289] width 48 height 12
click at [771, 113] on input "Search" at bounding box center [827, 109] width 156 height 25
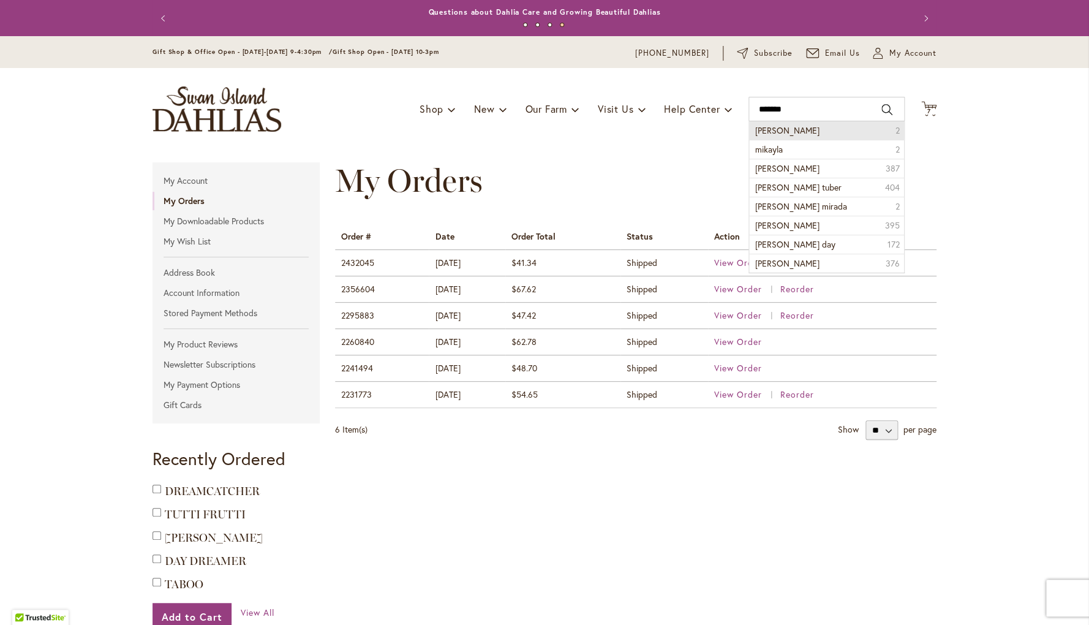
click at [763, 131] on span "mikayla miranda" at bounding box center [788, 130] width 64 height 12
type input "**********"
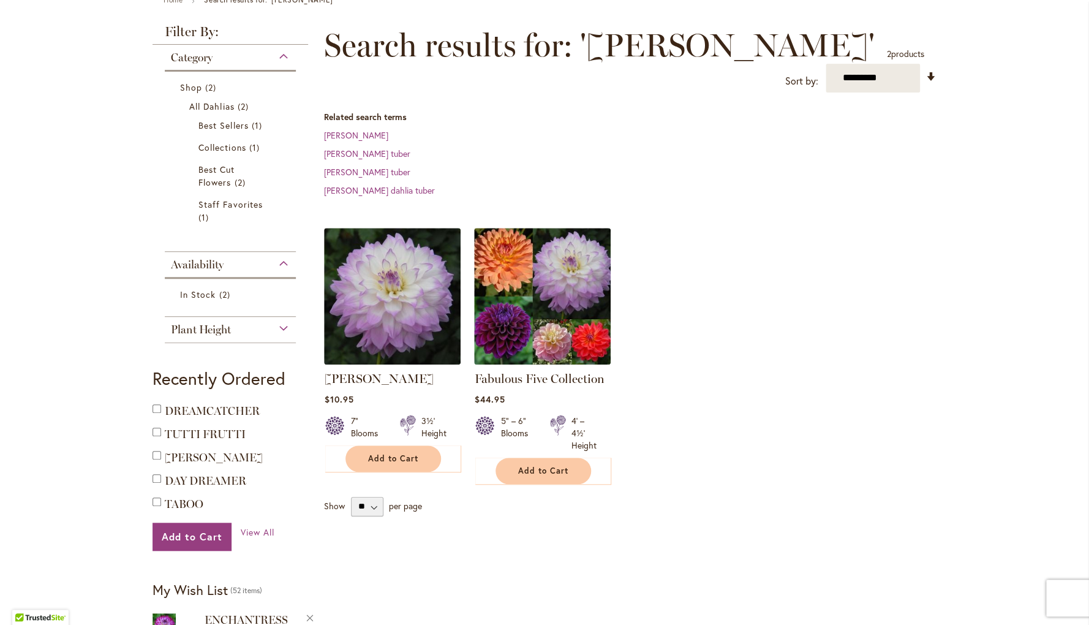
scroll to position [156, 0]
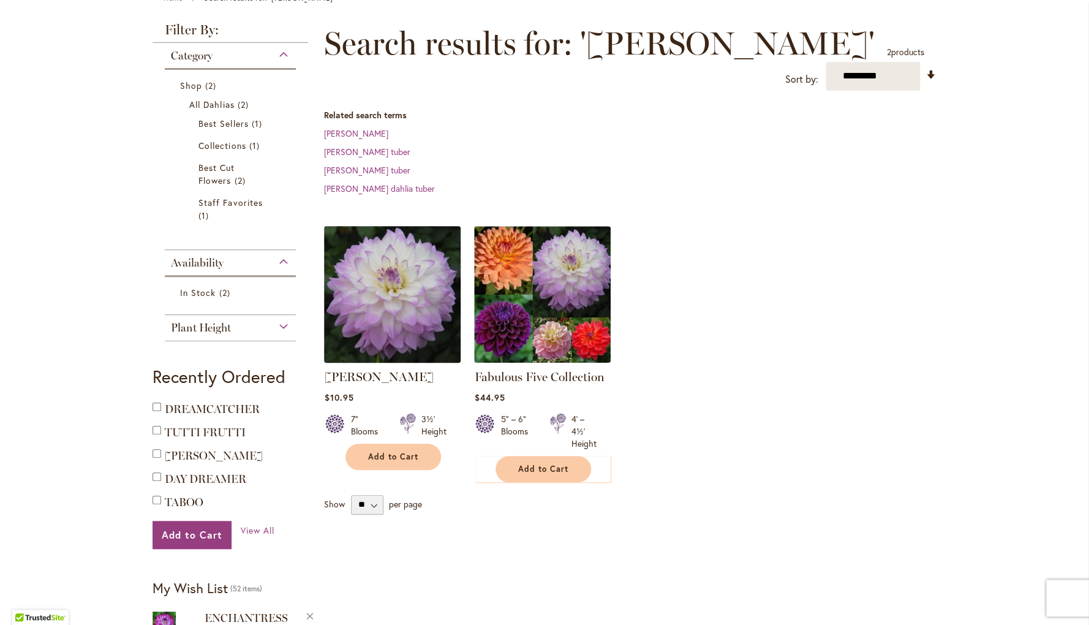
click at [388, 312] on img at bounding box center [392, 293] width 143 height 143
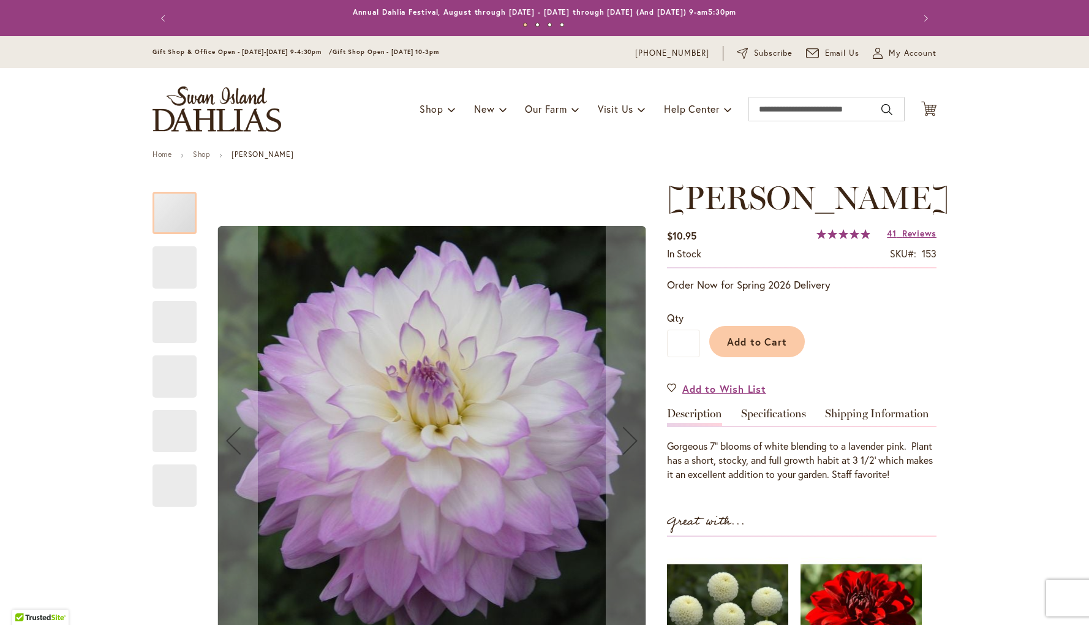
type input "********"
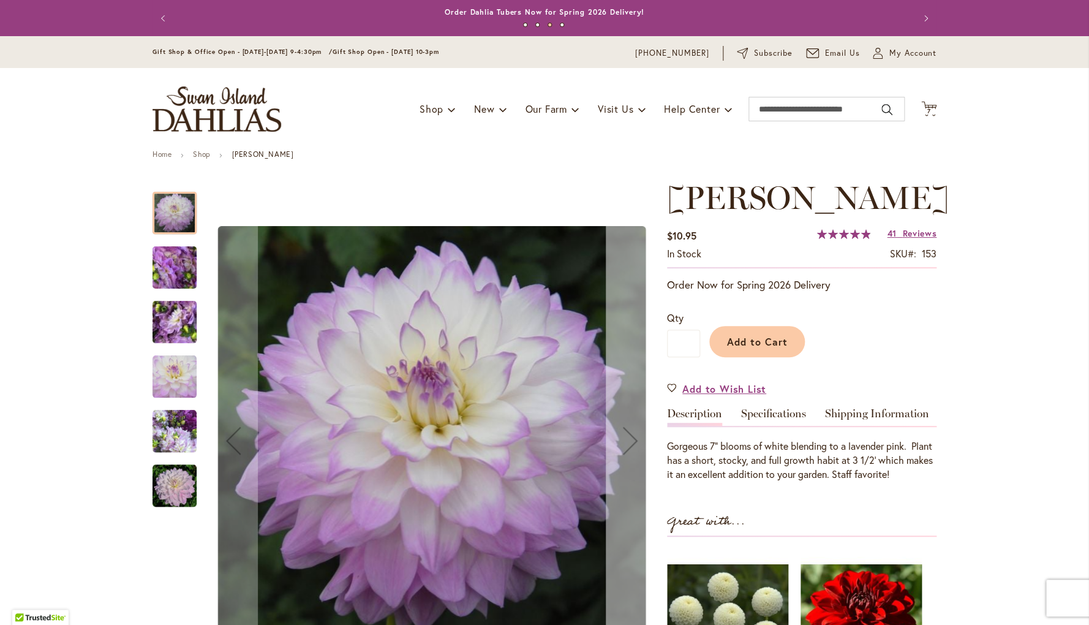
click at [628, 440] on div "Next" at bounding box center [630, 440] width 49 height 49
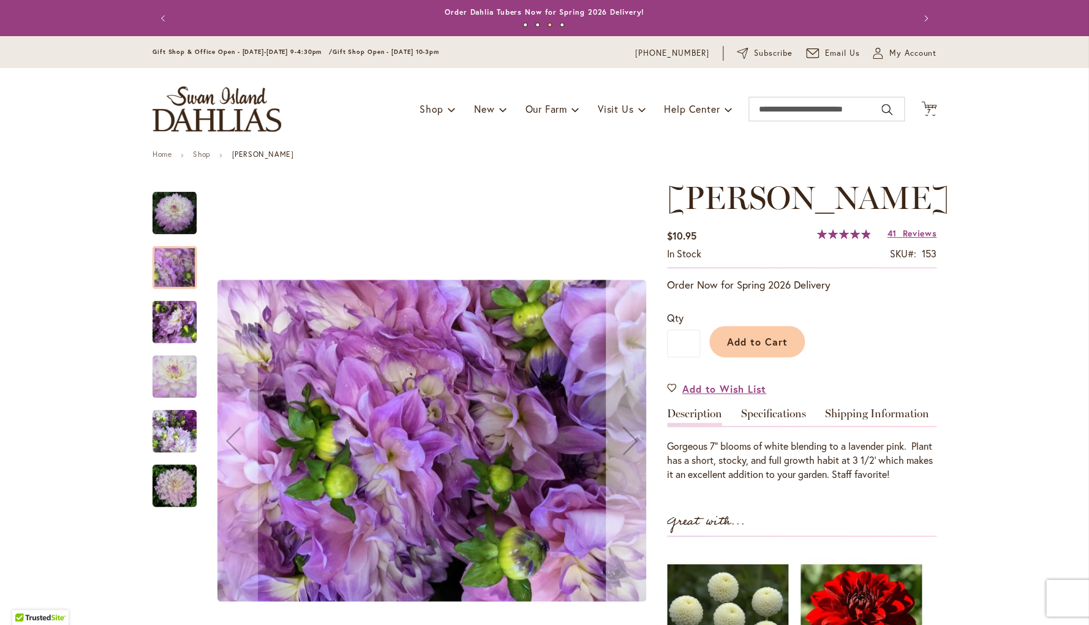
click at [628, 440] on div "Next" at bounding box center [630, 440] width 49 height 49
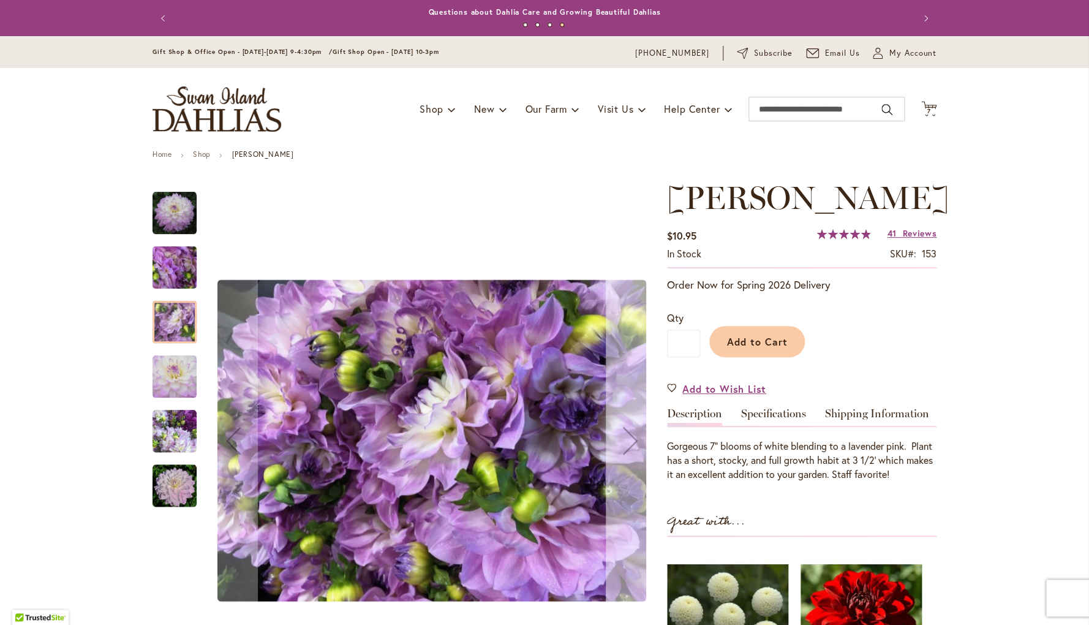
click at [628, 440] on div "Next" at bounding box center [630, 440] width 49 height 49
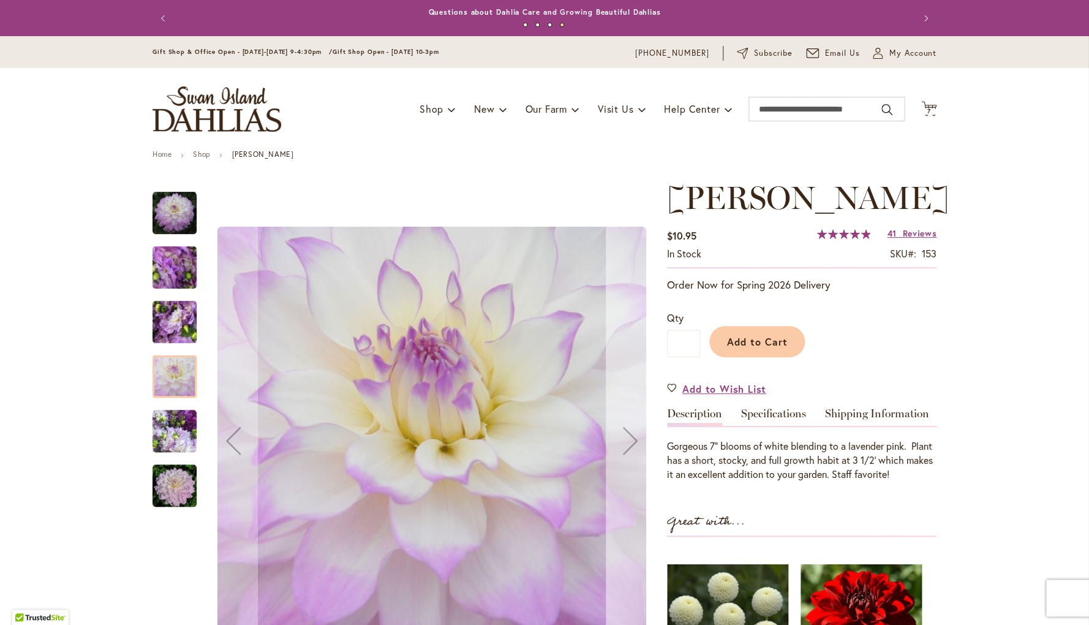
click at [628, 440] on div "Next" at bounding box center [630, 440] width 49 height 49
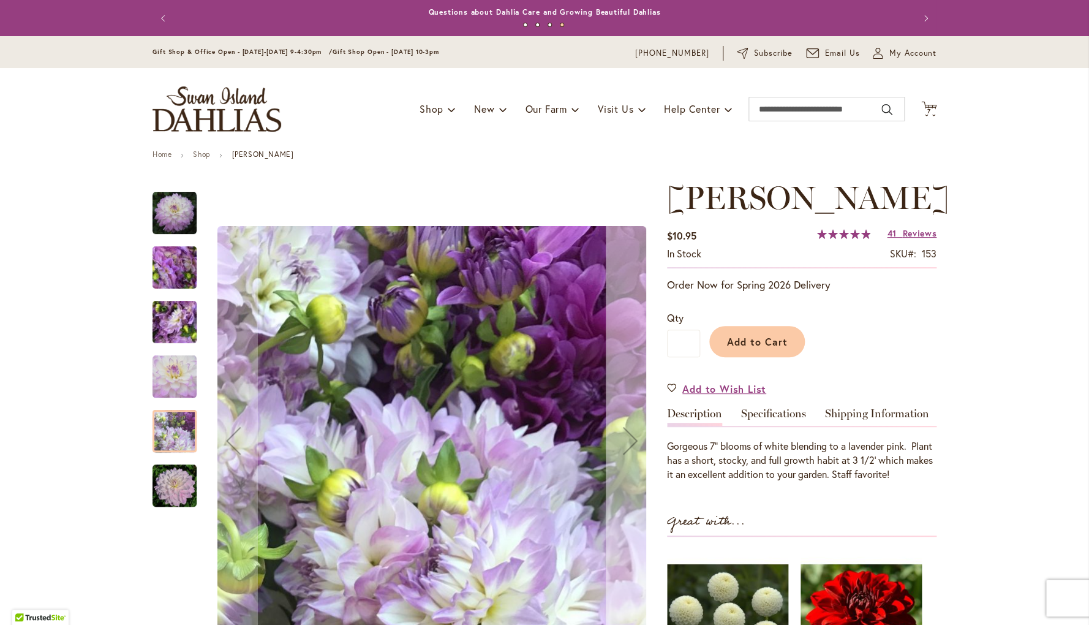
click at [627, 441] on div "Next" at bounding box center [630, 440] width 49 height 49
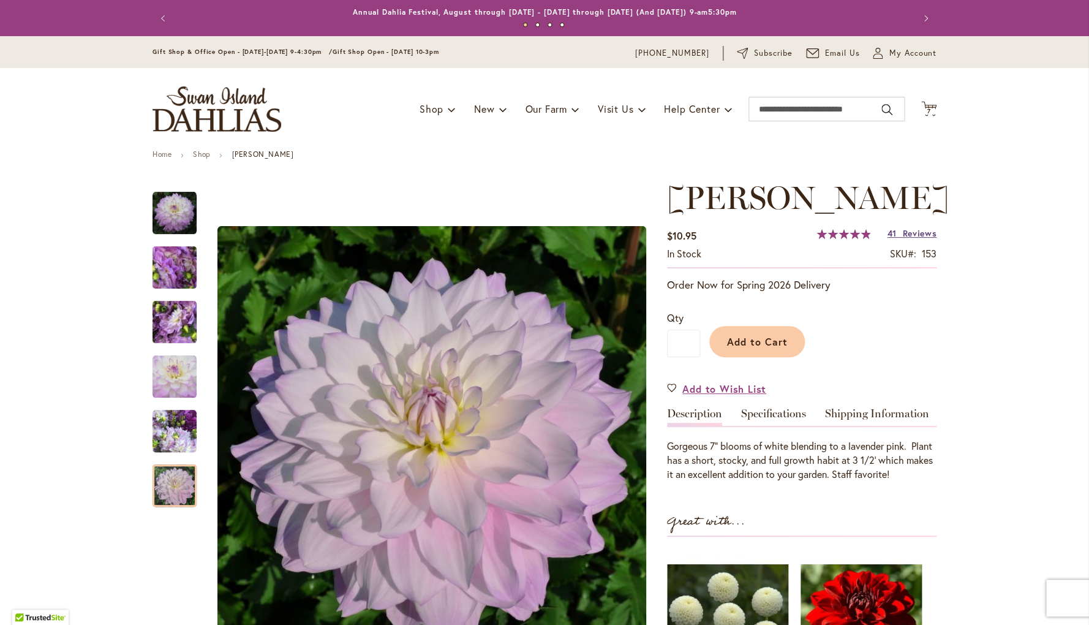
click at [916, 239] on span "Reviews" at bounding box center [920, 233] width 34 height 12
click at [791, 357] on button "Add to Cart" at bounding box center [758, 341] width 96 height 31
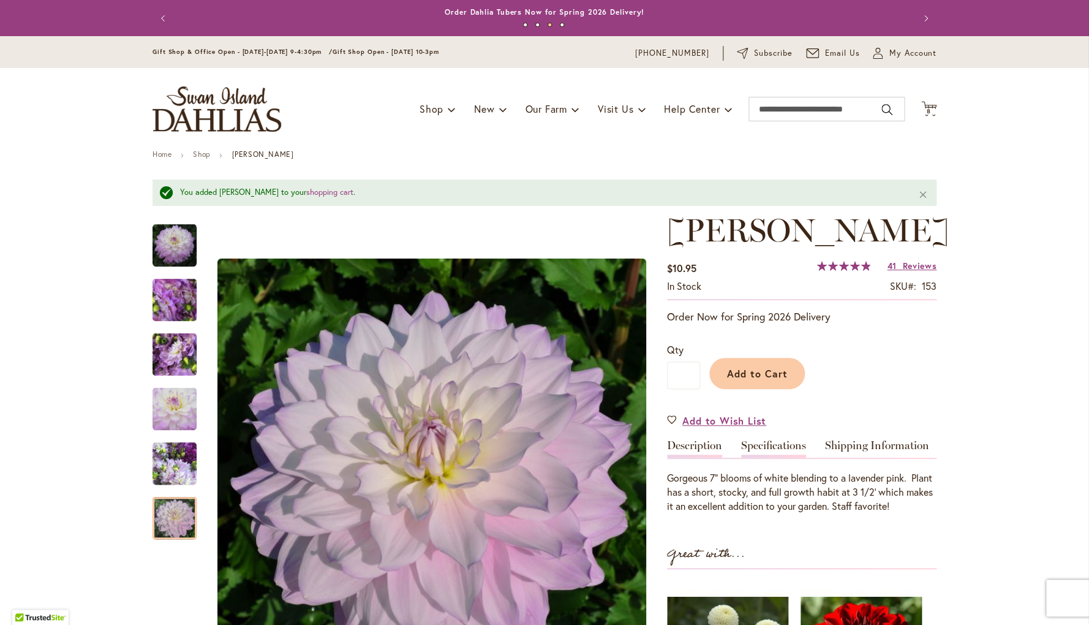
click at [790, 458] on link "Specifications" at bounding box center [773, 449] width 65 height 18
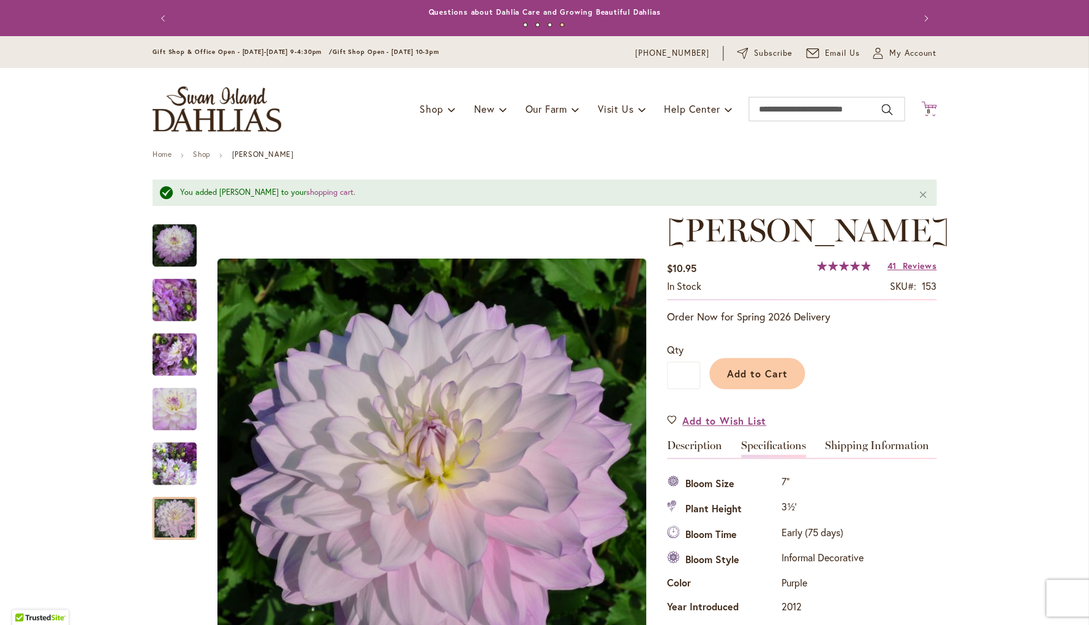
click at [930, 111] on span "8" at bounding box center [929, 111] width 4 height 8
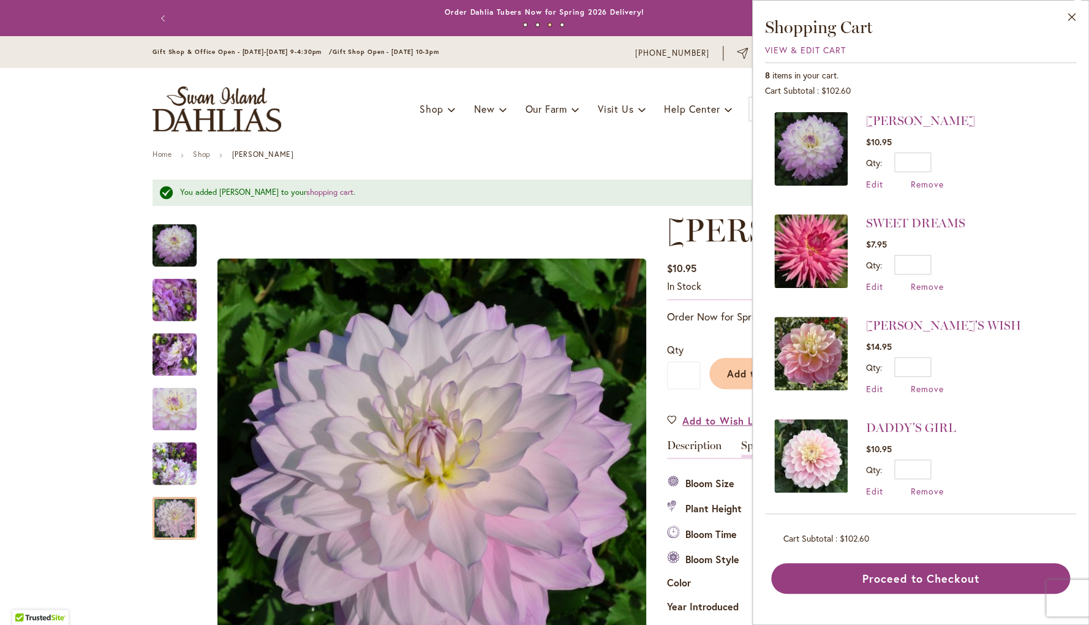
click at [631, 156] on ul "Home Shop [PERSON_NAME]" at bounding box center [545, 155] width 784 height 11
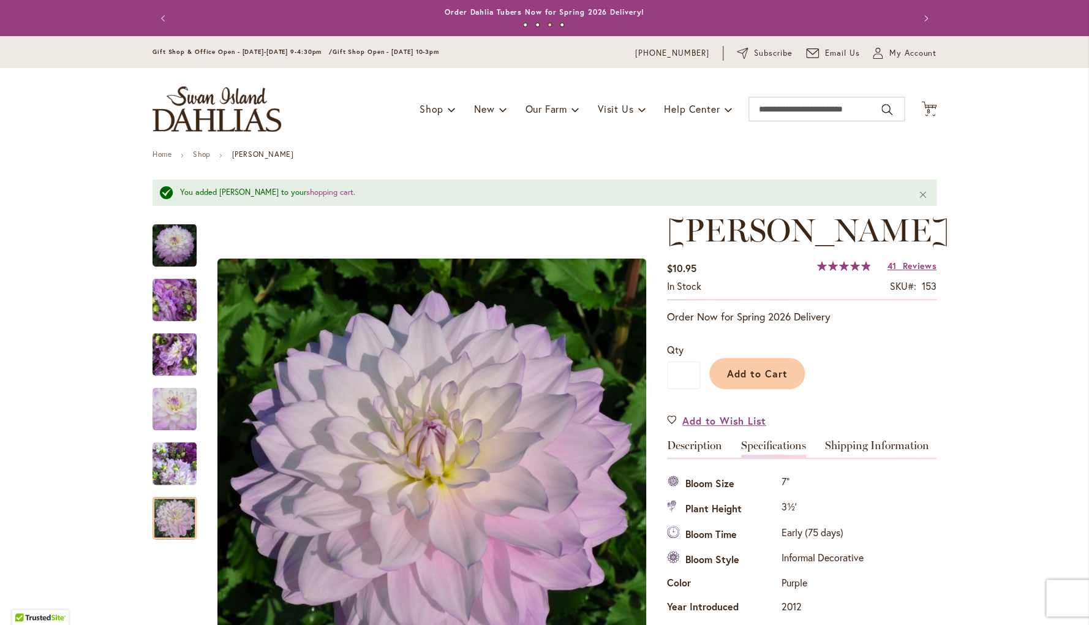
scroll to position [2996, 0]
